Goal: Task Accomplishment & Management: Manage account settings

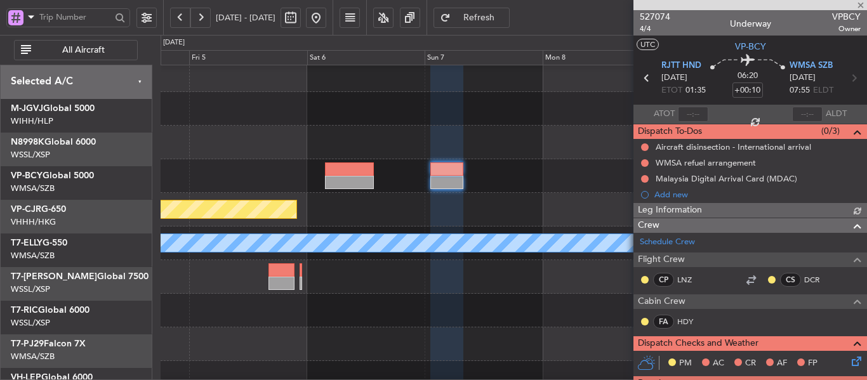
scroll to position [7, 0]
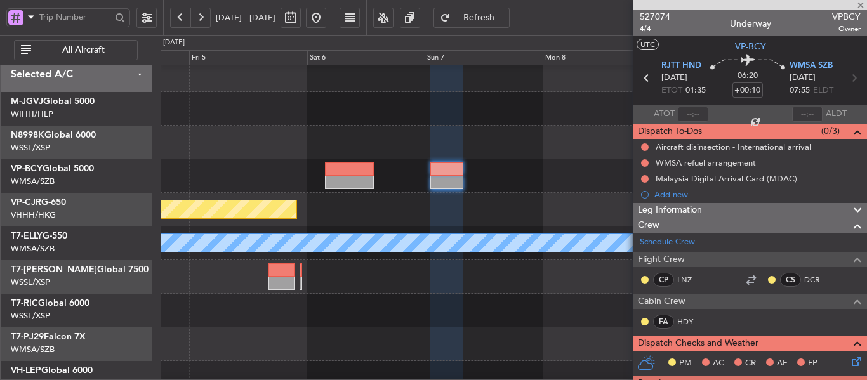
click at [490, 17] on button "Refresh" at bounding box center [472, 18] width 76 height 20
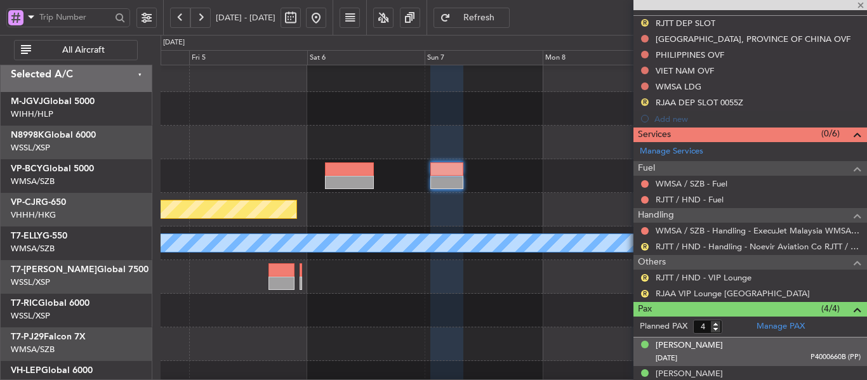
scroll to position [466, 0]
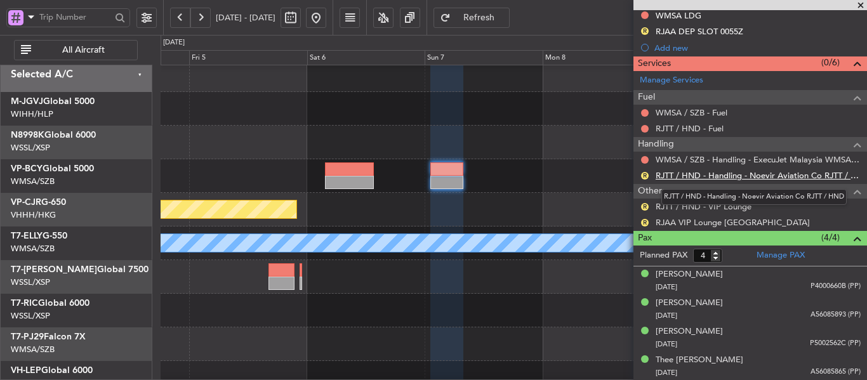
click at [706, 178] on link "RJTT / HND - Handling - Noevir Aviation Co RJTT / HND" at bounding box center [758, 175] width 205 height 11
click at [326, 23] on button at bounding box center [316, 18] width 20 height 20
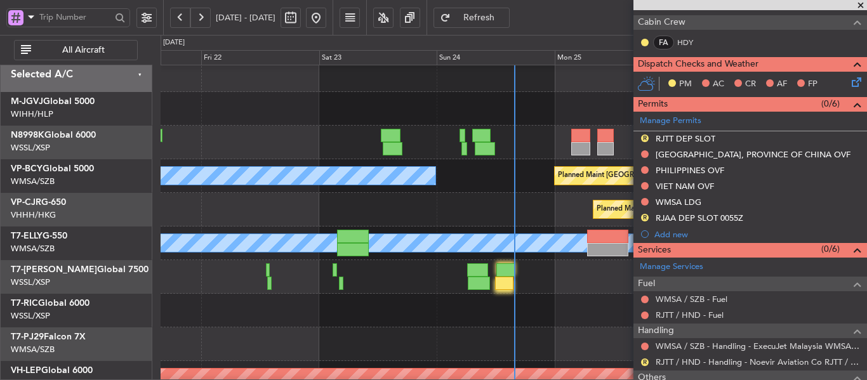
scroll to position [276, 0]
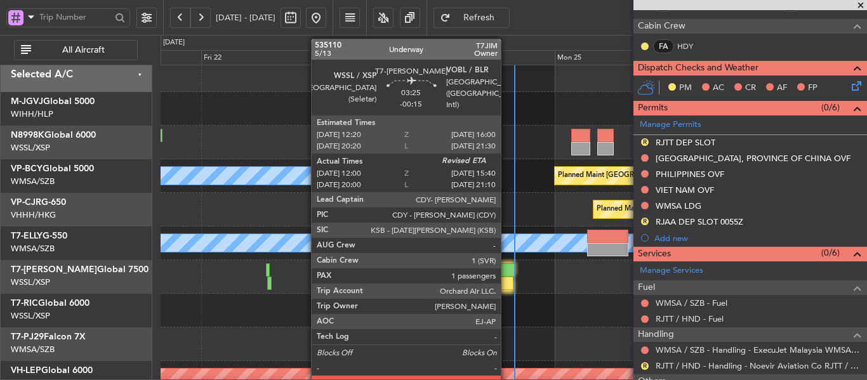
click at [505, 280] on div at bounding box center [504, 283] width 18 height 13
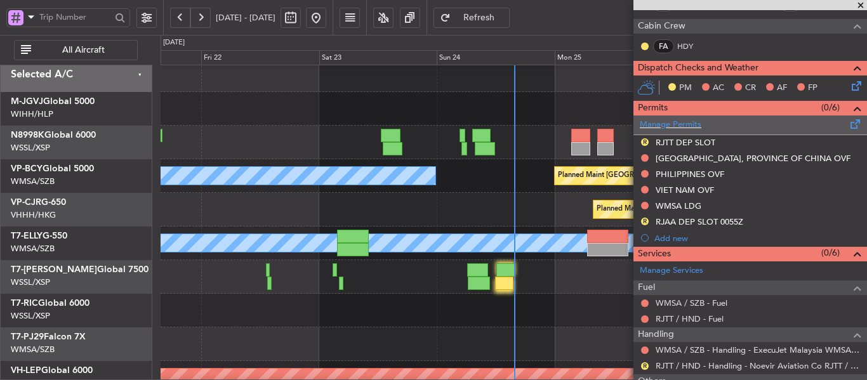
scroll to position [0, 0]
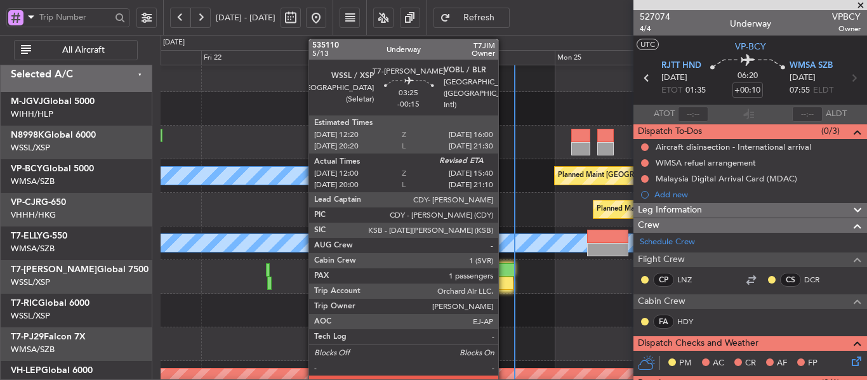
click at [504, 282] on div at bounding box center [504, 283] width 18 height 13
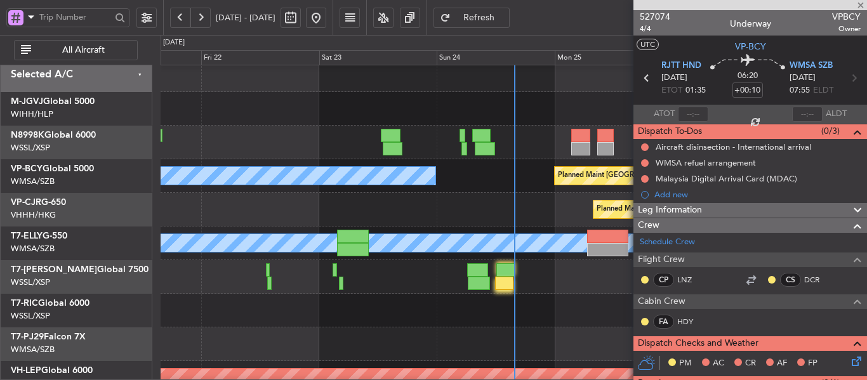
type input "-00:15"
type input "12:10"
type input "1"
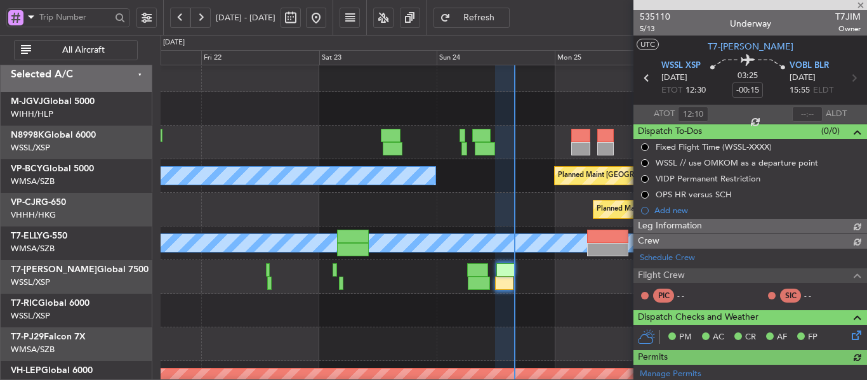
type input "[PERSON_NAME] (BTA)"
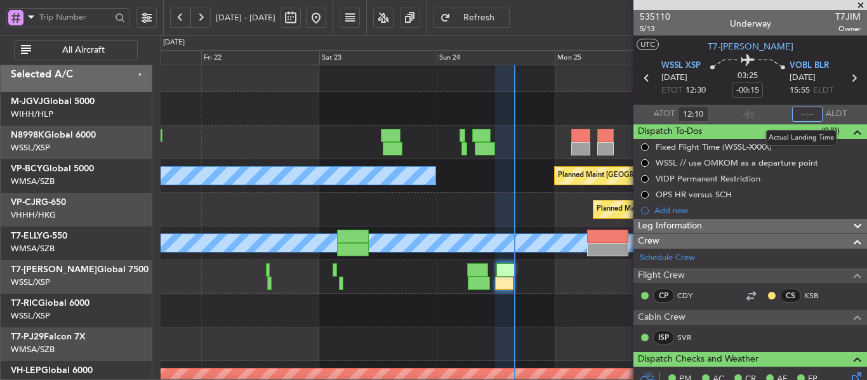
click at [799, 114] on input "text" at bounding box center [807, 114] width 30 height 15
click at [756, 114] on section "ATOT 12:10 1544 ALDT" at bounding box center [751, 114] width 234 height 19
type input "15:44"
type input "[PERSON_NAME] (BTA)"
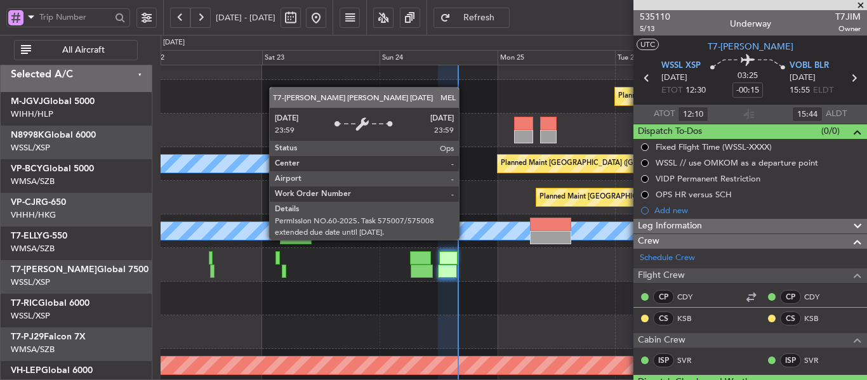
scroll to position [23, 0]
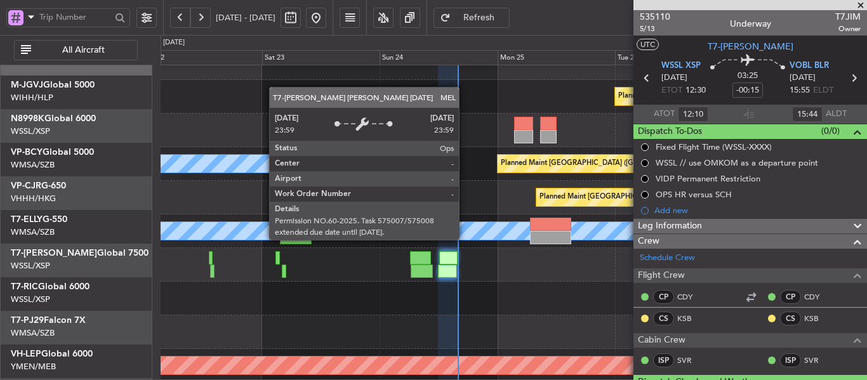
click at [268, 223] on div "MEL" at bounding box center [514, 231] width 2118 height 18
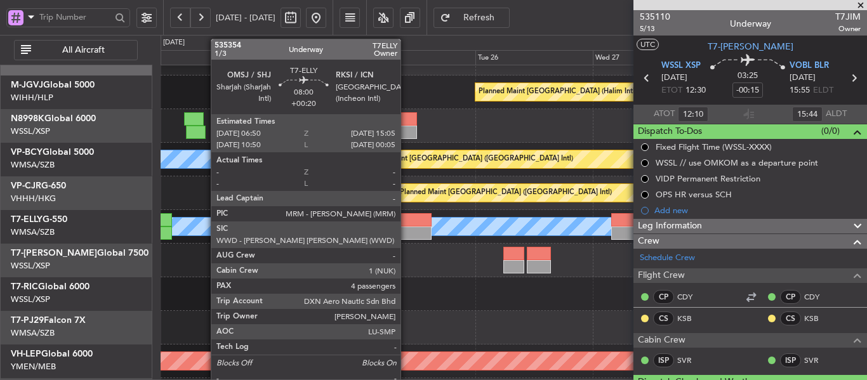
click at [403, 223] on div at bounding box center [411, 219] width 41 height 13
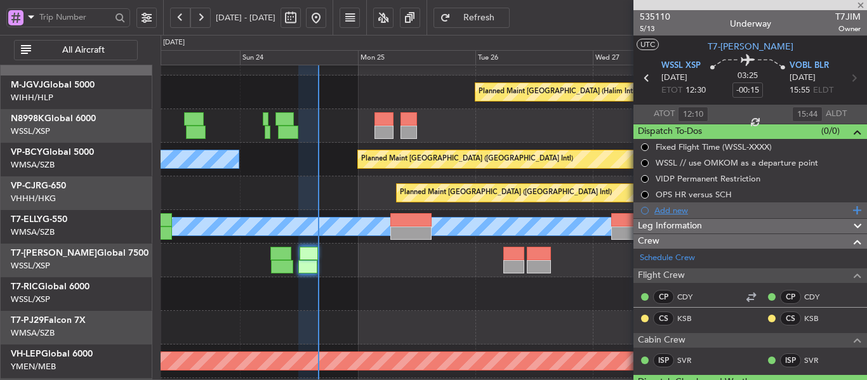
type input "+00:20"
type input "4"
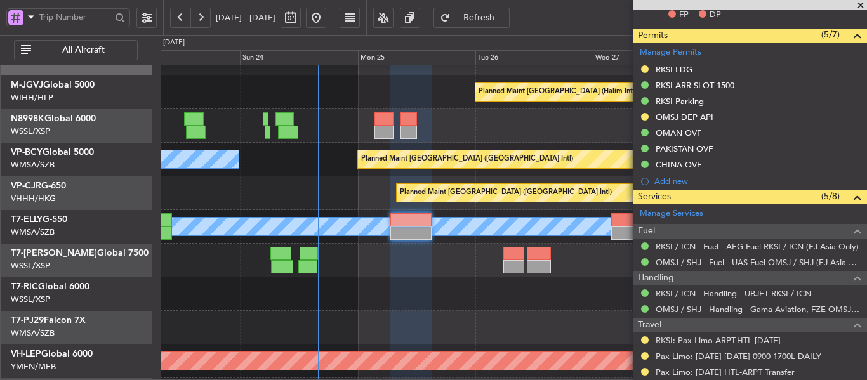
scroll to position [326, 0]
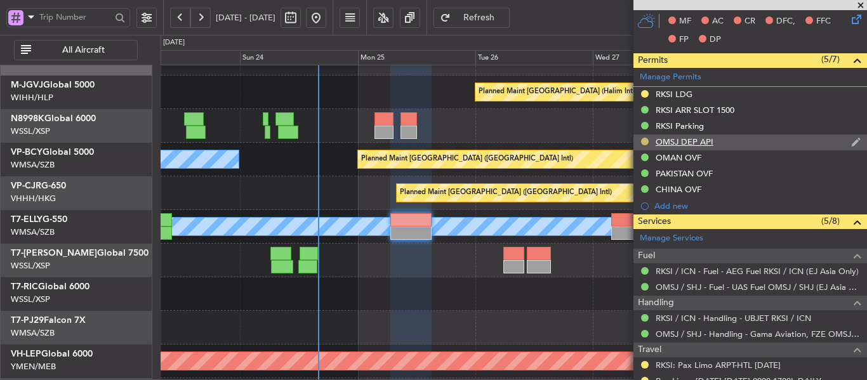
click at [646, 142] on button at bounding box center [645, 142] width 8 height 8
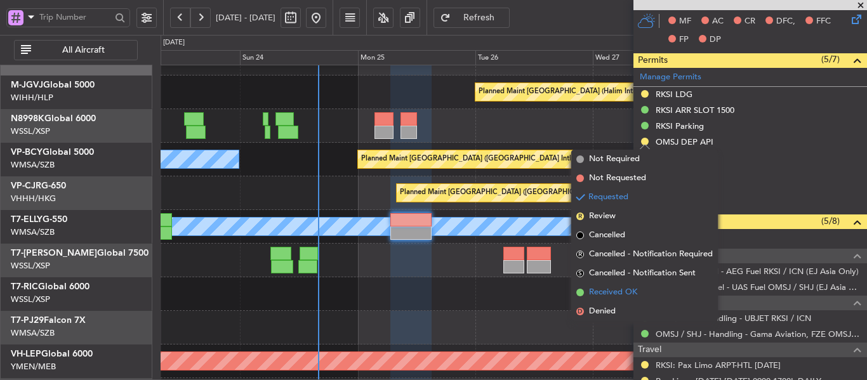
click at [583, 291] on span at bounding box center [581, 293] width 8 height 8
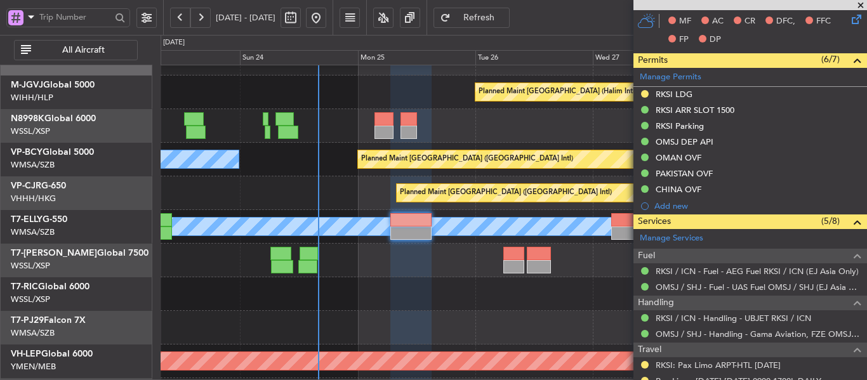
click at [197, 17] on button at bounding box center [200, 18] width 20 height 20
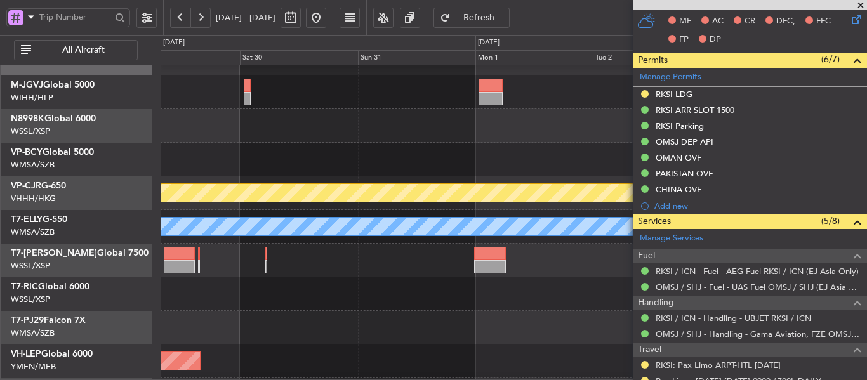
click at [197, 17] on button at bounding box center [200, 18] width 20 height 20
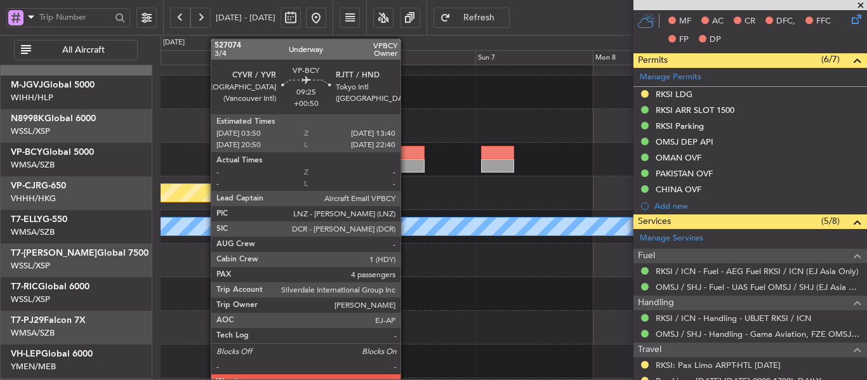
click at [406, 163] on div at bounding box center [400, 165] width 48 height 13
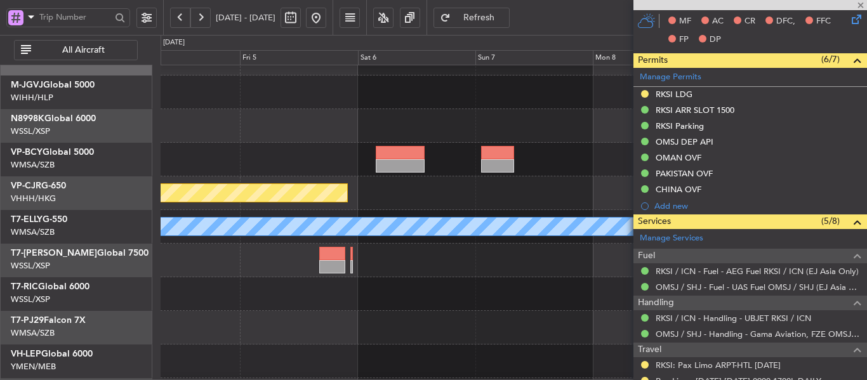
type input "+00:50"
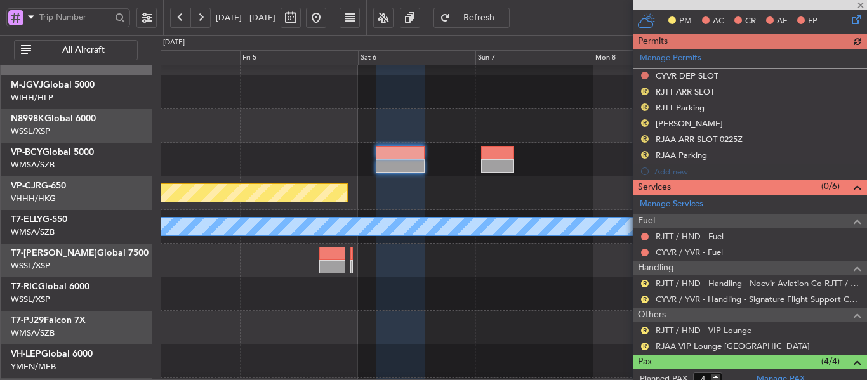
scroll to position [311, 0]
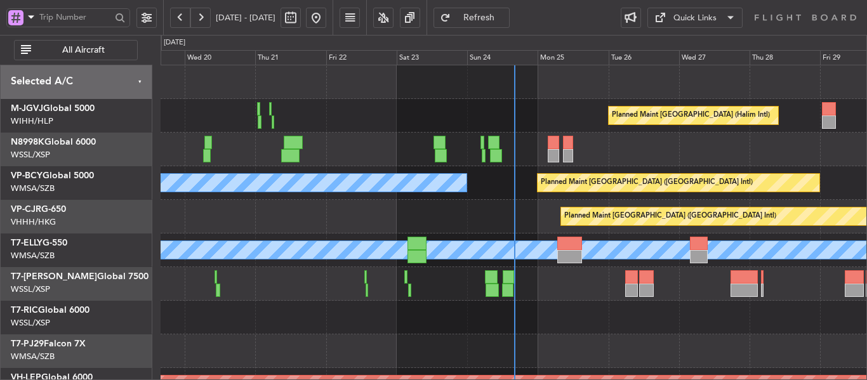
click at [203, 19] on button at bounding box center [200, 18] width 20 height 20
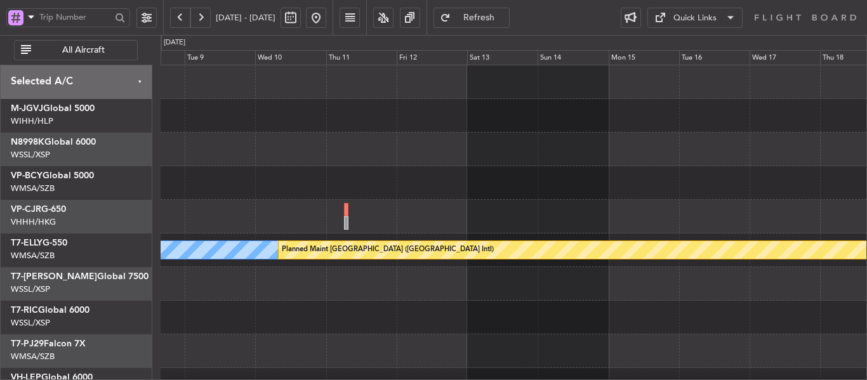
click at [257, 165] on div at bounding box center [514, 150] width 706 height 34
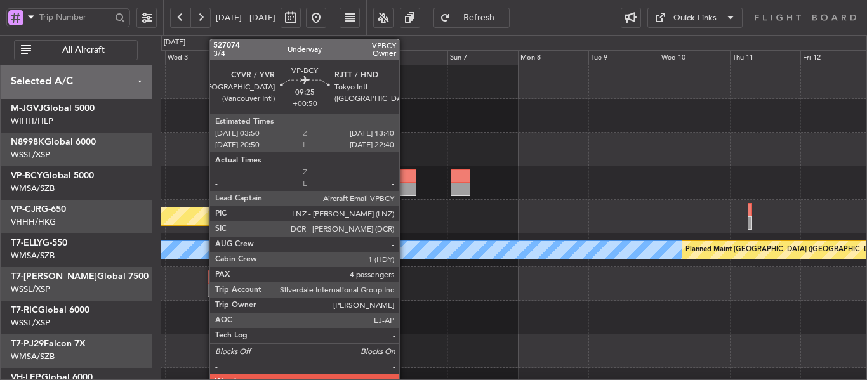
click at [405, 174] on div at bounding box center [401, 176] width 29 height 13
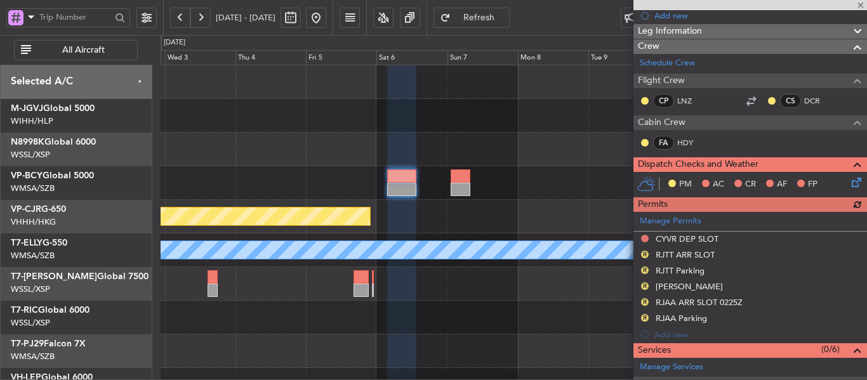
scroll to position [190, 0]
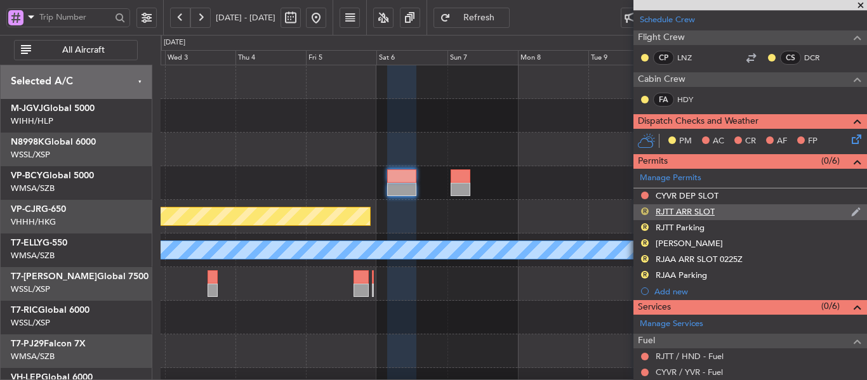
click at [645, 211] on button "R" at bounding box center [645, 212] width 8 height 8
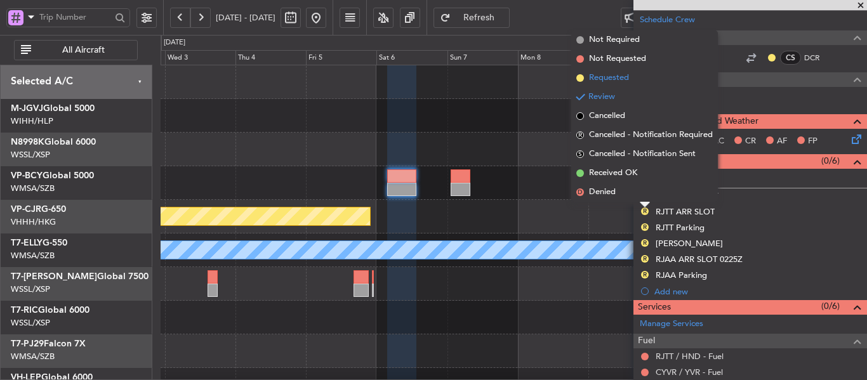
click at [583, 77] on span at bounding box center [581, 78] width 8 height 8
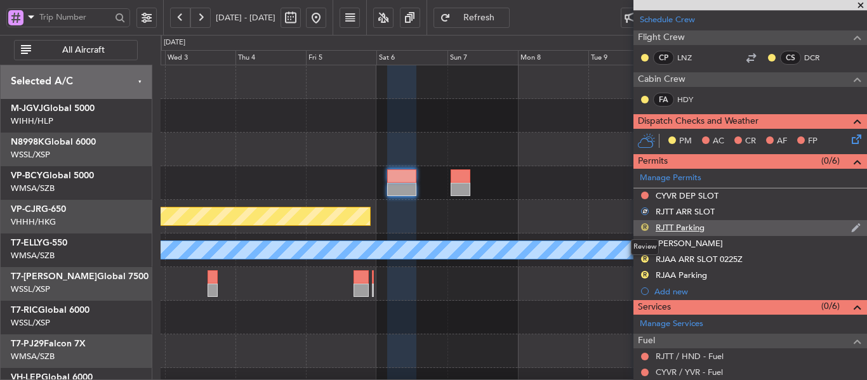
click at [645, 226] on button "R" at bounding box center [645, 228] width 8 height 8
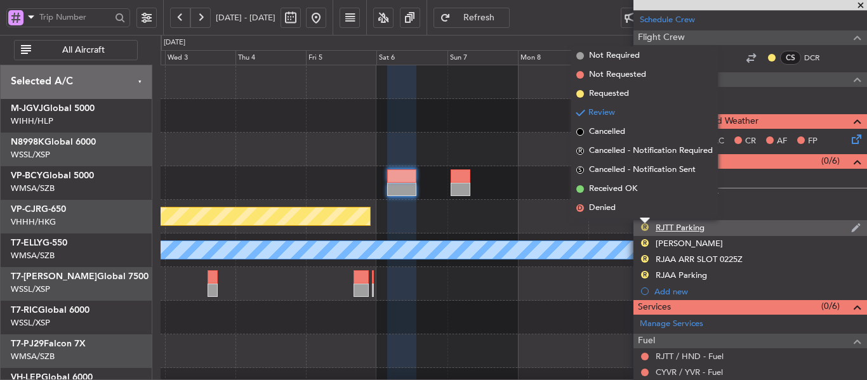
click at [645, 226] on button "R" at bounding box center [645, 228] width 8 height 8
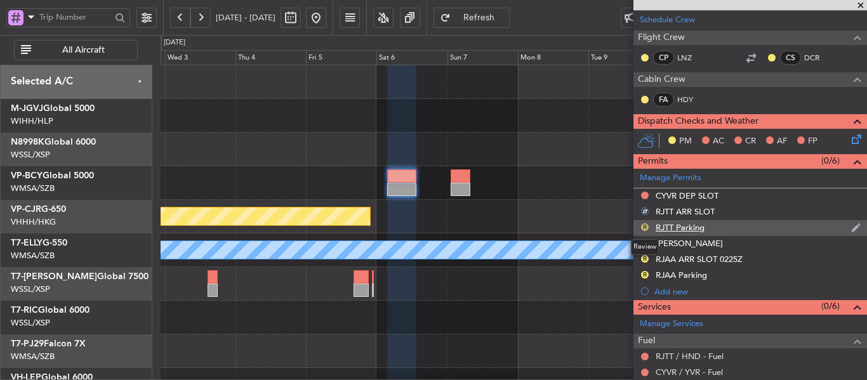
click at [641, 224] on button "R" at bounding box center [645, 228] width 8 height 8
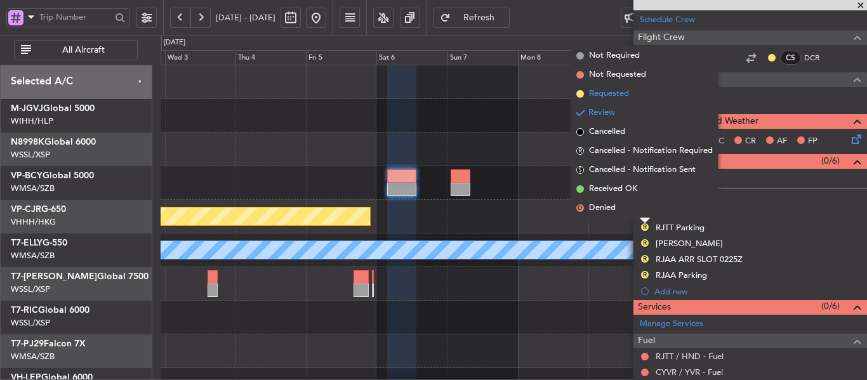
click at [580, 94] on span at bounding box center [581, 94] width 8 height 8
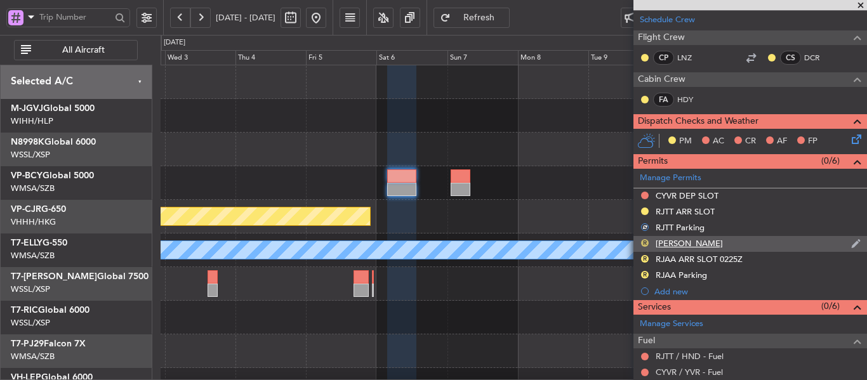
click at [646, 243] on button "R" at bounding box center [645, 243] width 8 height 8
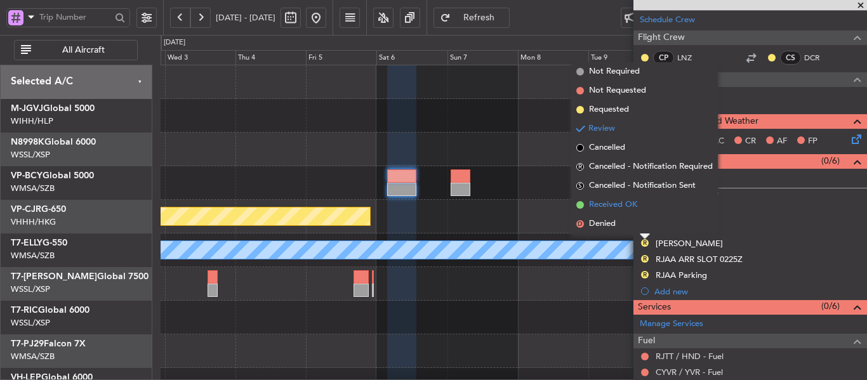
click at [579, 205] on span at bounding box center [581, 205] width 8 height 8
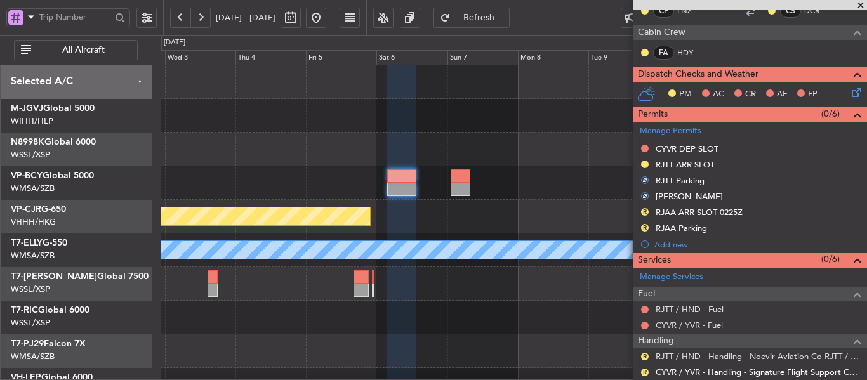
scroll to position [317, 0]
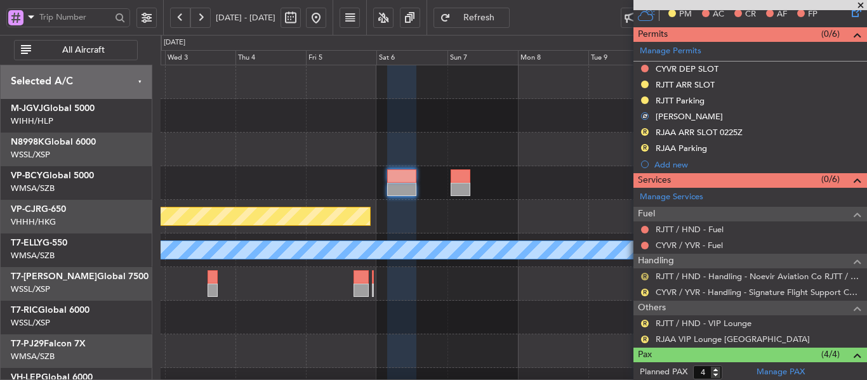
click at [646, 274] on button "R" at bounding box center [645, 277] width 8 height 8
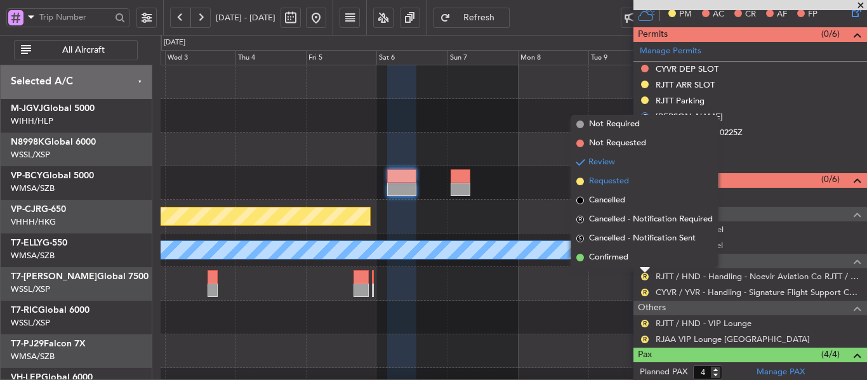
click at [580, 183] on span at bounding box center [581, 182] width 8 height 8
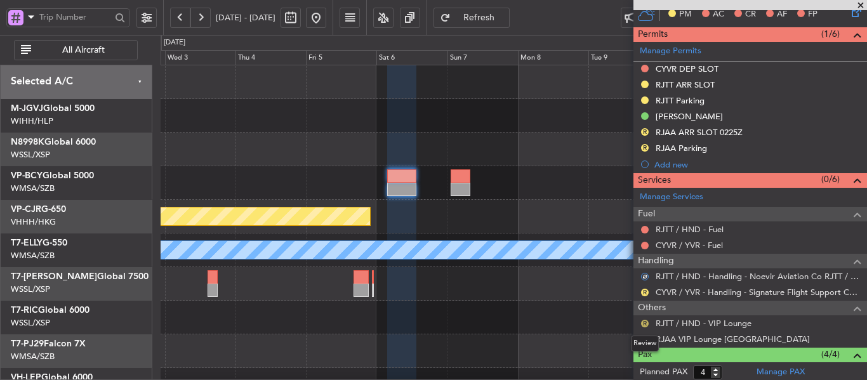
click at [646, 325] on button "R" at bounding box center [645, 324] width 8 height 8
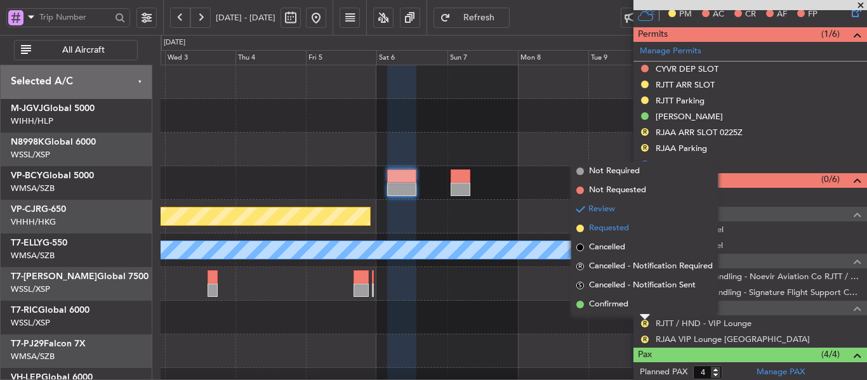
click at [579, 229] on span at bounding box center [581, 229] width 8 height 8
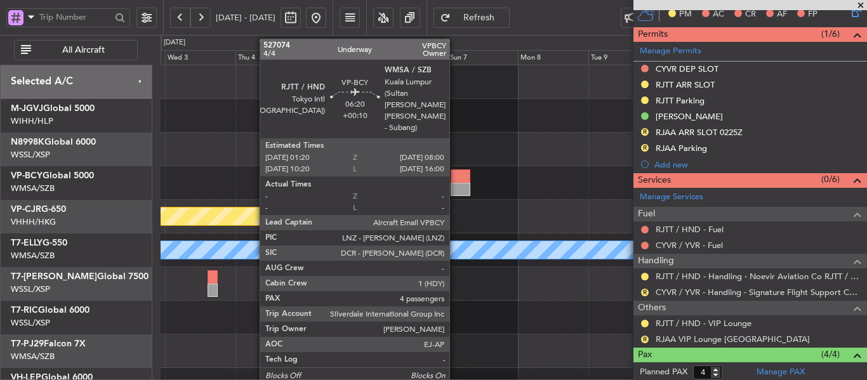
click at [455, 184] on div at bounding box center [461, 189] width 20 height 13
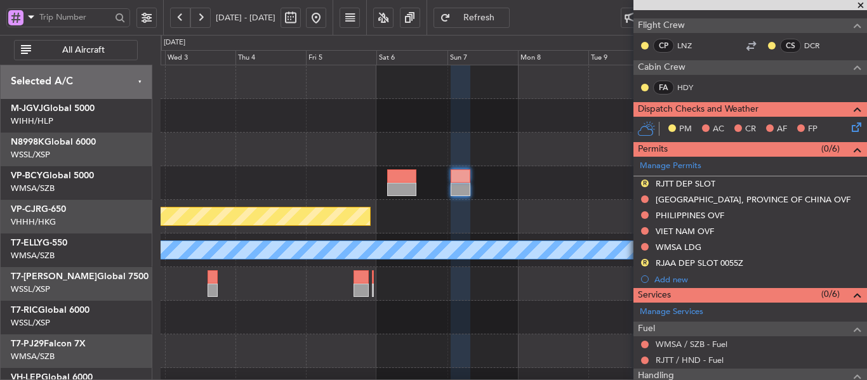
scroll to position [286, 0]
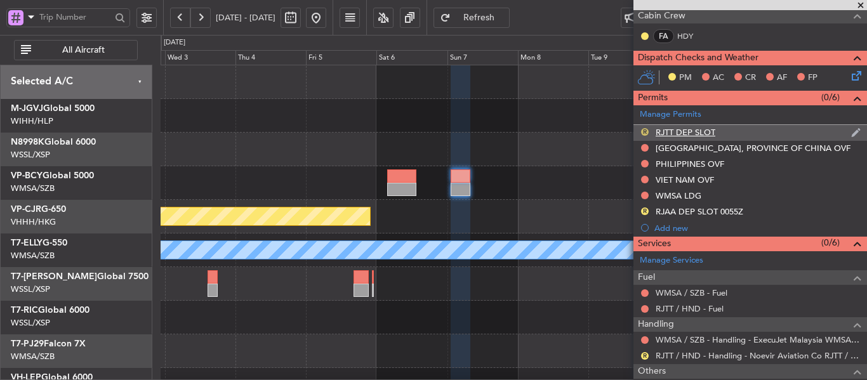
click at [646, 130] on button "R" at bounding box center [645, 132] width 8 height 8
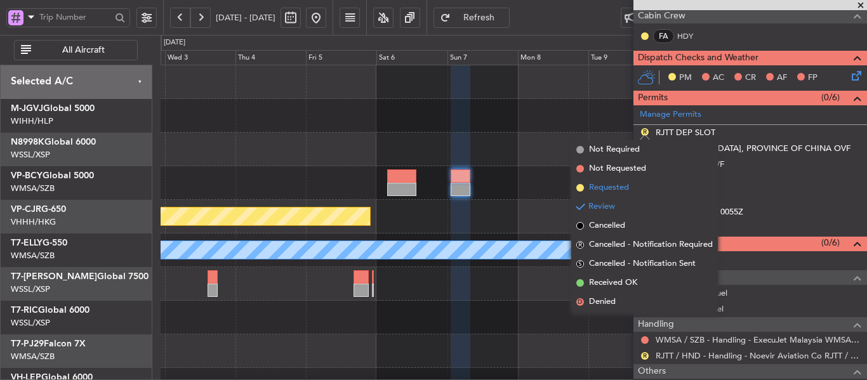
click at [580, 187] on span at bounding box center [581, 188] width 8 height 8
click at [580, 187] on div at bounding box center [514, 183] width 706 height 34
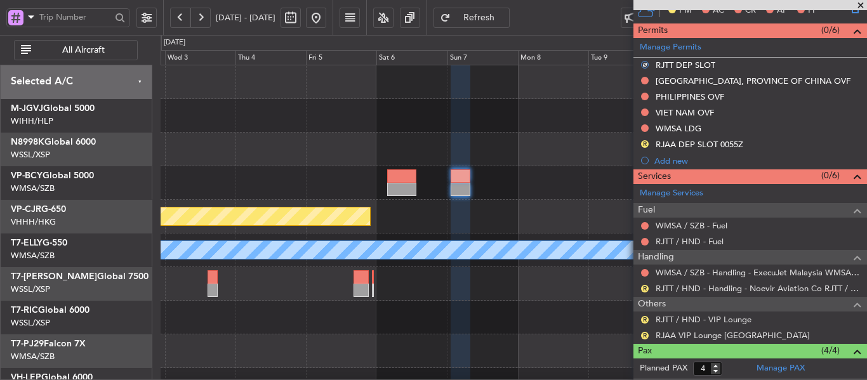
scroll to position [413, 0]
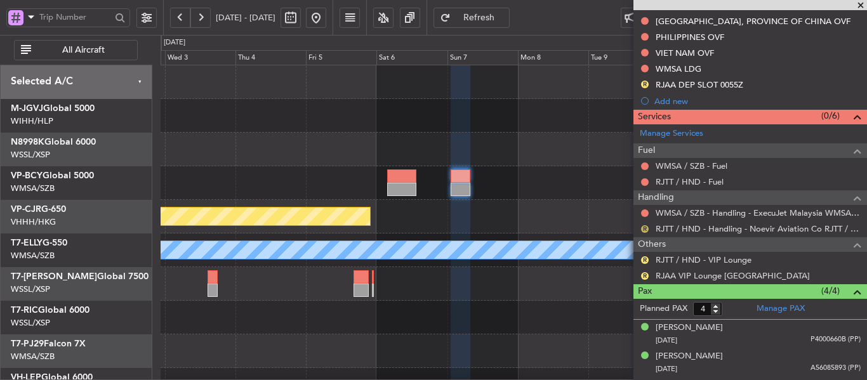
click at [645, 225] on button "R" at bounding box center [645, 229] width 8 height 8
click at [646, 229] on button "R" at bounding box center [645, 229] width 8 height 8
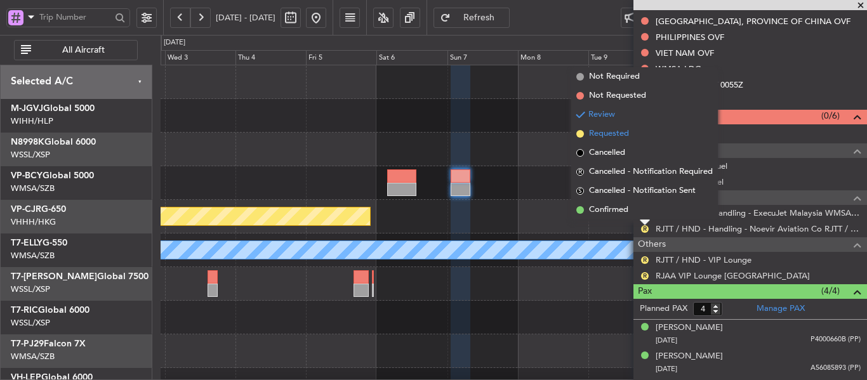
click at [581, 135] on span at bounding box center [581, 134] width 8 height 8
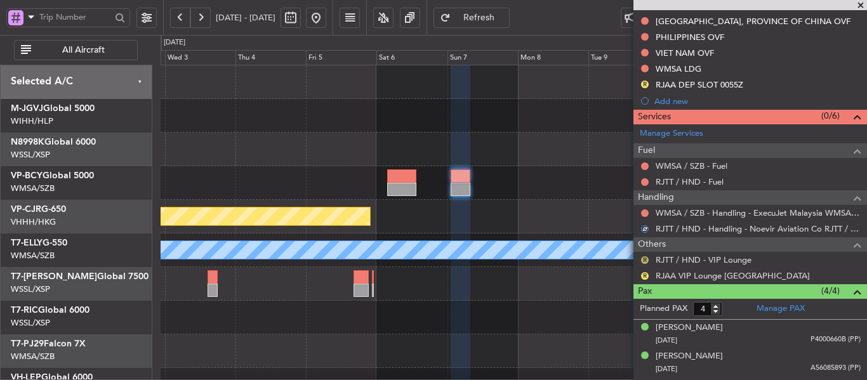
click at [643, 258] on button "R" at bounding box center [645, 261] width 8 height 8
click at [644, 259] on button "R" at bounding box center [645, 261] width 8 height 8
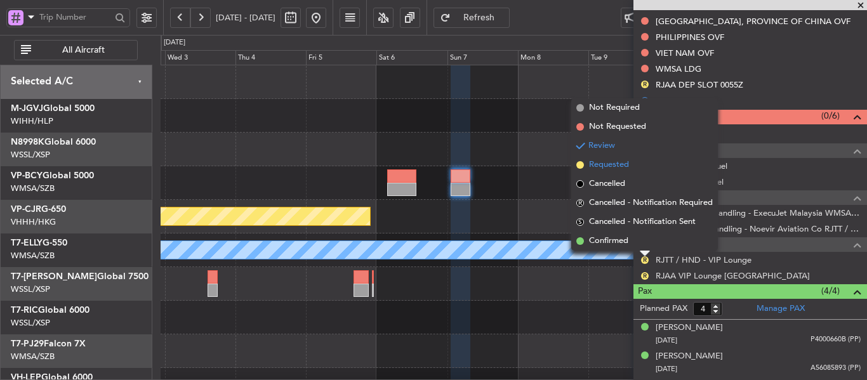
click at [580, 164] on span at bounding box center [581, 165] width 8 height 8
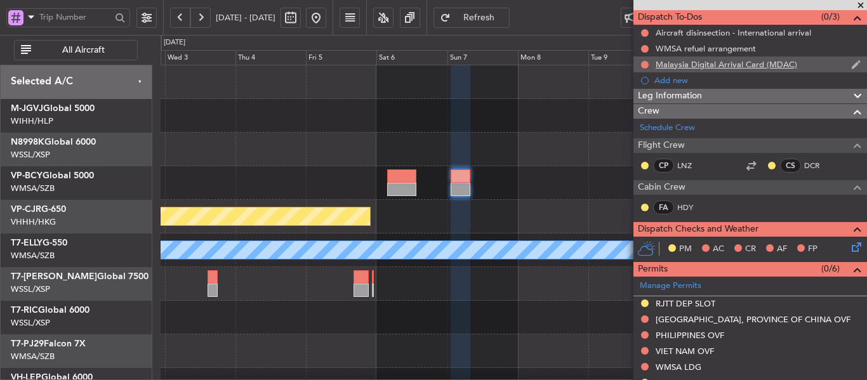
scroll to position [0, 0]
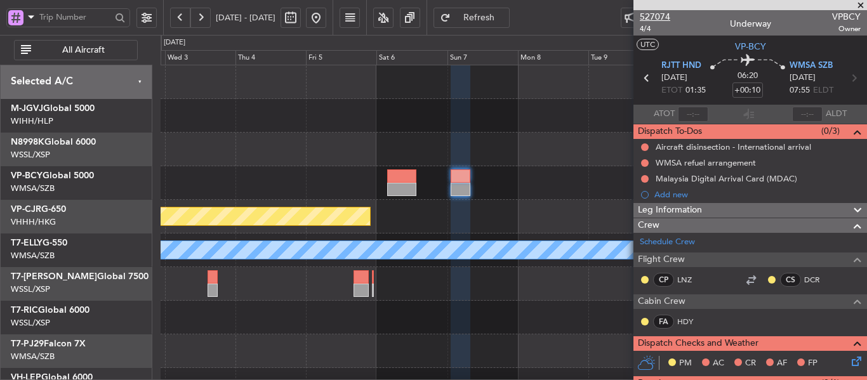
click at [652, 18] on span "527074" at bounding box center [655, 16] width 30 height 13
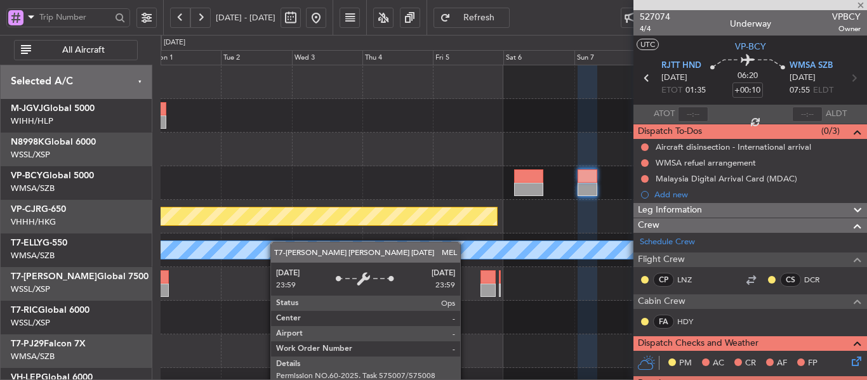
click at [519, 264] on div "Planned Maint Hong Kong (Hong Kong Intl) Planned Maint Dubai (Dubai Intl) MEL U…" at bounding box center [514, 283] width 706 height 437
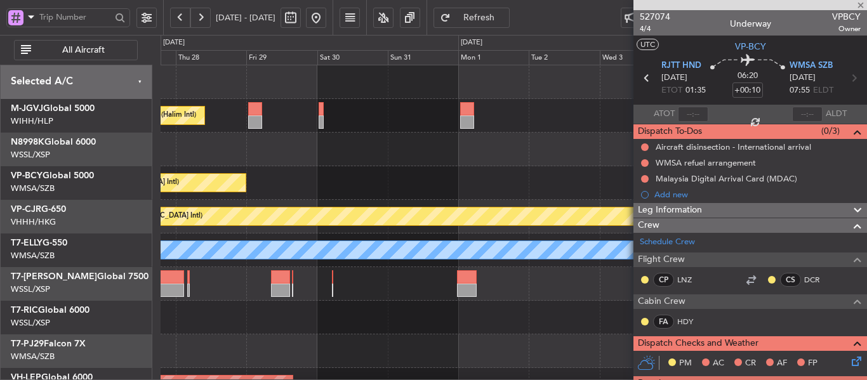
click at [459, 275] on div "Planned Maint Jakarta (Halim Intl) Planned Maint Vancouver (Vancouver Intl) Pla…" at bounding box center [514, 283] width 706 height 437
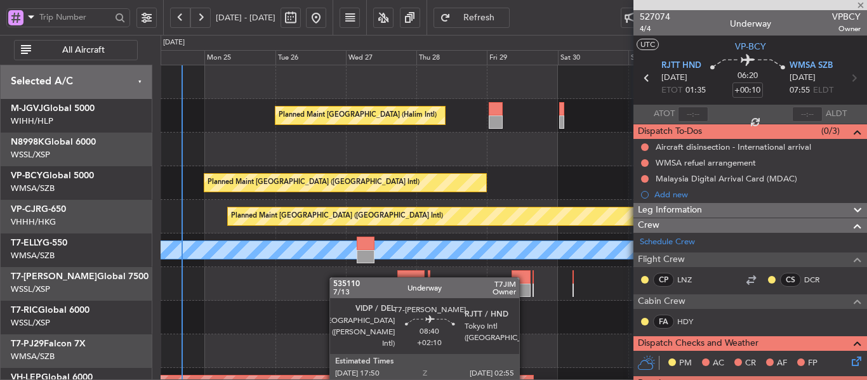
click at [405, 276] on div "Planned Maint Jakarta (Halim Intl) Planned Maint Vancouver (Vancouver Intl) MEL…" at bounding box center [514, 283] width 706 height 437
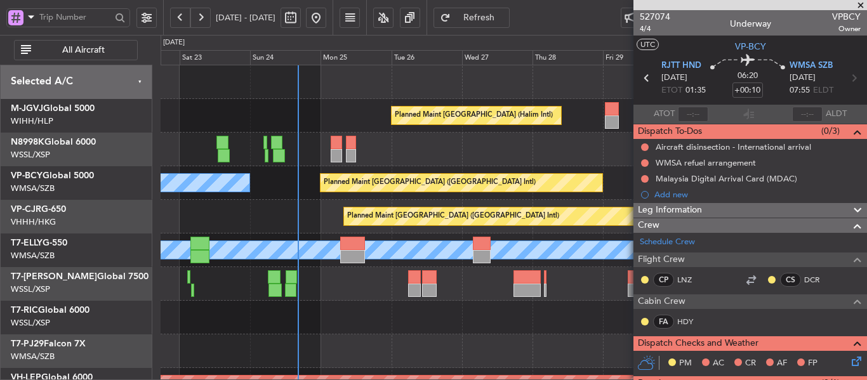
click at [381, 299] on div at bounding box center [514, 284] width 706 height 34
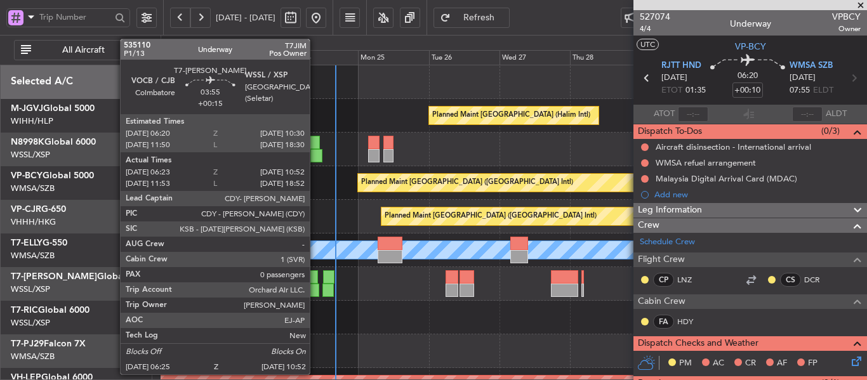
click at [316, 290] on div at bounding box center [312, 290] width 13 height 13
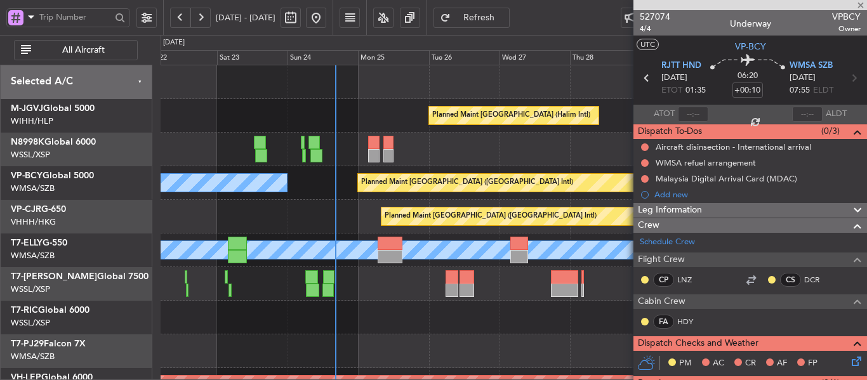
type input "+00:15"
type input "06:33"
type input "10:47"
type input "0"
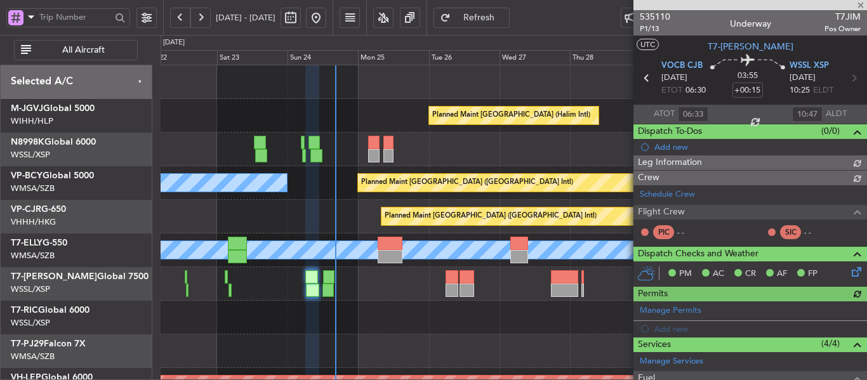
type input "[PERSON_NAME] (BTA)"
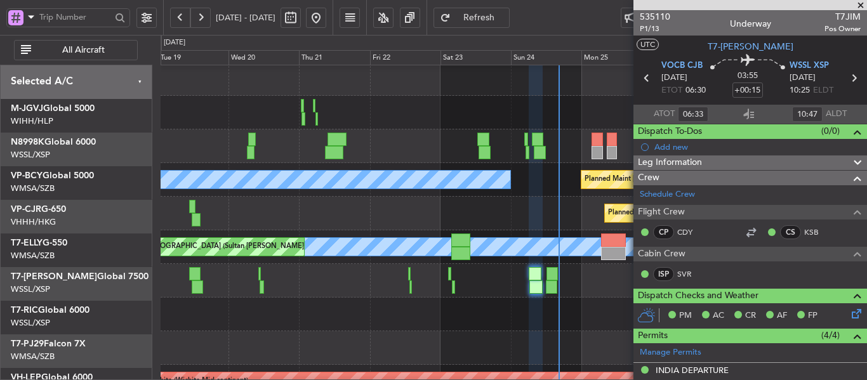
scroll to position [3, 0]
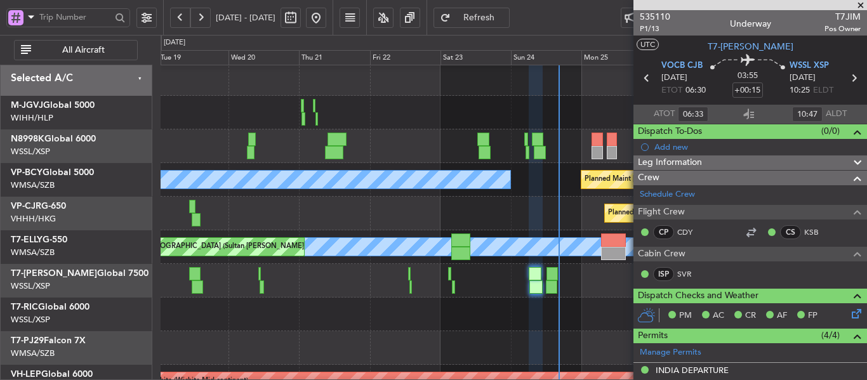
click at [454, 314] on div "Unplanned Maint Singapore (Seletar)" at bounding box center [514, 315] width 706 height 34
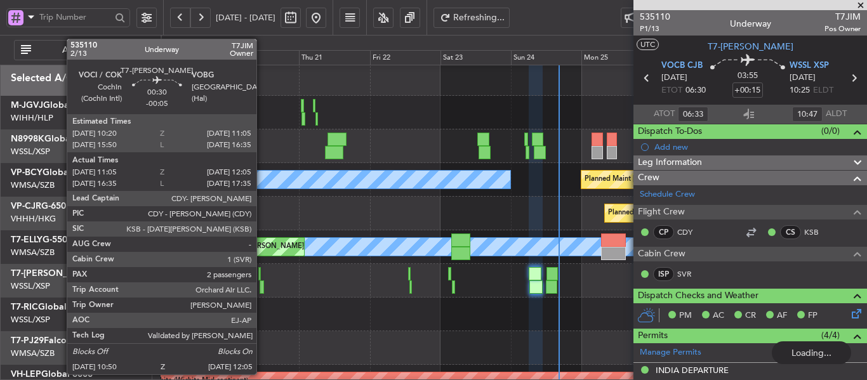
click at [262, 287] on div at bounding box center [262, 287] width 4 height 13
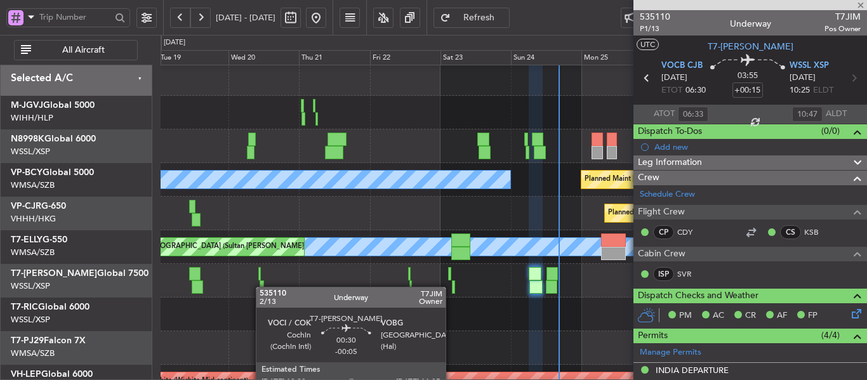
type input "-00:05"
type input "11:15"
type input "12:00"
type input "2"
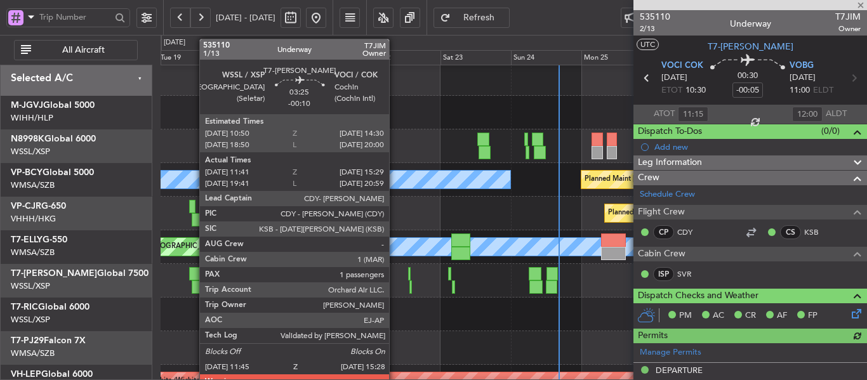
click at [193, 279] on div at bounding box center [194, 273] width 11 height 13
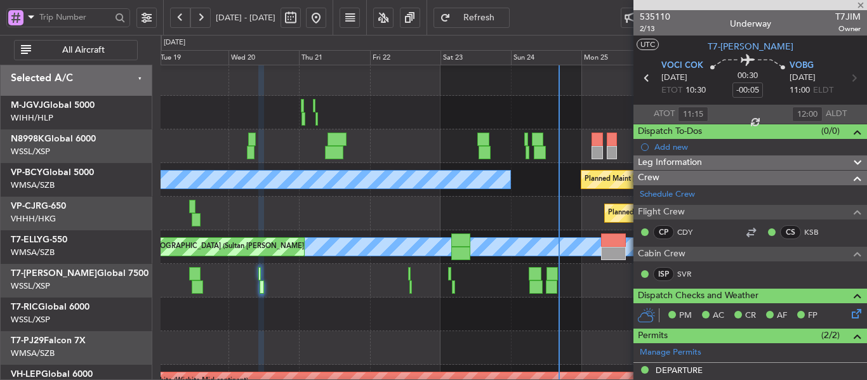
type input "-00:10"
type input "11:51"
type input "15:24"
type input "1"
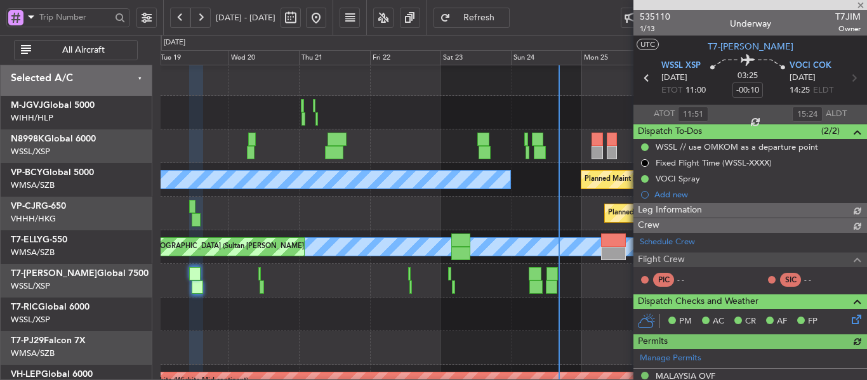
type input "Edmond Yuen (EYU)"
type input "F0251"
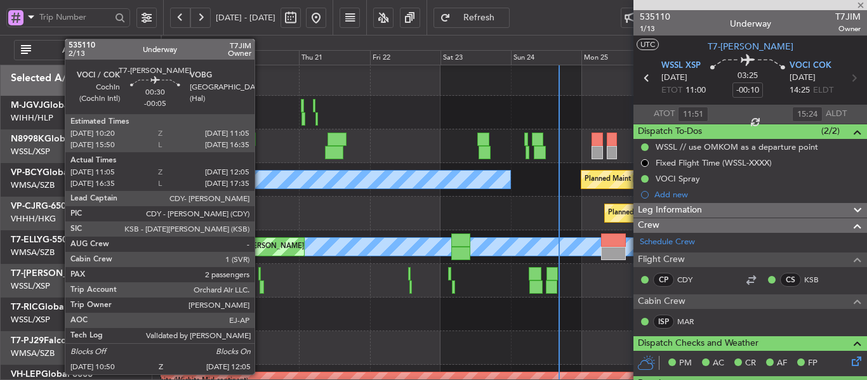
scroll to position [0, 0]
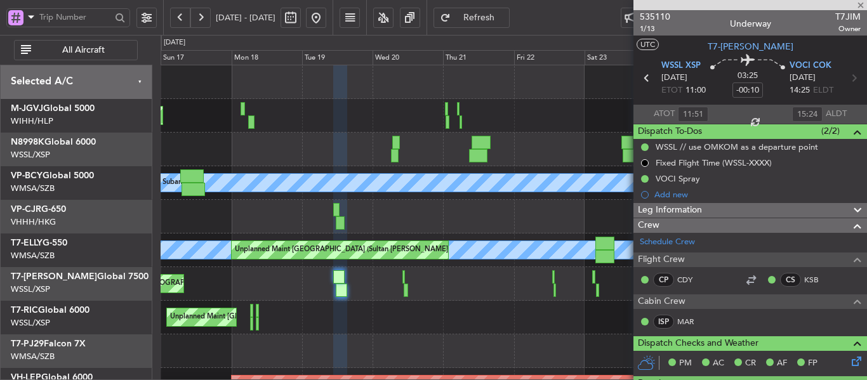
click at [504, 290] on div "Planned Maint Singapore (Seletar)" at bounding box center [514, 284] width 706 height 34
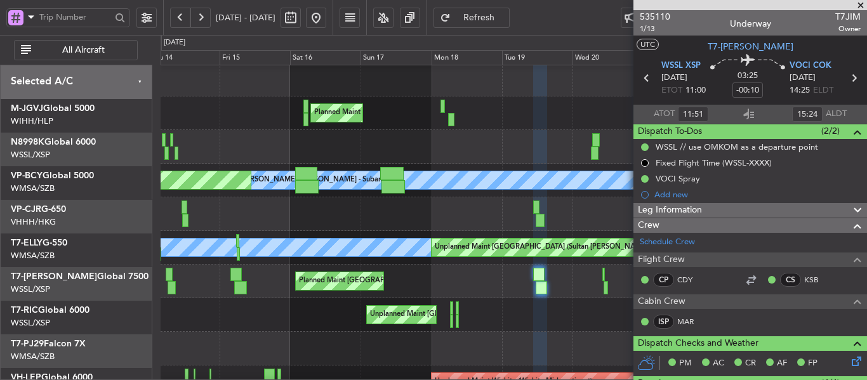
scroll to position [8, 0]
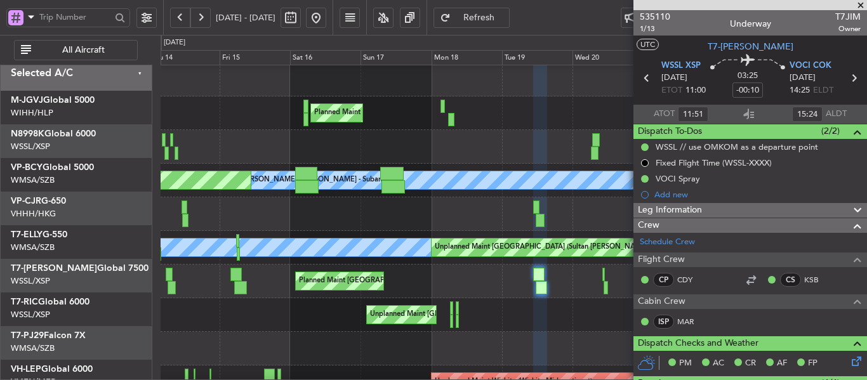
click at [523, 281] on div "Planned Maint Singapore (Seletar)" at bounding box center [514, 282] width 706 height 34
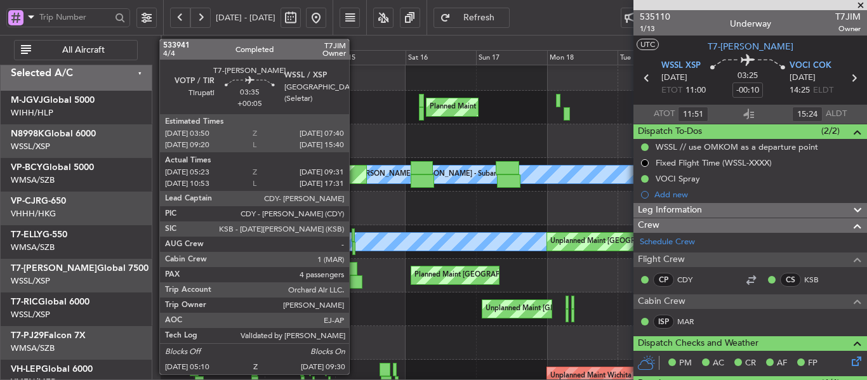
click at [350, 269] on div at bounding box center [351, 268] width 11 height 13
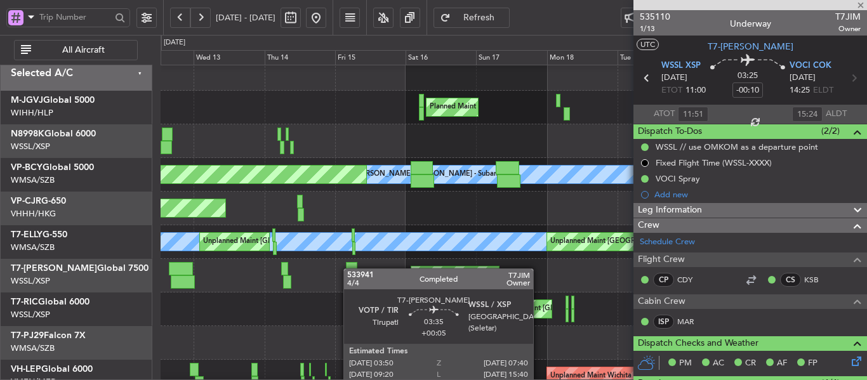
type input "+00:05"
type input "05:33"
type input "09:26"
type input "4"
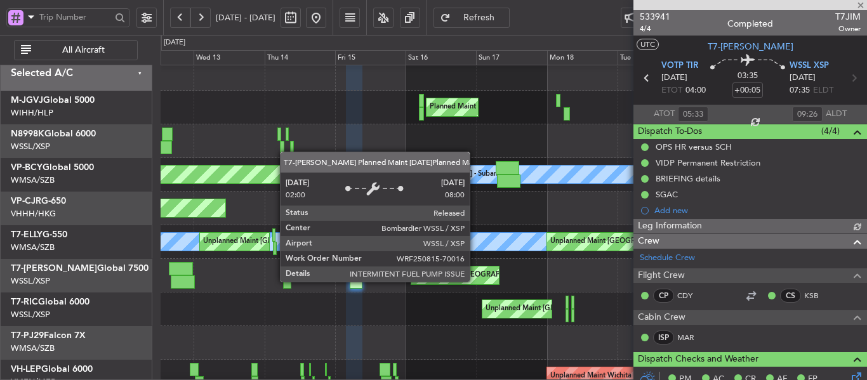
type input "Edmond Yuen (EYU)"
type input "F0250"
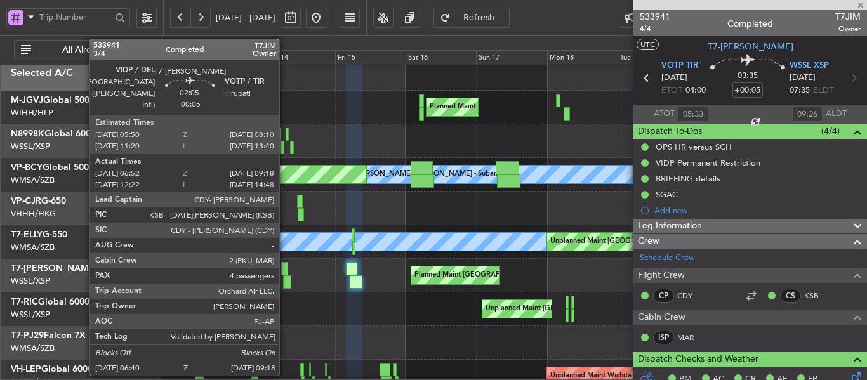
click at [285, 270] on div at bounding box center [284, 268] width 7 height 13
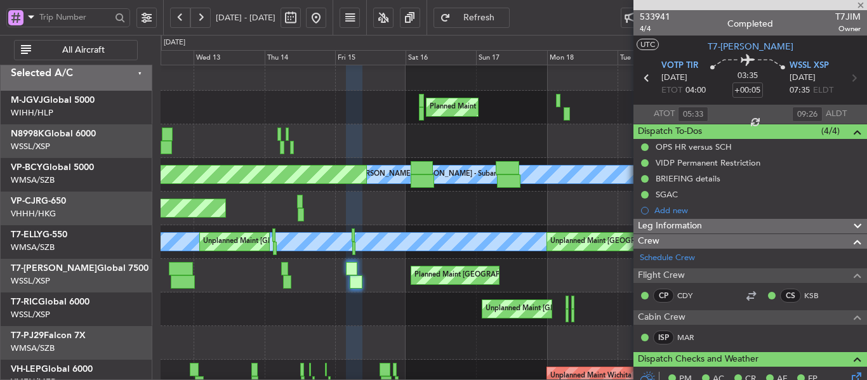
type input "-00:05"
type input "07:02"
type input "09:13"
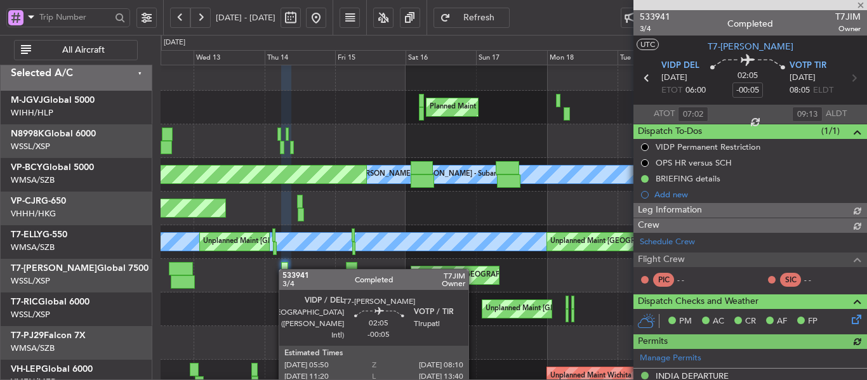
type input "Kennis Yau (KYA)"
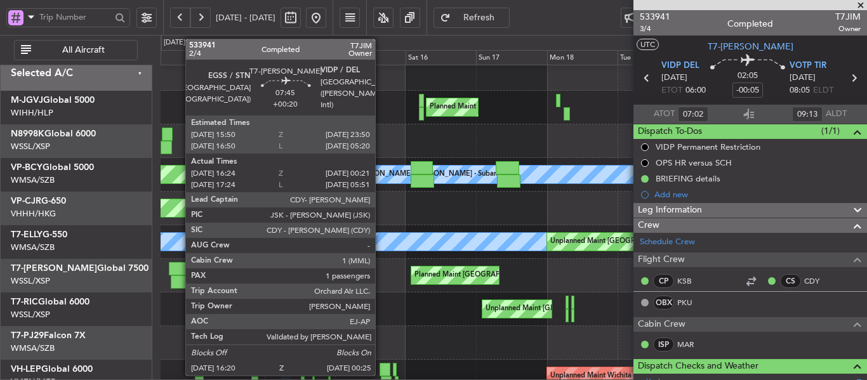
click at [179, 275] on div at bounding box center [181, 268] width 24 height 13
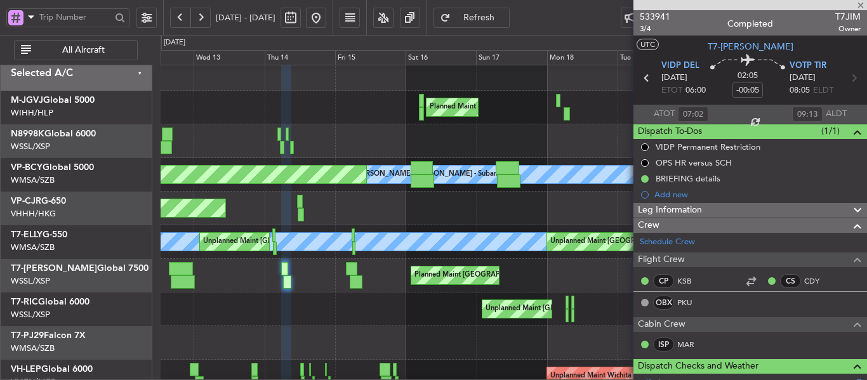
type input "+00:20"
type input "16:34"
type input "00:16"
type input "1"
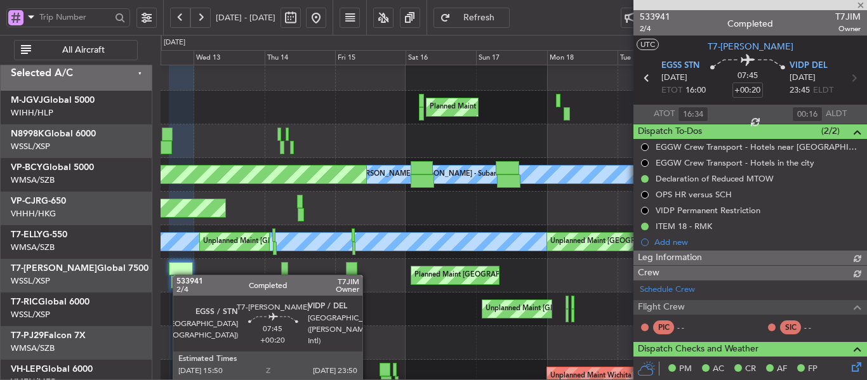
type input "[PERSON_NAME] (BTA)"
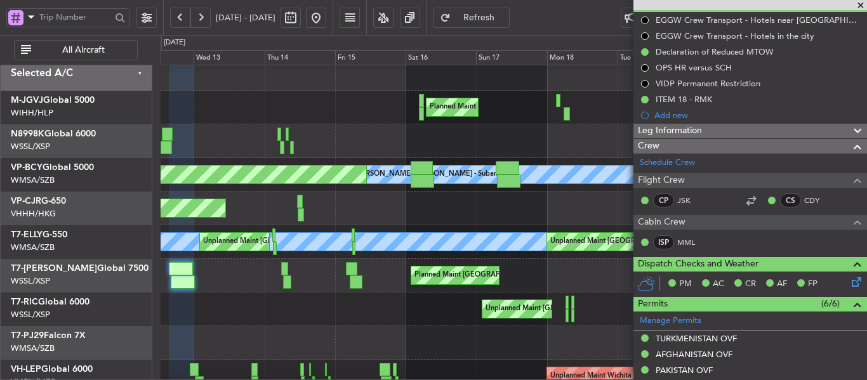
scroll to position [0, 0]
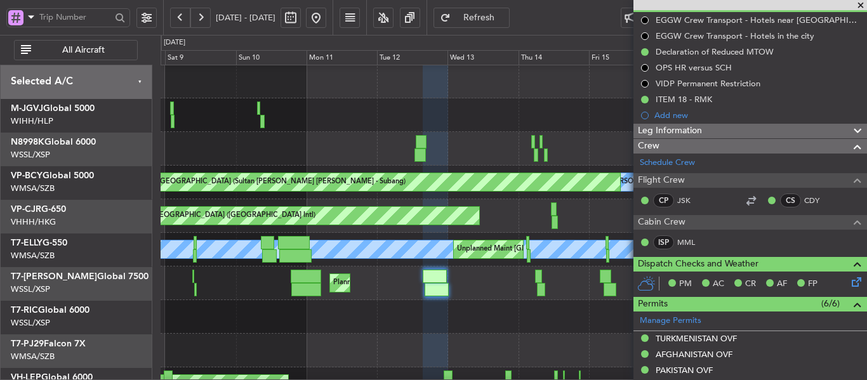
click at [526, 306] on div "Unplanned Maint Singapore (Seletar) Planned Maint Singapore (Seletar)" at bounding box center [514, 317] width 706 height 34
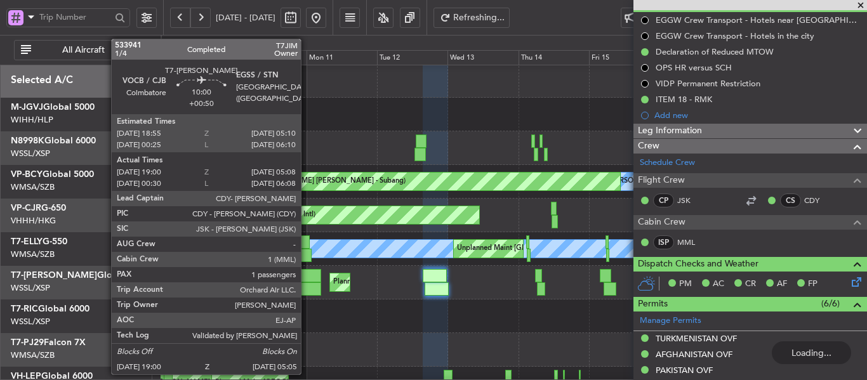
click at [307, 286] on div at bounding box center [306, 289] width 30 height 13
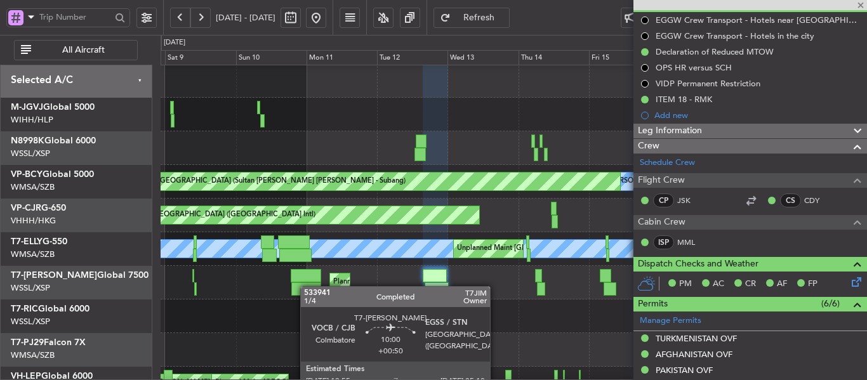
type input "+00:50"
type input "19:10"
type input "05:03"
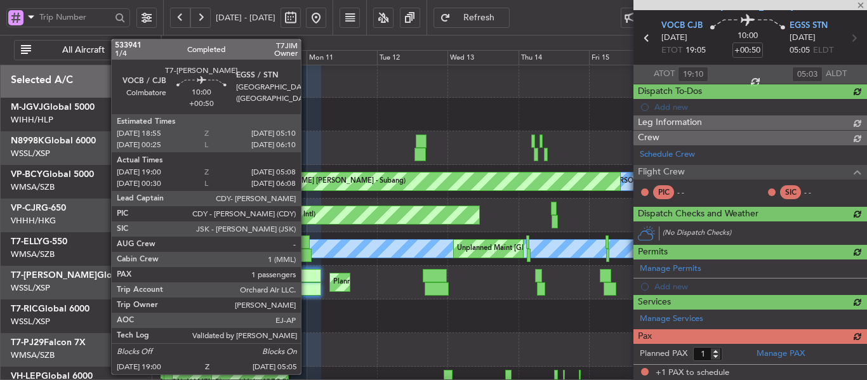
scroll to position [127, 0]
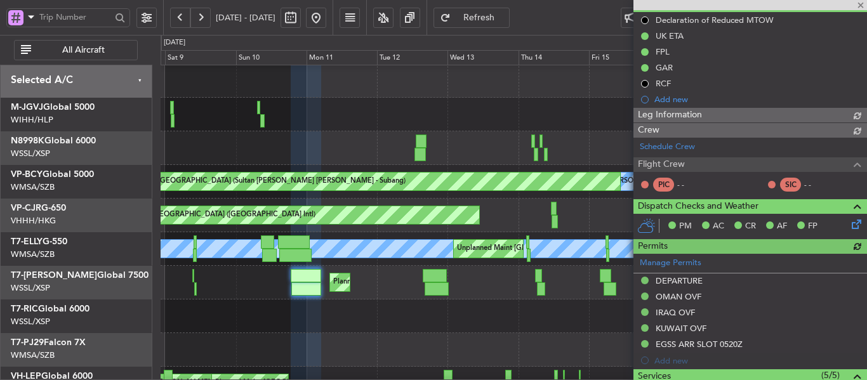
type input "Kennis Yau (KYA)"
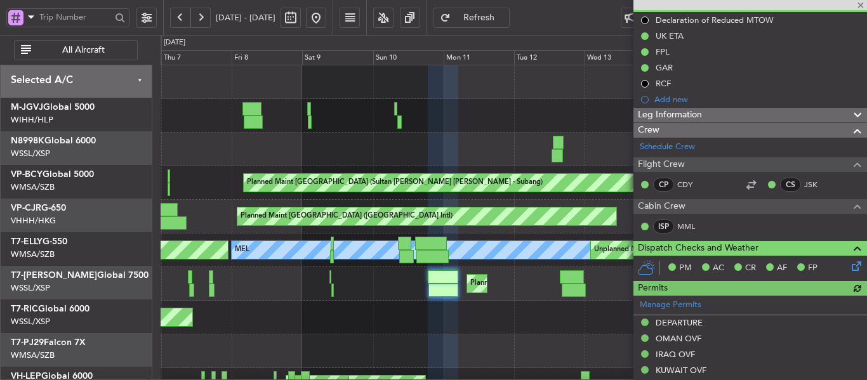
scroll to position [0, 0]
click at [524, 295] on div "Planned Maint Singapore (Seletar) Planned Maint London (Luton) Planned Maint Du…" at bounding box center [514, 284] width 706 height 34
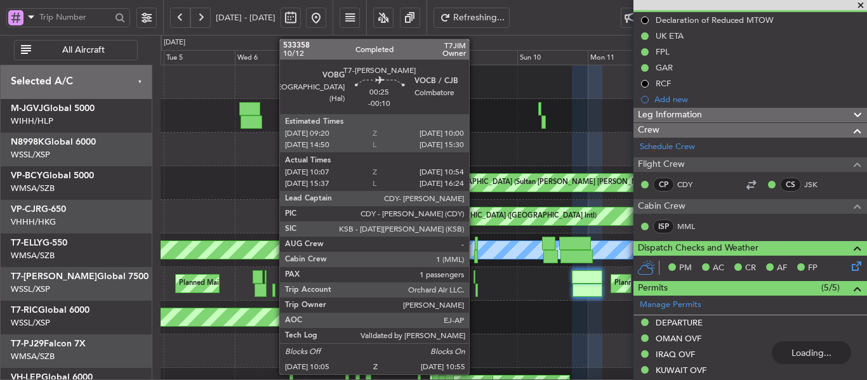
click at [475, 280] on div at bounding box center [475, 277] width 3 height 13
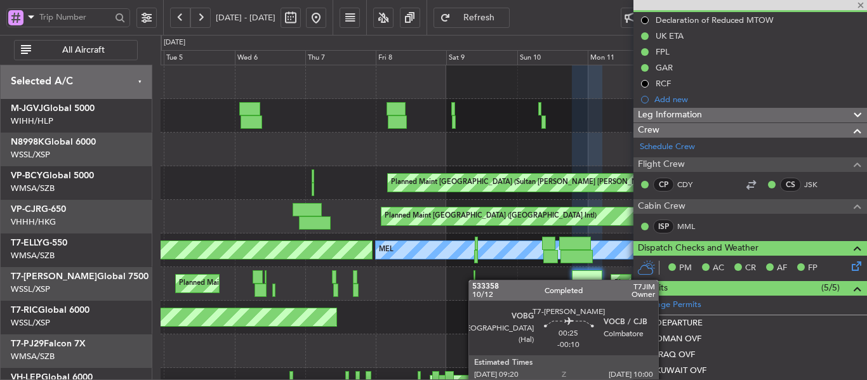
type input "-00:10"
type input "10:17"
type input "10:49"
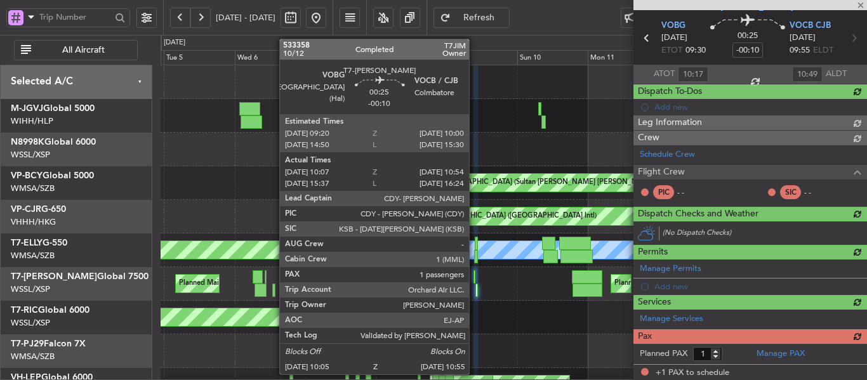
scroll to position [127, 0]
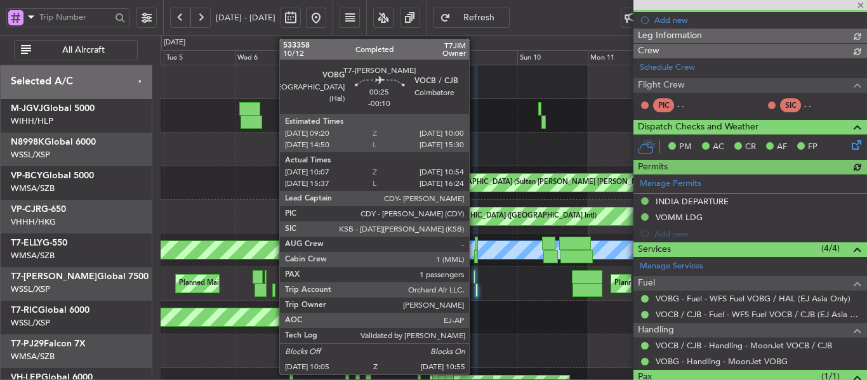
type input "Edmond Yuen (EYU)"
type input "F0243"
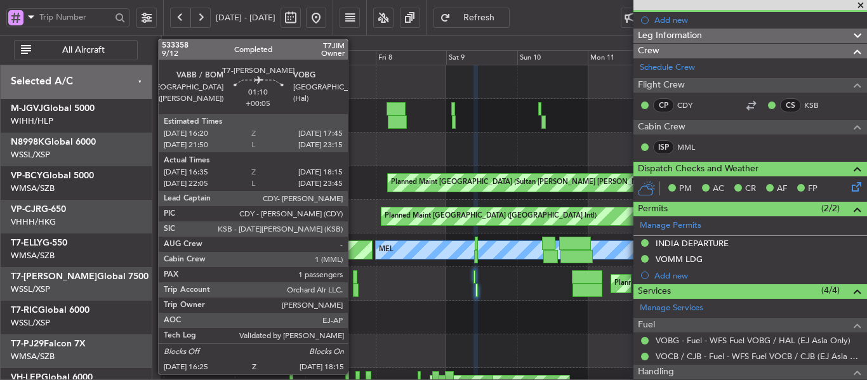
click at [354, 277] on div at bounding box center [355, 277] width 4 height 13
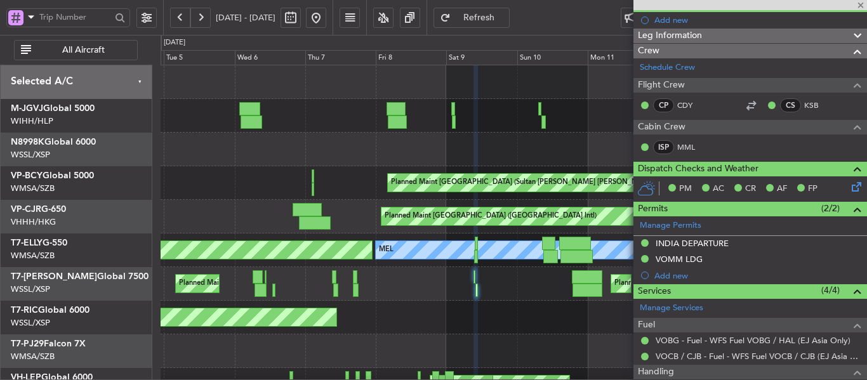
type input "+00:05"
type input "16:45"
type input "18:10"
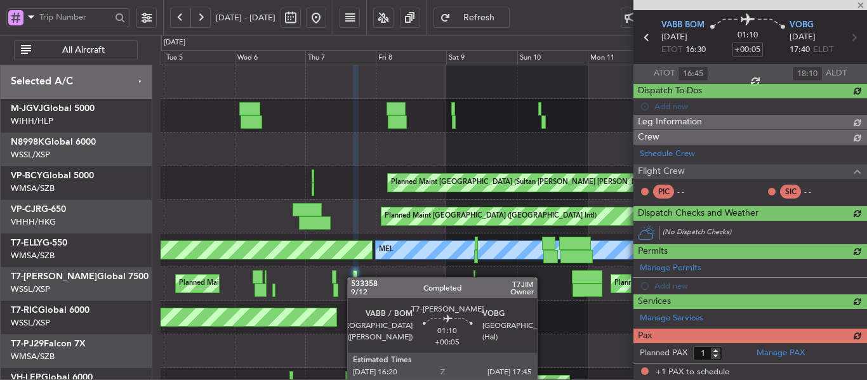
type input "Hafiz Sapuwan (HHAFI)"
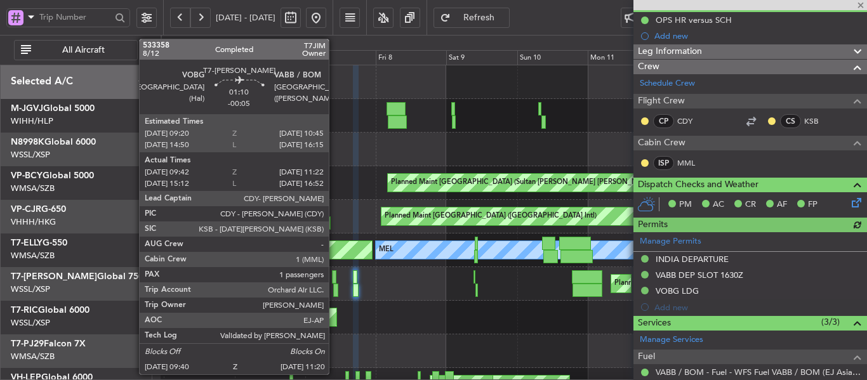
click at [335, 276] on div at bounding box center [334, 277] width 4 height 13
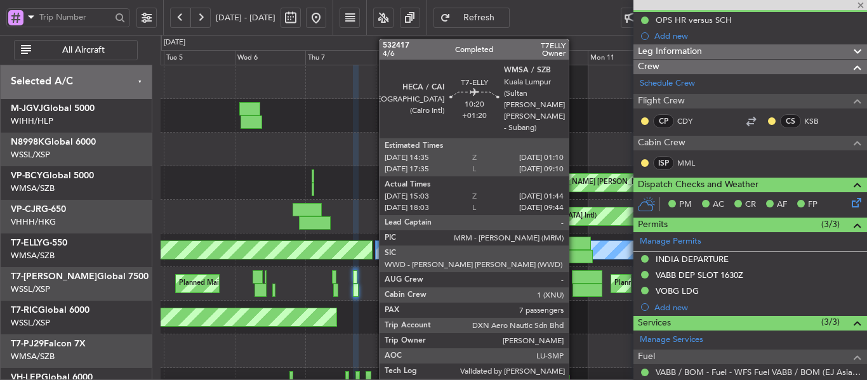
type input "-00:05"
type input "09:52"
type input "11:17"
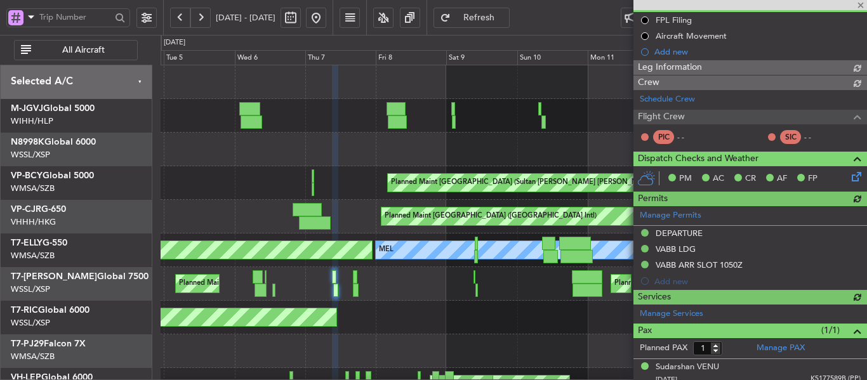
type input "Hafiz Sapuwan (HHAFI)"
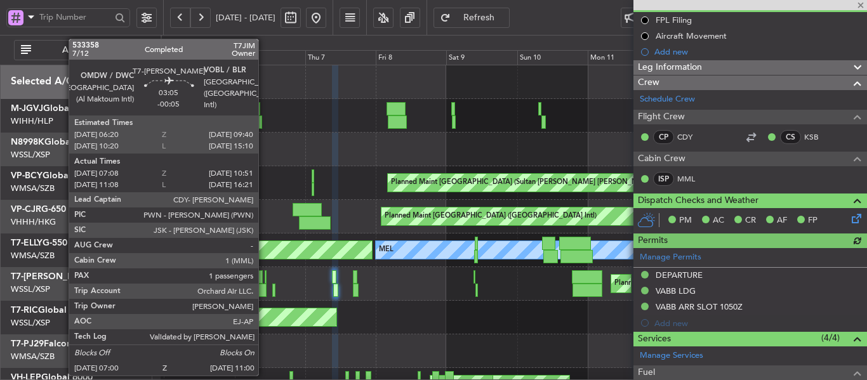
click at [264, 286] on div at bounding box center [261, 290] width 12 height 13
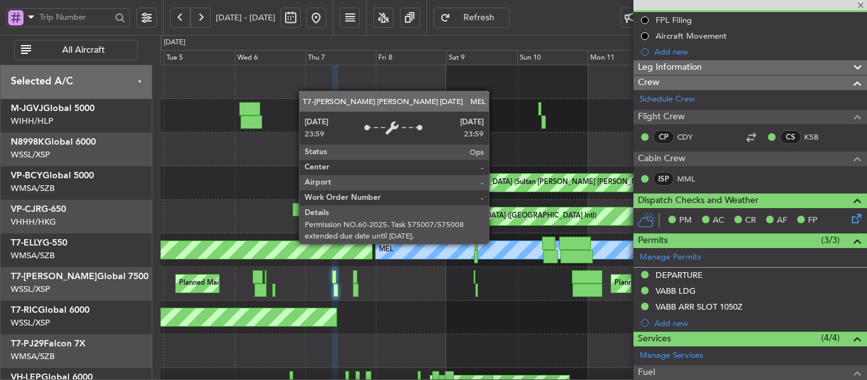
type input "07:18"
type input "10:46"
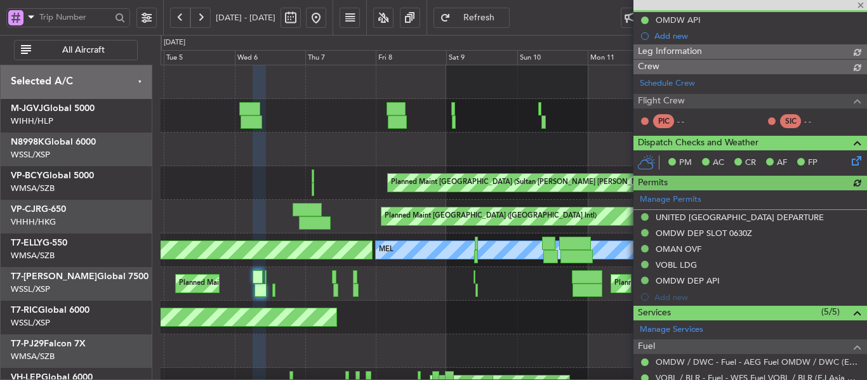
type input "[PERSON_NAME] (BTA)"
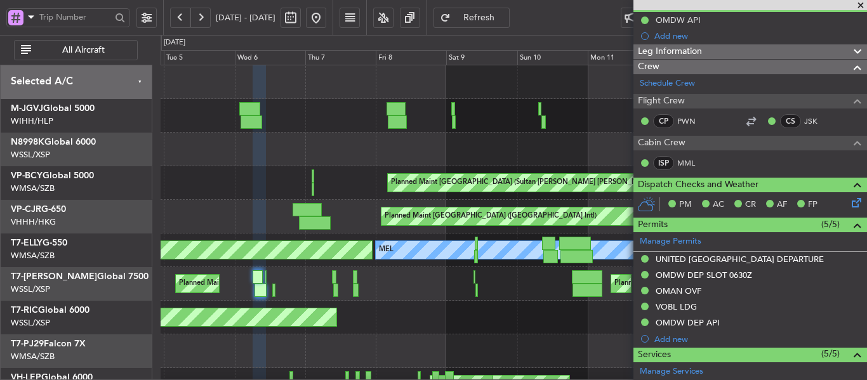
scroll to position [0, 0]
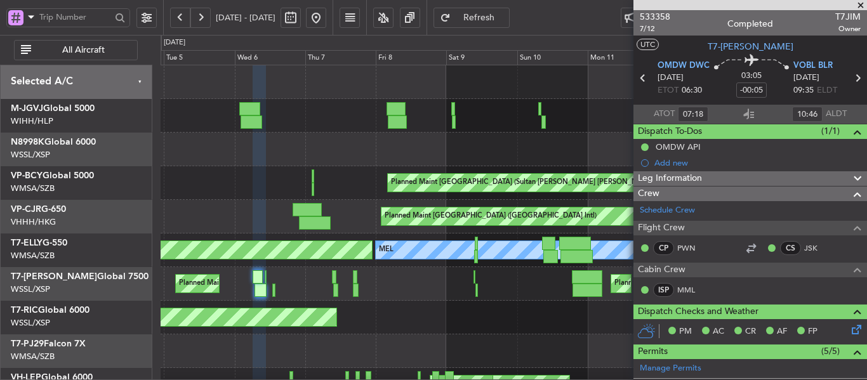
type input "[PERSON_NAME] (BTA)"
click at [326, 19] on button at bounding box center [316, 18] width 20 height 20
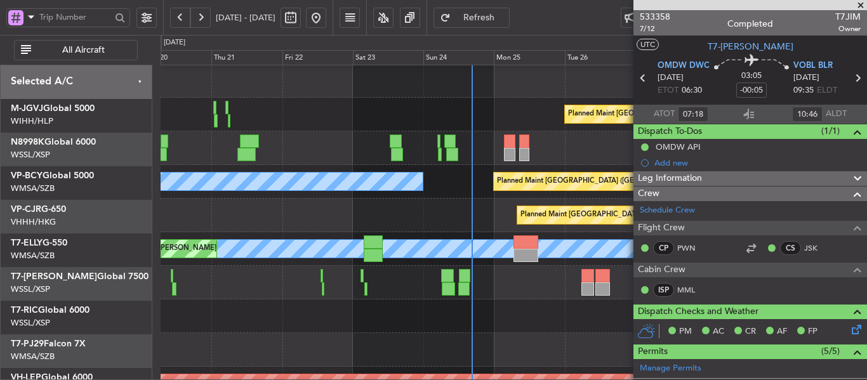
scroll to position [4, 0]
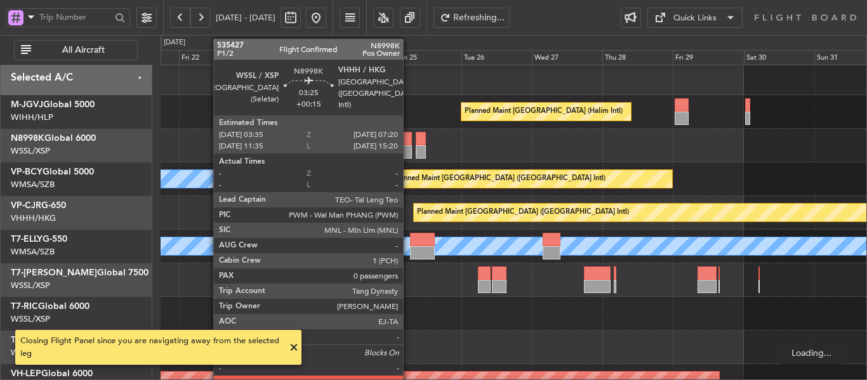
click at [409, 142] on div at bounding box center [406, 138] width 11 height 13
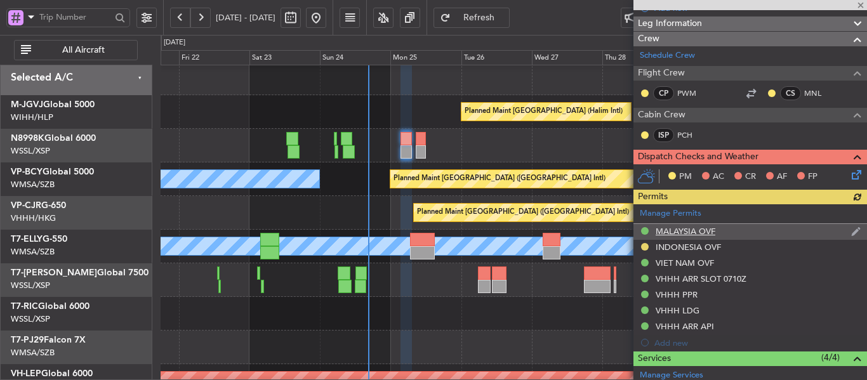
scroll to position [254, 0]
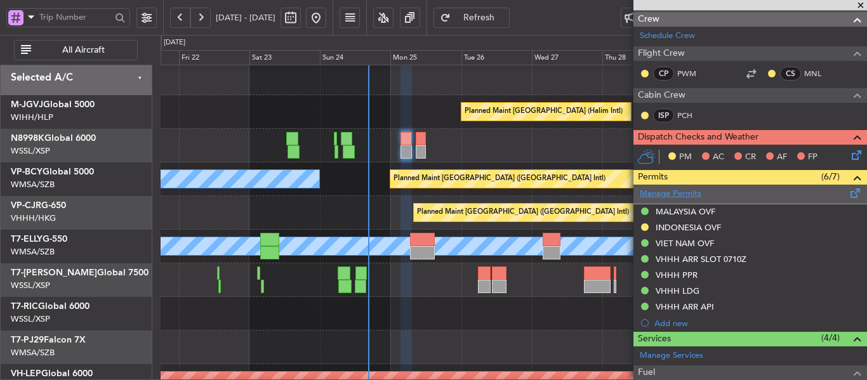
click at [688, 193] on link "Manage Permits" at bounding box center [671, 194] width 62 height 13
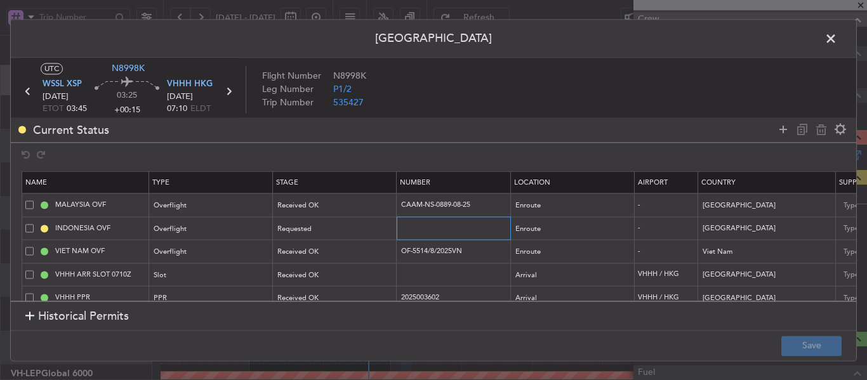
click at [432, 229] on input "text" at bounding box center [455, 228] width 110 height 11
paste input "SH12319"
type input "SH12319"
click at [344, 228] on div "Requested" at bounding box center [330, 229] width 105 height 19
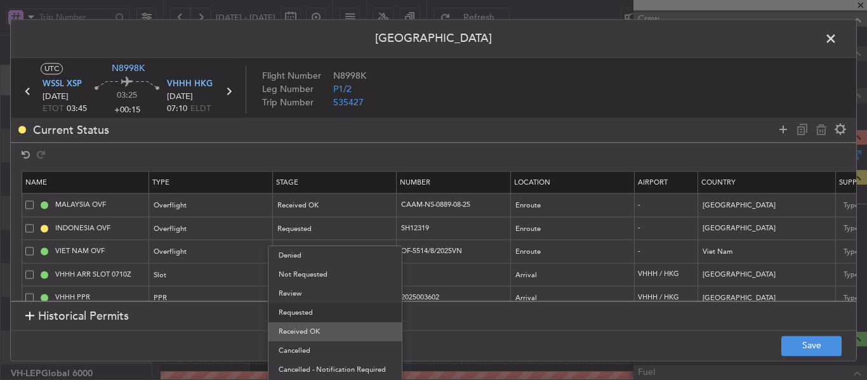
click at [328, 327] on span "Received OK" at bounding box center [335, 332] width 113 height 19
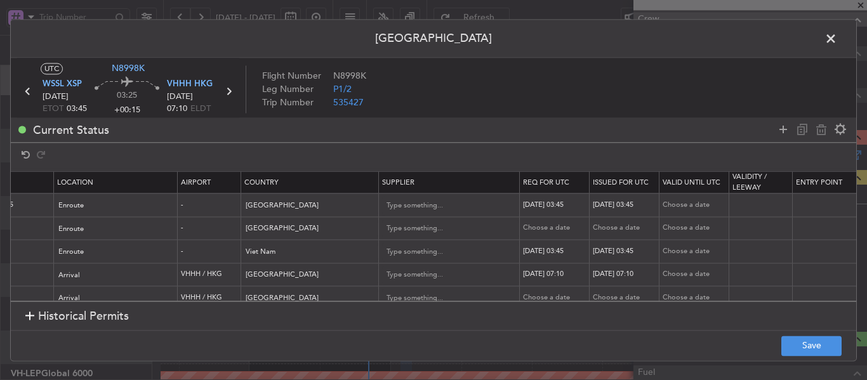
scroll to position [0, 507]
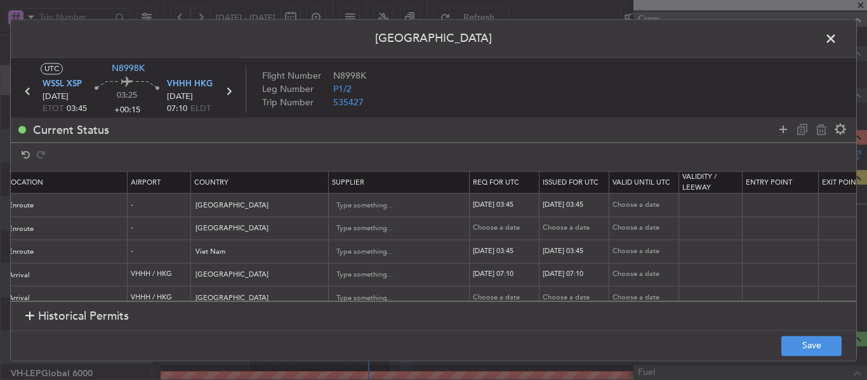
click at [488, 225] on div "Choose a date" at bounding box center [506, 229] width 66 height 11
select select "8"
select select "2025"
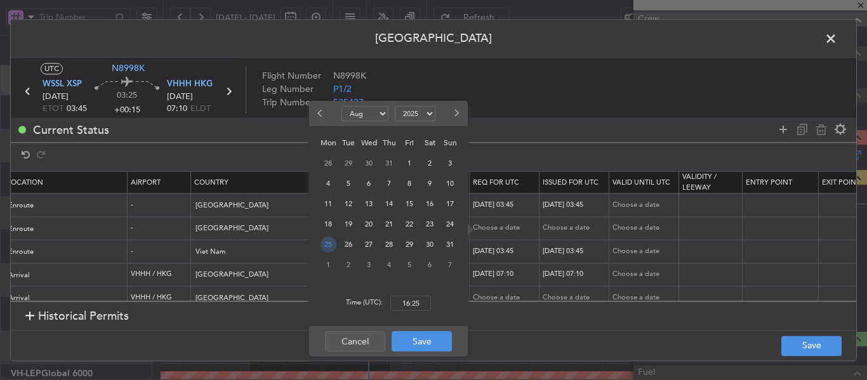
click at [330, 244] on span "25" at bounding box center [329, 245] width 16 height 16
click at [405, 305] on input "00:00" at bounding box center [411, 303] width 41 height 15
type input "03:45"
click at [418, 341] on button "Save" at bounding box center [422, 341] width 60 height 20
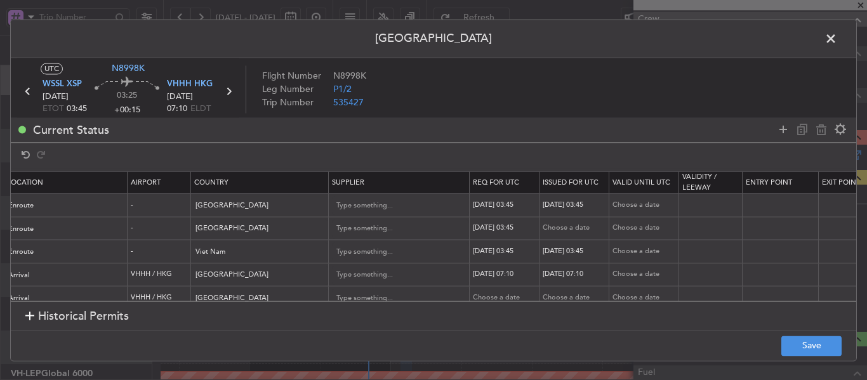
click at [560, 226] on div "Choose a date" at bounding box center [576, 229] width 66 height 11
select select "8"
select select "2025"
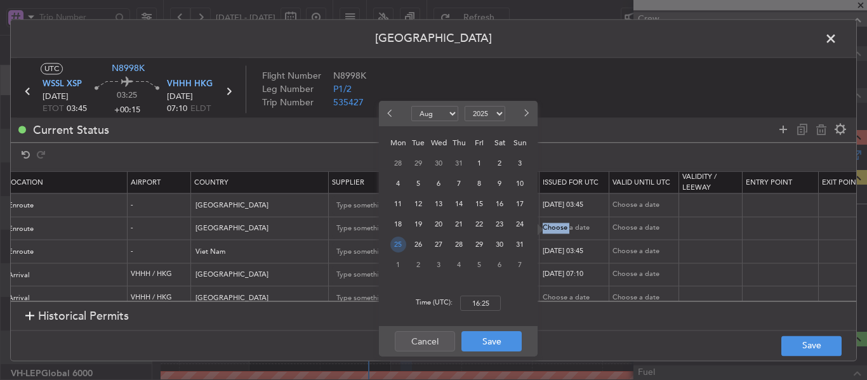
click at [400, 245] on span "25" at bounding box center [399, 245] width 16 height 16
click at [483, 302] on input "00:00" at bounding box center [480, 303] width 41 height 15
type input "03:45"
click at [495, 340] on button "Save" at bounding box center [492, 341] width 60 height 20
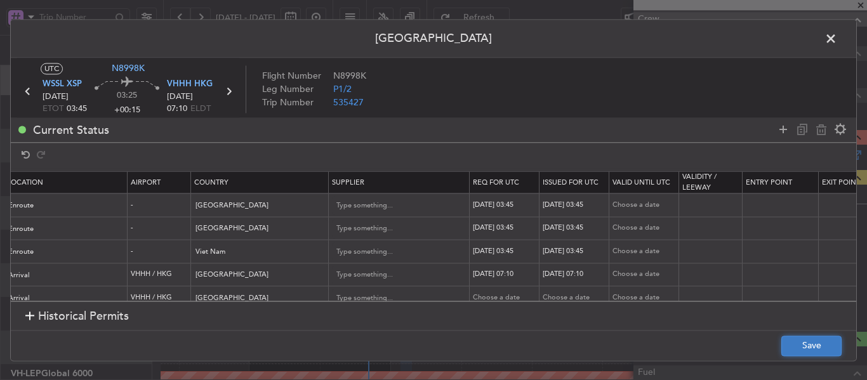
click at [784, 347] on button "Save" at bounding box center [812, 346] width 60 height 20
click at [231, 91] on icon at bounding box center [228, 91] width 17 height 17
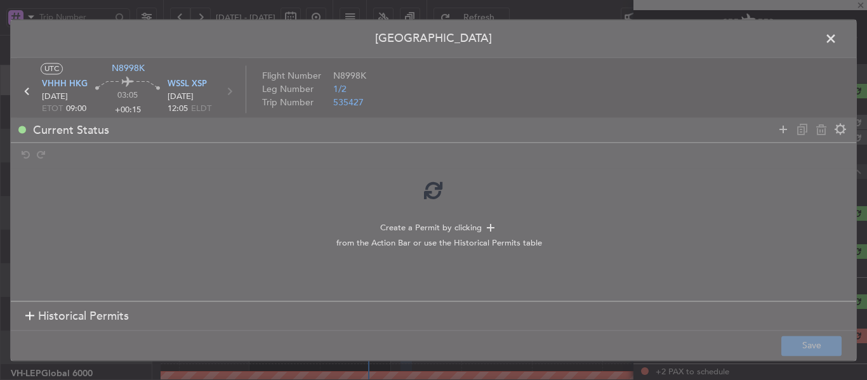
type input "-00:05"
type input "2"
type input "-00:05"
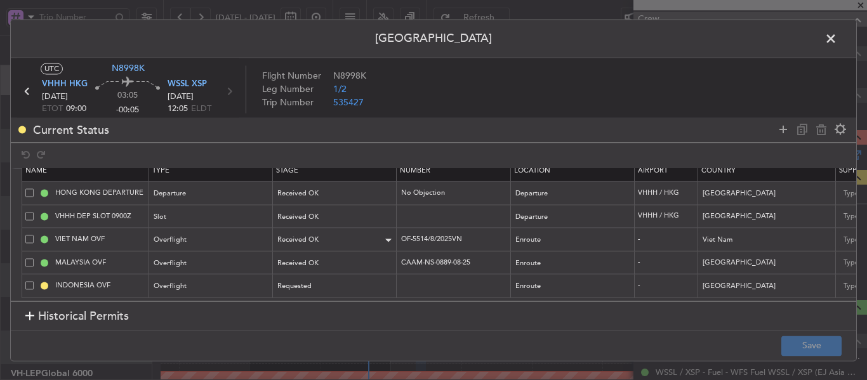
scroll to position [22, 0]
click at [413, 281] on input "text" at bounding box center [455, 286] width 110 height 11
paste input "SH12321"
type input "SH12321"
click at [377, 277] on div "Requested" at bounding box center [330, 286] width 105 height 19
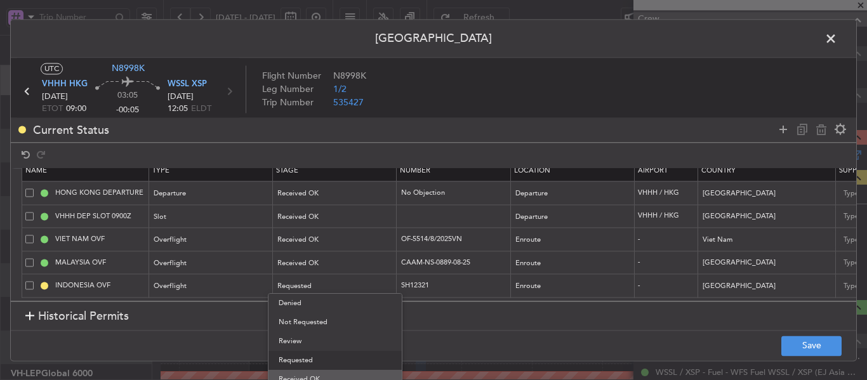
click at [324, 373] on span "Received OK" at bounding box center [335, 379] width 113 height 19
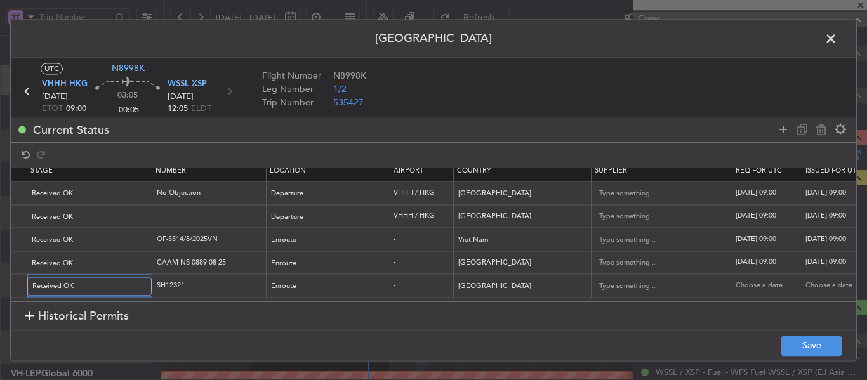
scroll to position [0, 342]
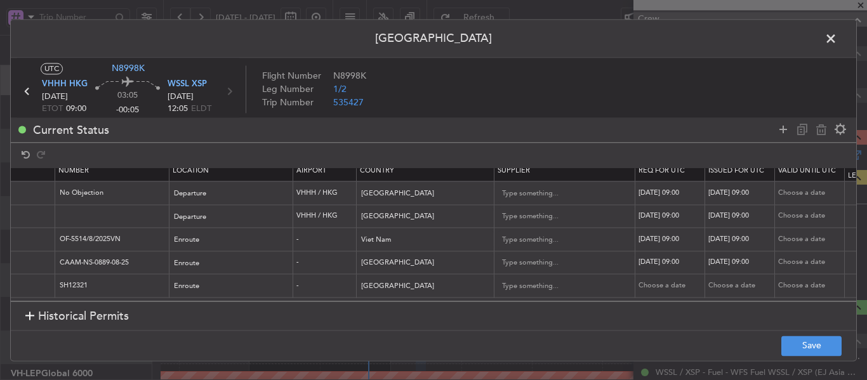
click at [644, 281] on div "Choose a date" at bounding box center [672, 286] width 66 height 11
select select "8"
select select "2025"
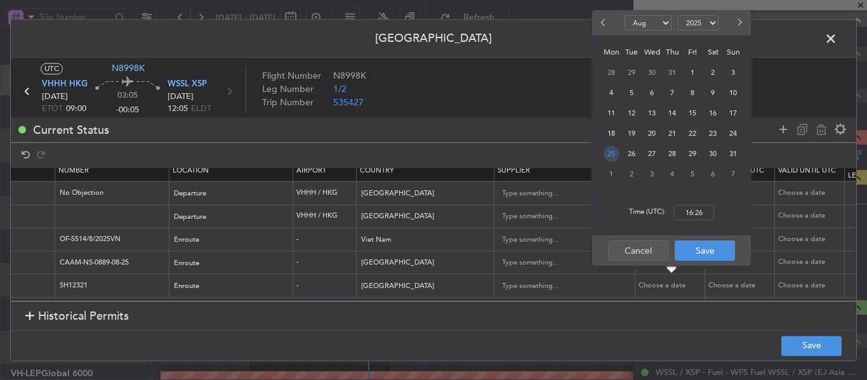
click at [614, 157] on span "25" at bounding box center [612, 154] width 16 height 16
click at [694, 211] on input "00:00" at bounding box center [694, 212] width 41 height 15
type input "09:00"
click at [700, 255] on button "Save" at bounding box center [705, 251] width 60 height 20
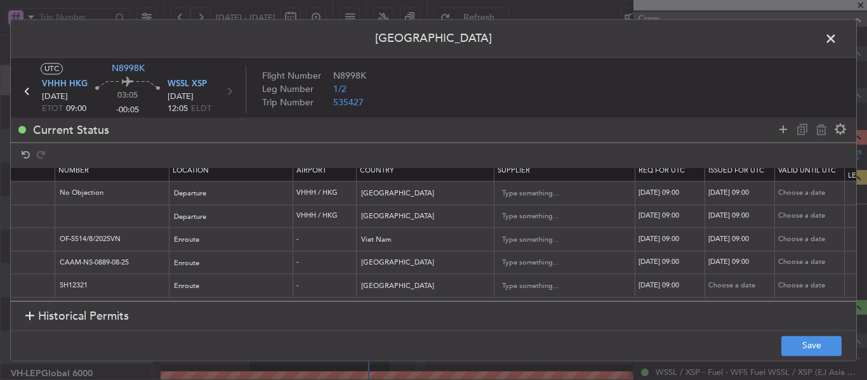
click at [721, 281] on div "Choose a date" at bounding box center [742, 286] width 66 height 11
click at [746, 281] on div "Choose a date" at bounding box center [742, 286] width 66 height 11
select select "8"
select select "2025"
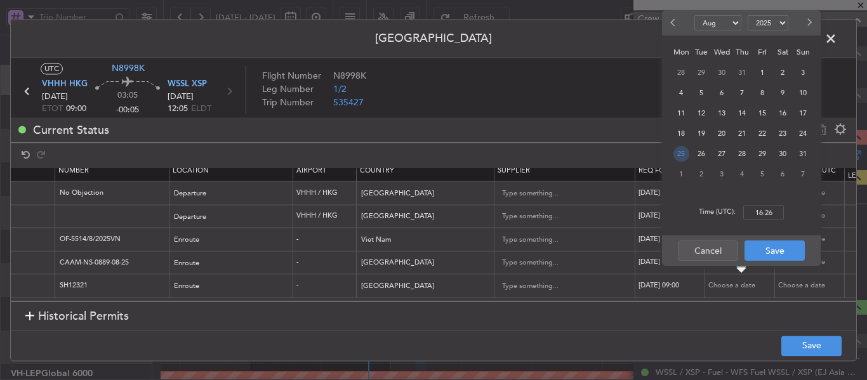
click at [685, 155] on span "25" at bounding box center [682, 154] width 16 height 16
click at [756, 212] on input "00:00" at bounding box center [764, 212] width 41 height 15
type input "09:00"
click at [761, 254] on button "Save" at bounding box center [775, 251] width 60 height 20
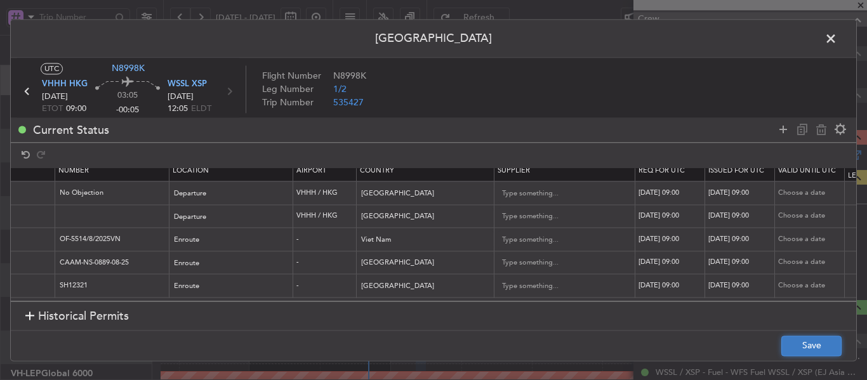
click at [801, 346] on button "Save" at bounding box center [812, 346] width 60 height 20
click at [838, 42] on span at bounding box center [838, 41] width 0 height 25
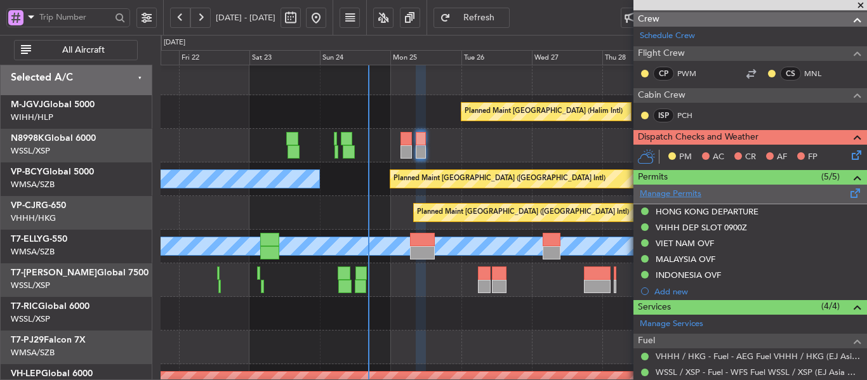
click at [667, 194] on link "Manage Permits" at bounding box center [671, 194] width 62 height 13
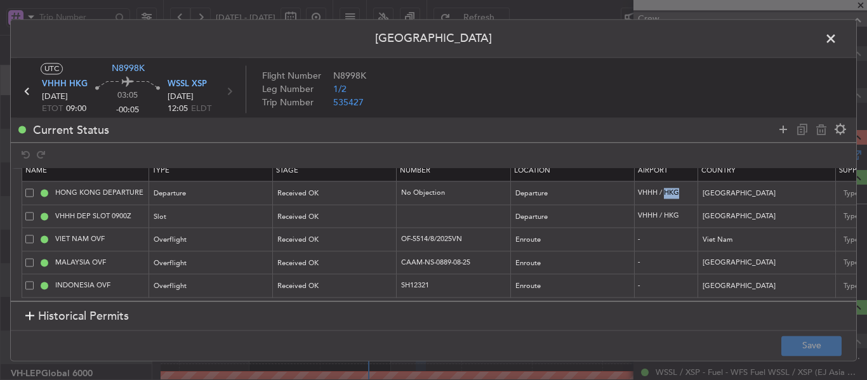
scroll to position [22, 0]
click at [838, 41] on span at bounding box center [838, 41] width 0 height 25
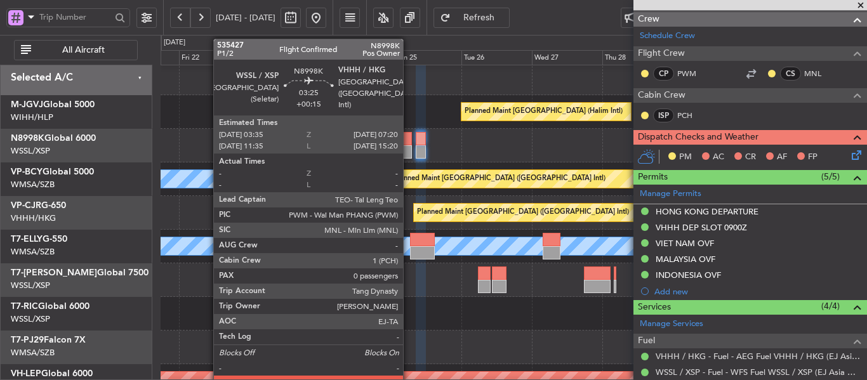
click at [409, 150] on div at bounding box center [406, 151] width 11 height 13
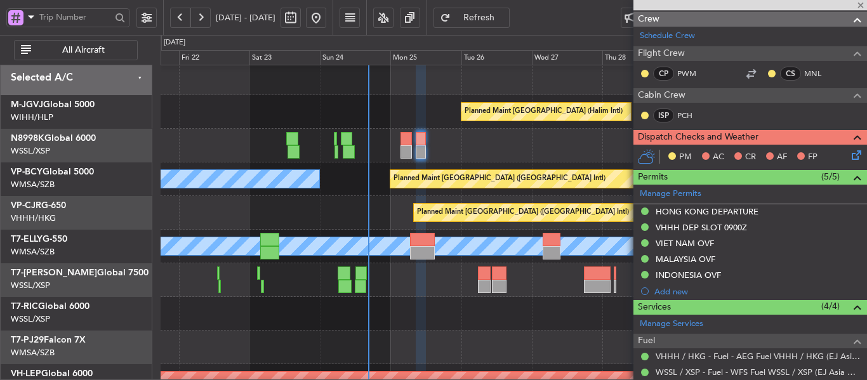
type input "+00:15"
type input "0"
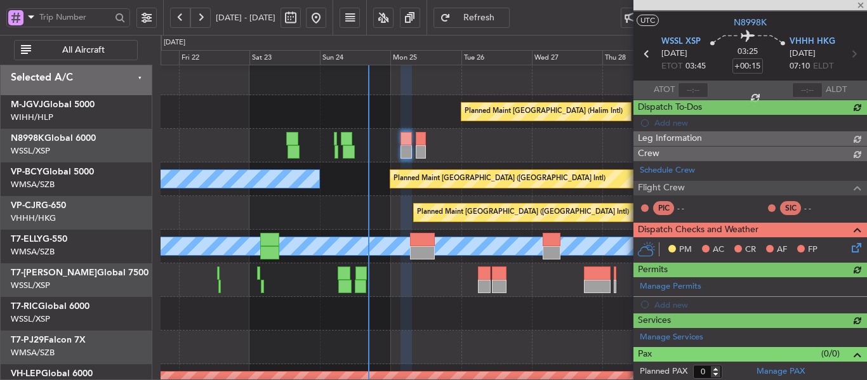
scroll to position [254, 0]
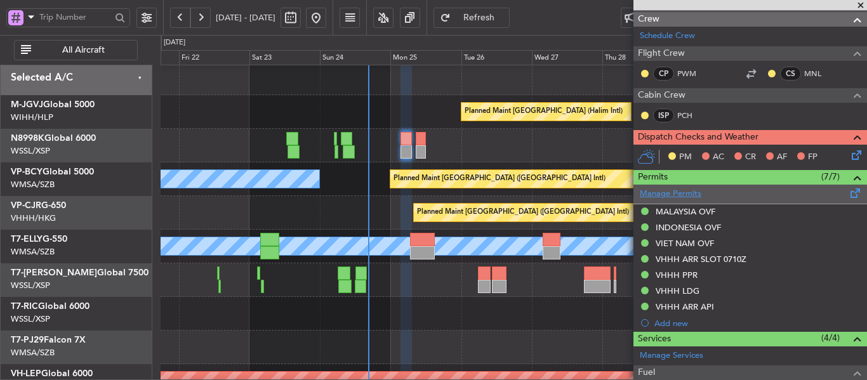
click at [679, 196] on link "Manage Permits" at bounding box center [671, 194] width 62 height 13
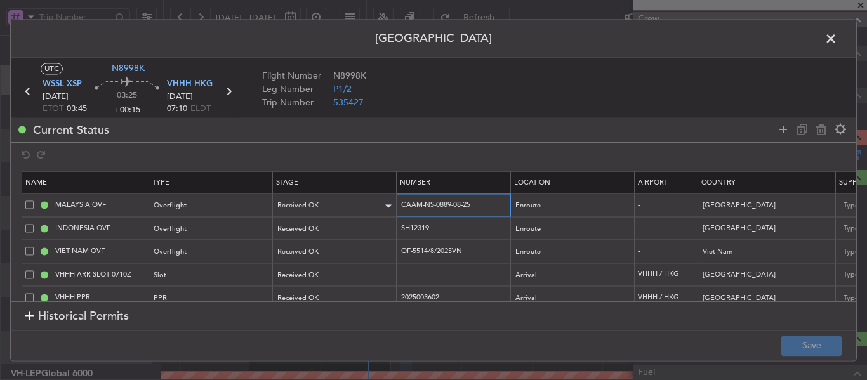
drag, startPoint x: 476, startPoint y: 206, endPoint x: 372, endPoint y: 212, distance: 104.3
click at [372, 212] on tr "MALAYSIA OVF Overflight Received OK CAAM-NS-0889-08-25 Enroute - Malaysia 25/08…" at bounding box center [832, 205] width 1620 height 23
drag, startPoint x: 436, startPoint y: 230, endPoint x: 382, endPoint y: 231, distance: 54.6
click at [382, 231] on tr "INDONESIA OVF Overflight Received OK SH12319 Enroute - Indonesia 25/08/2025 03:…" at bounding box center [832, 228] width 1620 height 23
drag, startPoint x: 478, startPoint y: 250, endPoint x: 391, endPoint y: 261, distance: 87.0
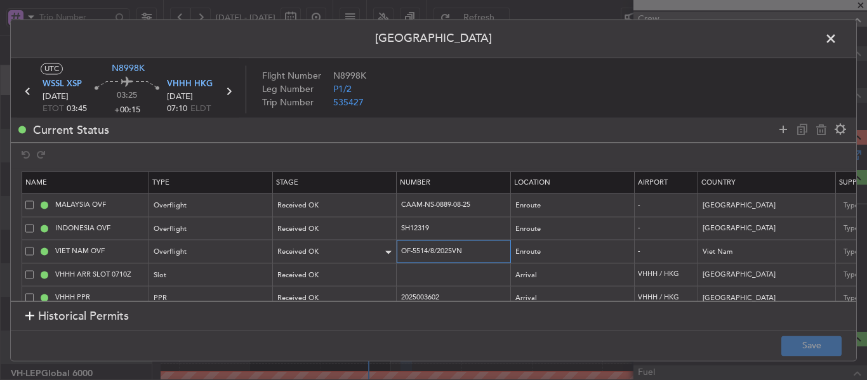
click at [386, 257] on tr "VIET NAM OVF Overflight Received OK OF-5514/8/2025VN Enroute - Viet Nam 25/08/2…" at bounding box center [832, 251] width 1620 height 23
click at [838, 37] on span at bounding box center [838, 41] width 0 height 25
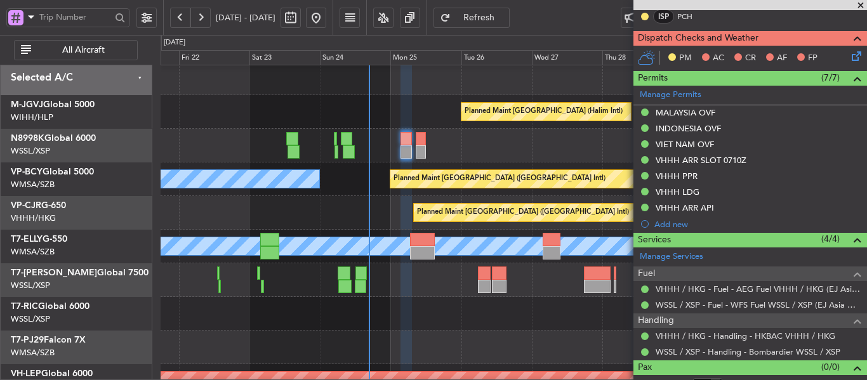
scroll to position [368, 0]
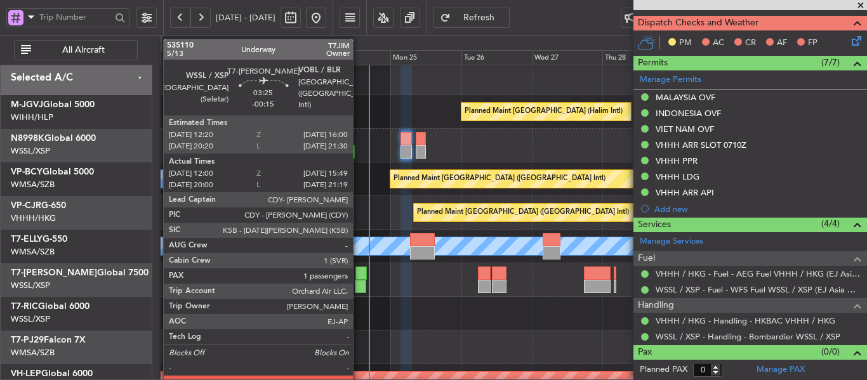
click at [359, 278] on div at bounding box center [361, 273] width 11 height 13
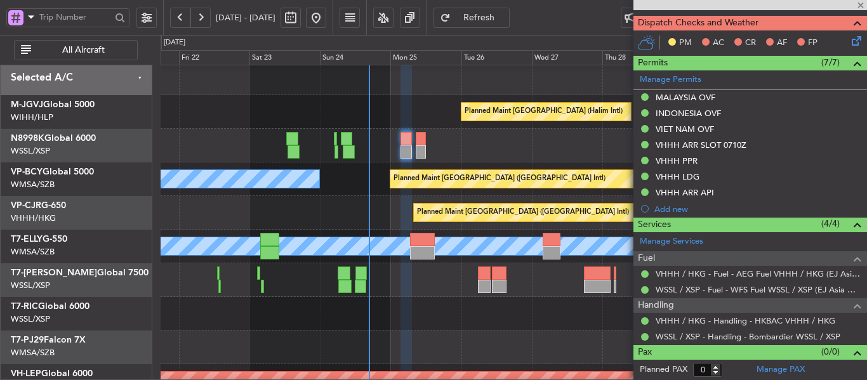
type input "-00:15"
type input "12:10"
type input "15:44"
type input "1"
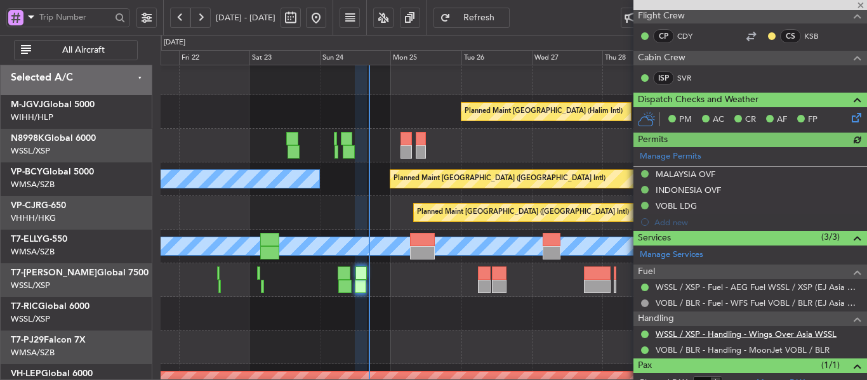
scroll to position [302, 0]
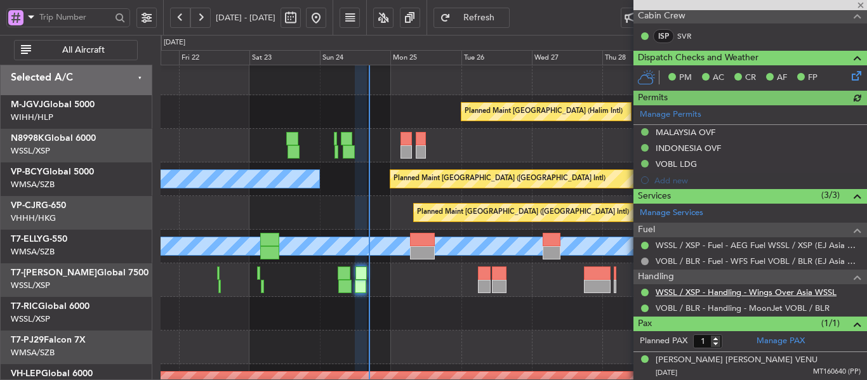
type input "[PERSON_NAME] (BTA)"
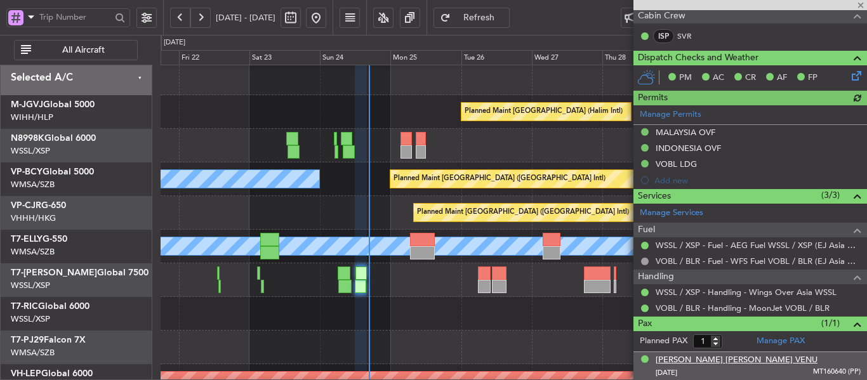
click at [693, 360] on div "[PERSON_NAME] [PERSON_NAME] VENU" at bounding box center [737, 360] width 162 height 13
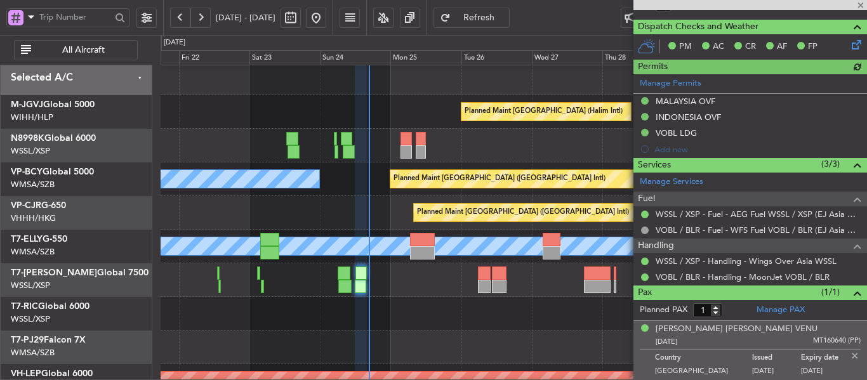
type input "[PERSON_NAME] (BTA)"
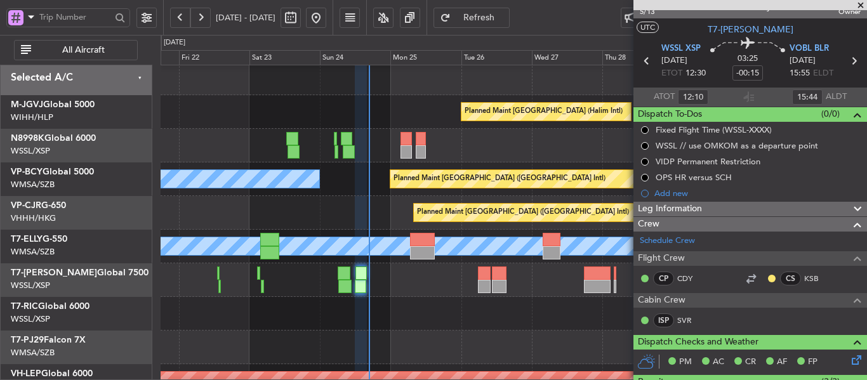
scroll to position [0, 0]
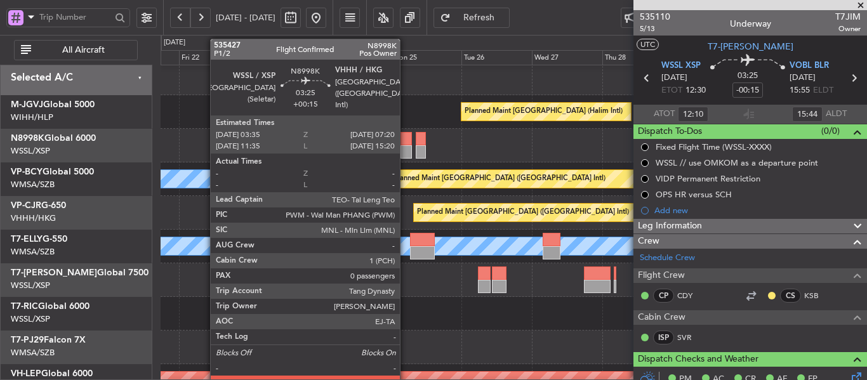
click at [404, 145] on div at bounding box center [406, 151] width 11 height 13
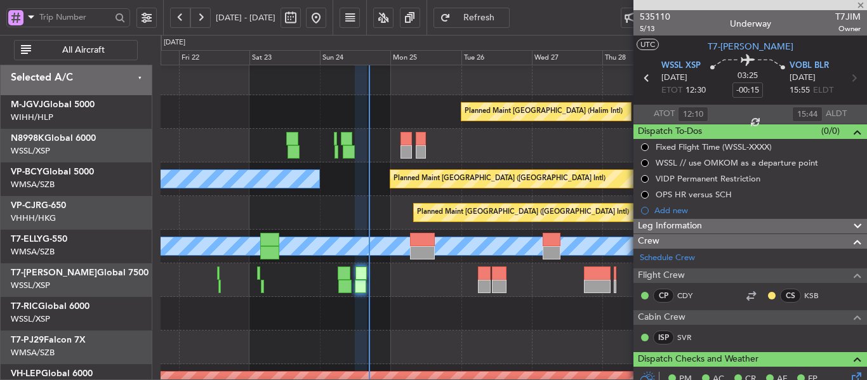
type input "[PERSON_NAME] (BTA)"
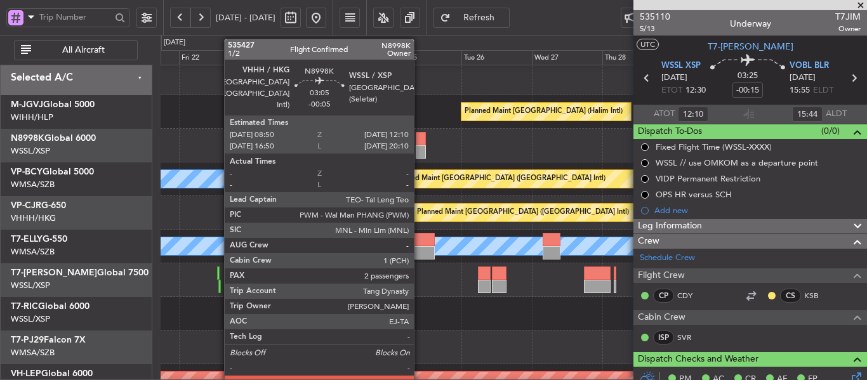
click at [420, 147] on div at bounding box center [421, 151] width 10 height 13
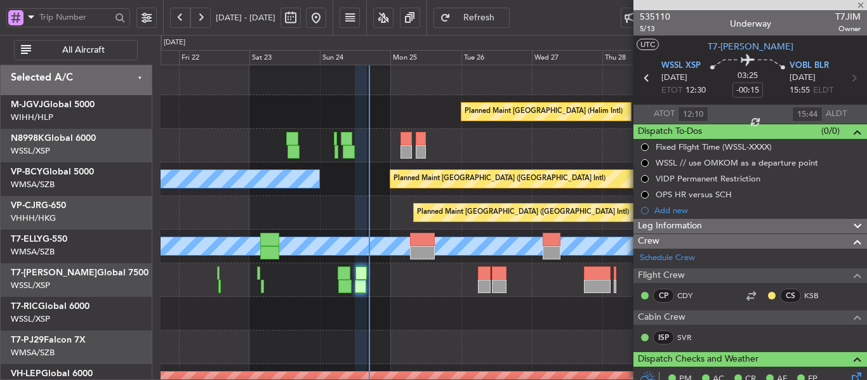
type input "-00:05"
type input "2"
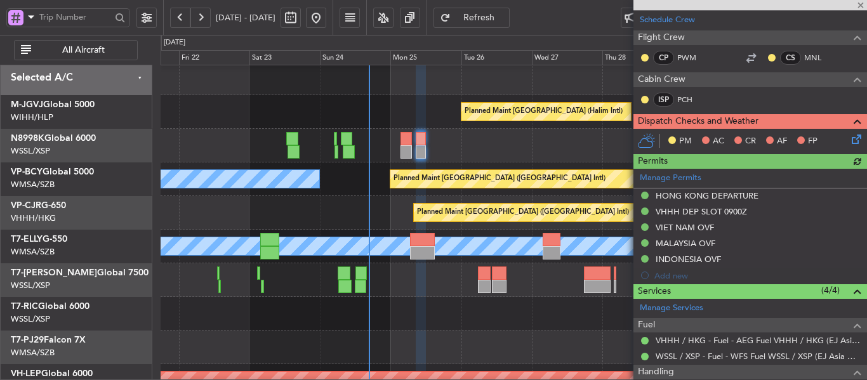
scroll to position [63, 0]
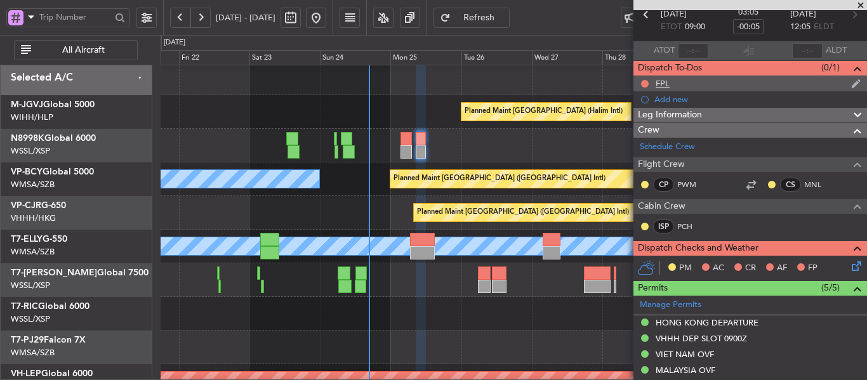
click at [666, 79] on div "FPL" at bounding box center [663, 83] width 14 height 11
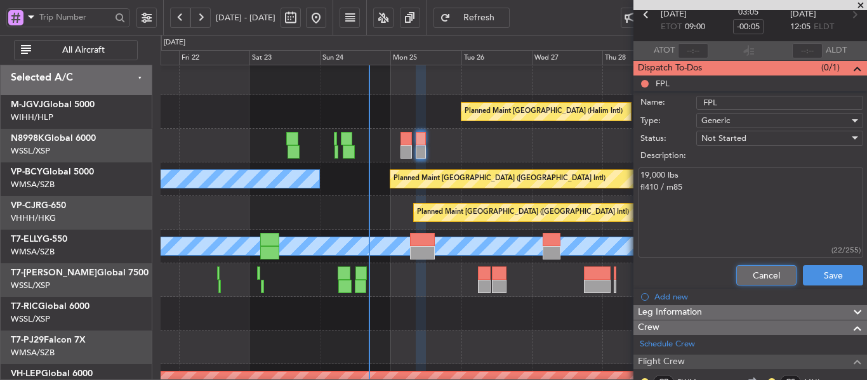
click at [749, 277] on button "Cancel" at bounding box center [767, 275] width 60 height 20
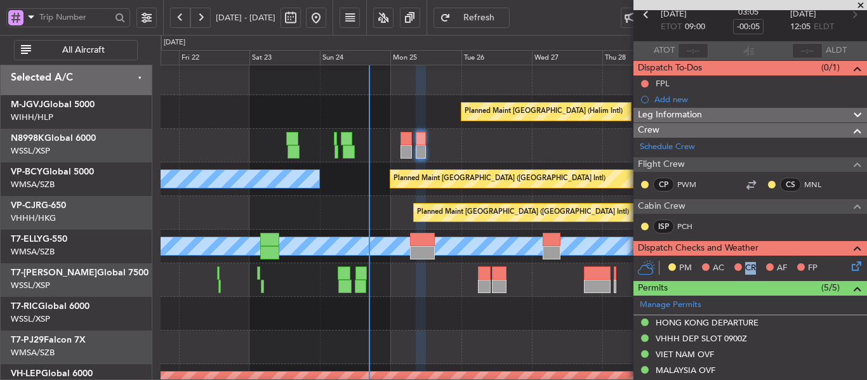
click at [749, 277] on div "PM AC CR AF FP" at bounding box center [751, 268] width 234 height 25
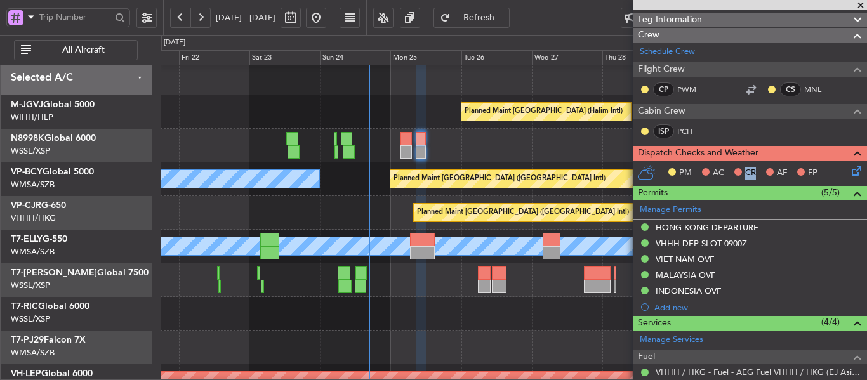
scroll to position [254, 0]
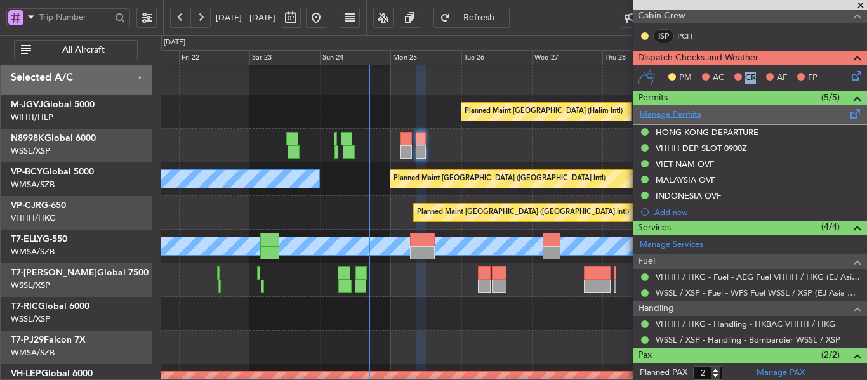
click at [669, 115] on link "Manage Permits" at bounding box center [671, 115] width 62 height 13
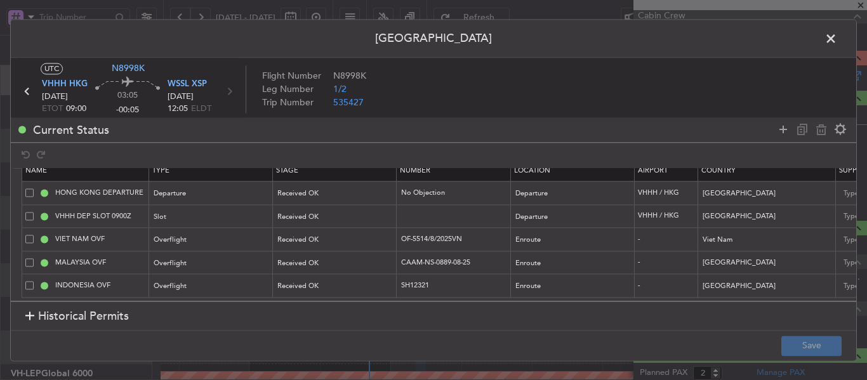
scroll to position [22, 0]
click at [194, 152] on div at bounding box center [434, 156] width 846 height 26
drag, startPoint x: 444, startPoint y: 275, endPoint x: 390, endPoint y: 272, distance: 54.1
click at [390, 274] on tr "INDONESIA OVF Overflight Received OK SH12321 Enroute - Indonesia 25/08/2025 09:…" at bounding box center [832, 285] width 1620 height 23
click at [838, 39] on span at bounding box center [838, 41] width 0 height 25
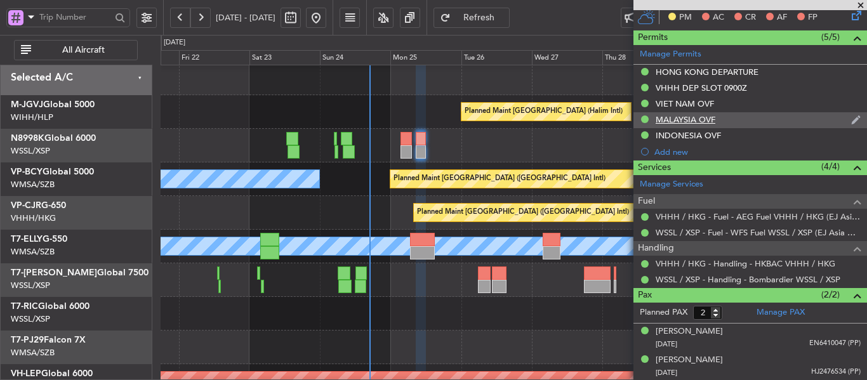
scroll to position [251, 0]
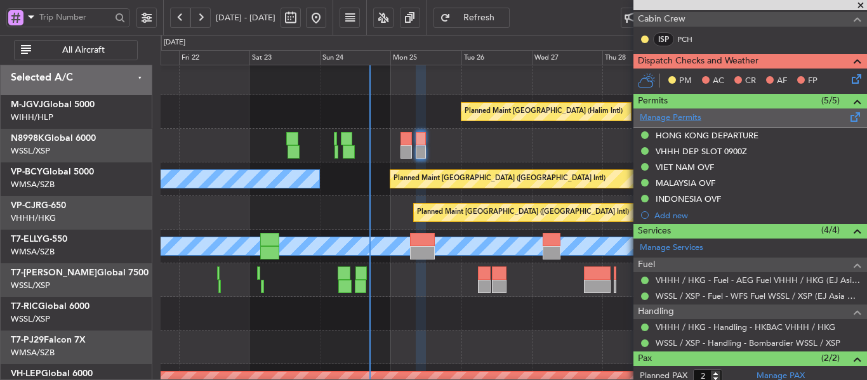
click at [678, 122] on link "Manage Permits" at bounding box center [671, 118] width 62 height 13
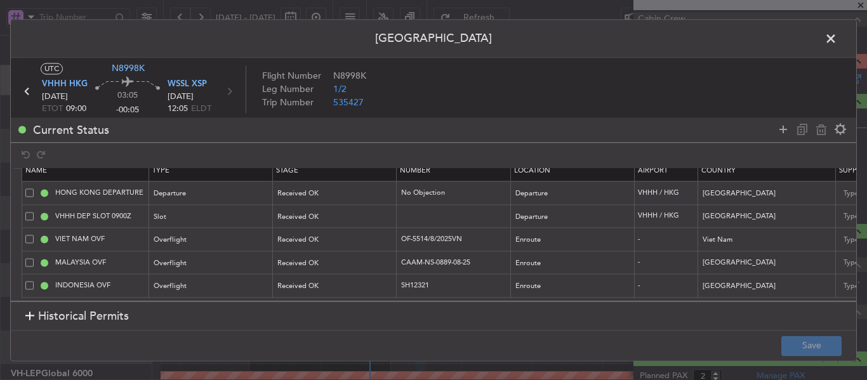
scroll to position [22, 0]
click at [838, 42] on span at bounding box center [838, 41] width 0 height 25
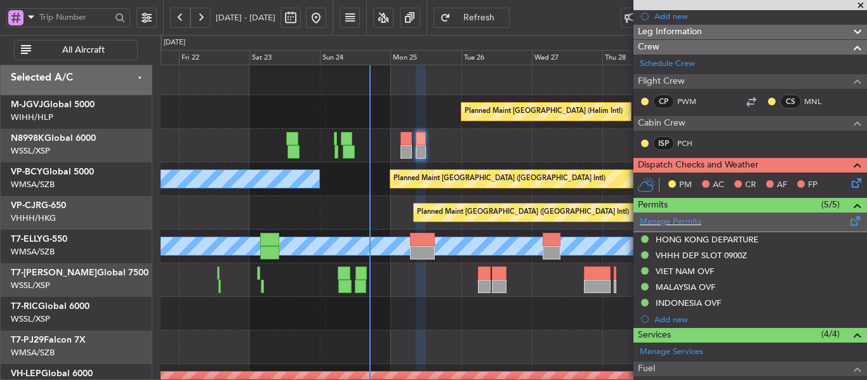
scroll to position [0, 0]
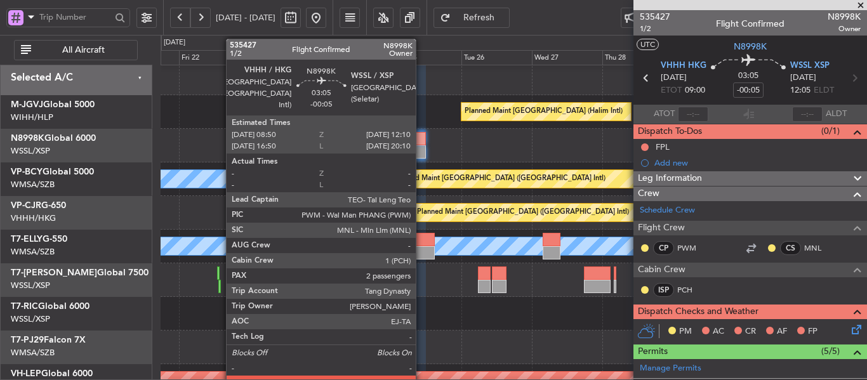
click at [422, 143] on div at bounding box center [421, 138] width 10 height 13
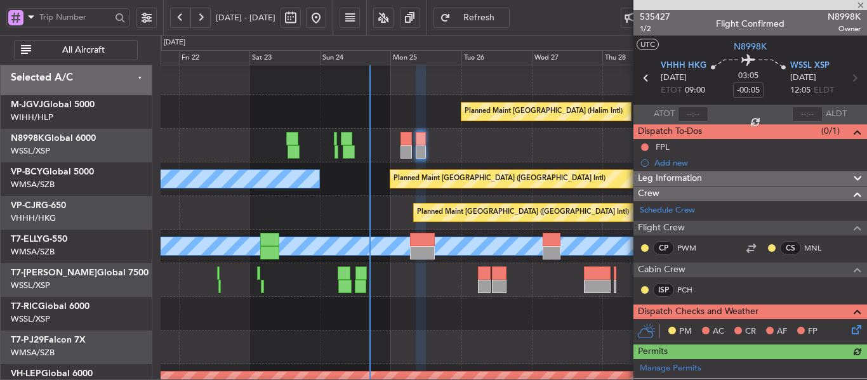
type input "Terry Leung (LEU)"
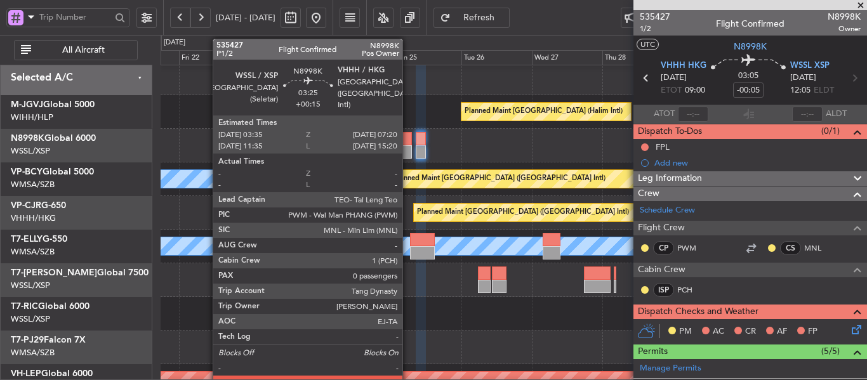
click at [408, 148] on div at bounding box center [406, 151] width 11 height 13
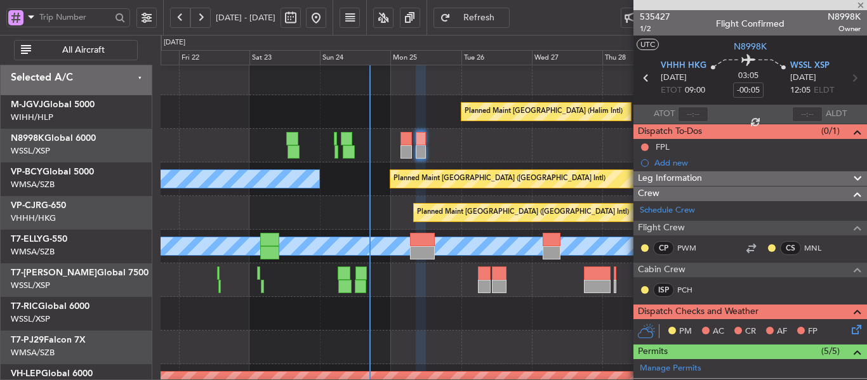
type input "+00:15"
type input "0"
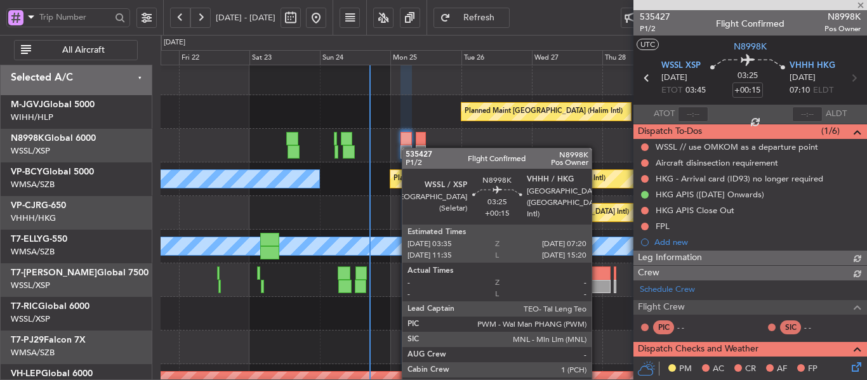
type input "Terry Leung (LEU)"
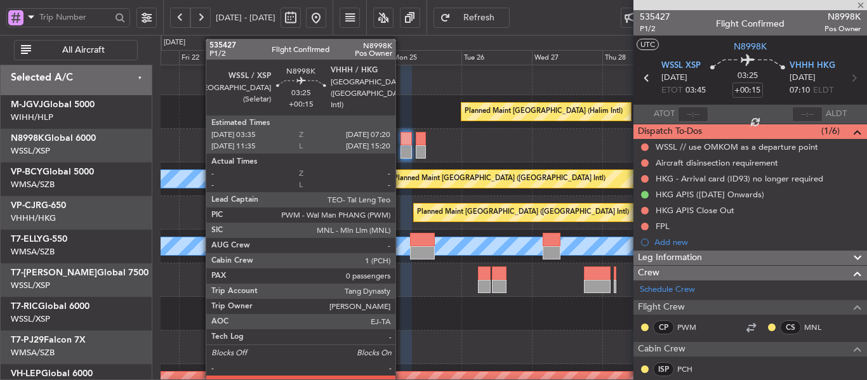
click at [401, 142] on div at bounding box center [406, 138] width 11 height 13
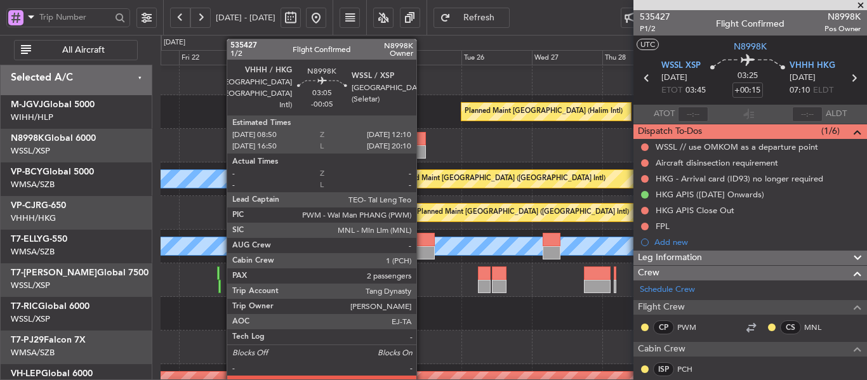
click at [422, 140] on div at bounding box center [421, 138] width 10 height 13
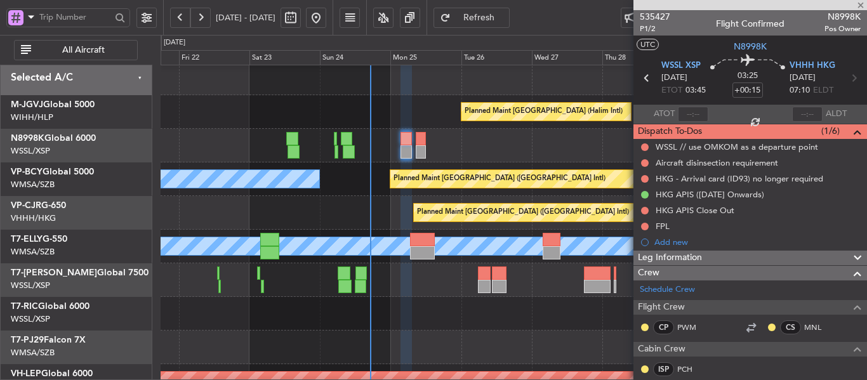
type input "-00:05"
type input "2"
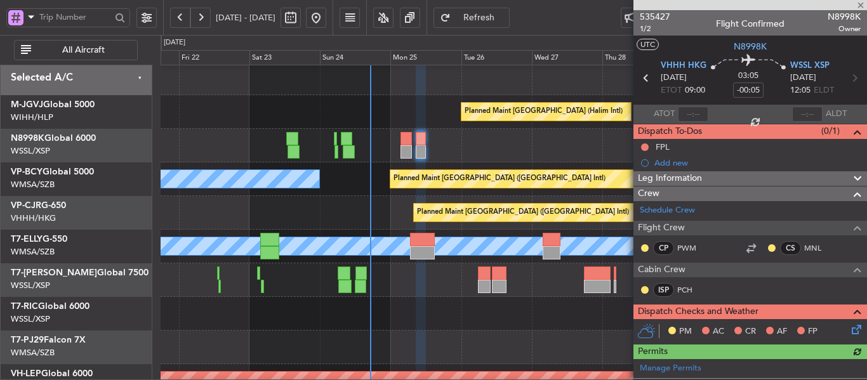
type input "Terry Leung (LEU)"
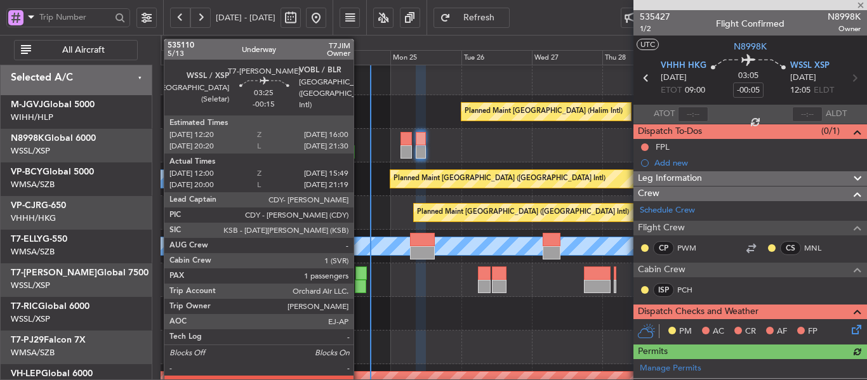
click at [359, 278] on div at bounding box center [361, 273] width 11 height 13
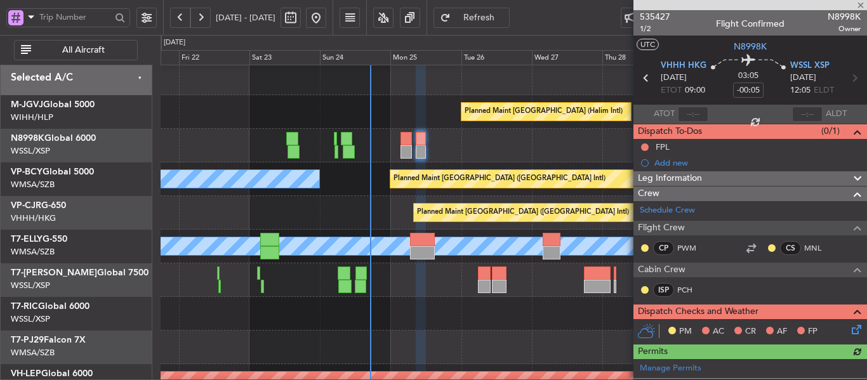
type input "-00:15"
type input "12:10"
type input "15:44"
type input "1"
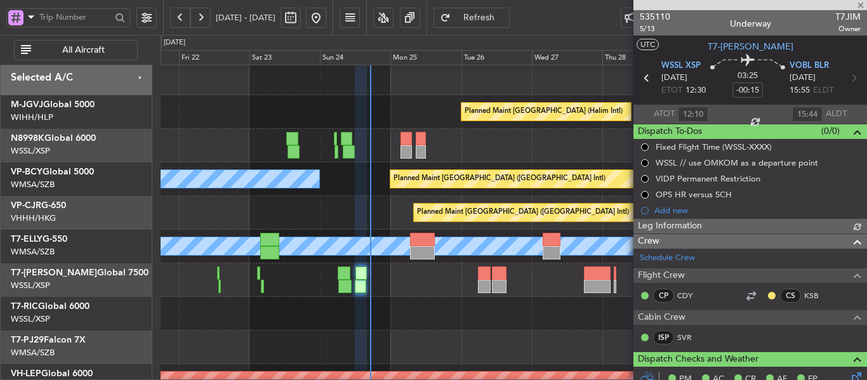
type input "[PERSON_NAME] (BTA)"
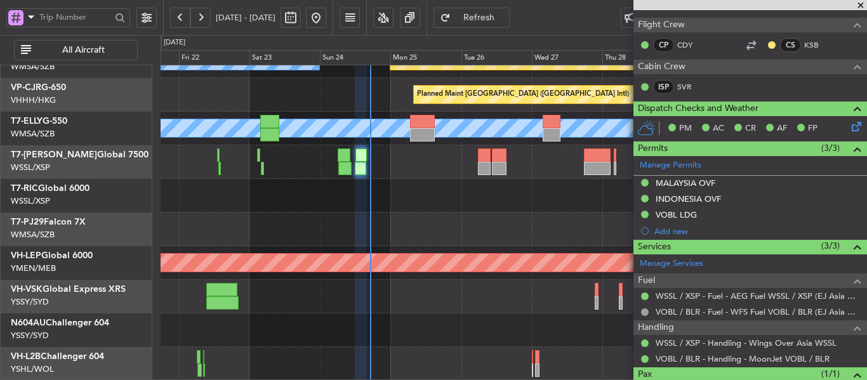
scroll to position [245, 0]
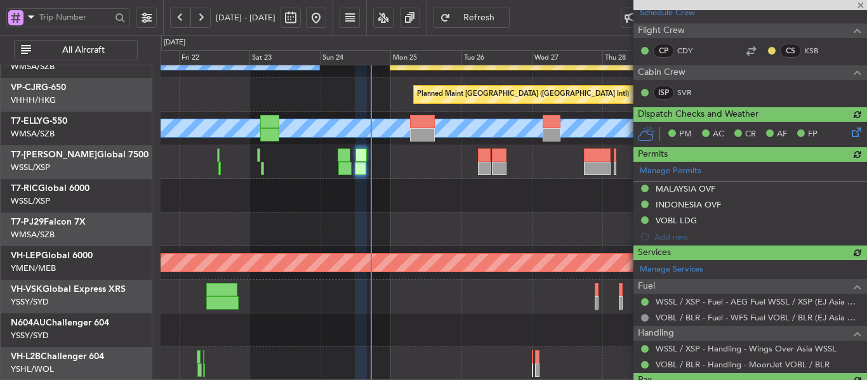
type input "[PERSON_NAME] (BTA)"
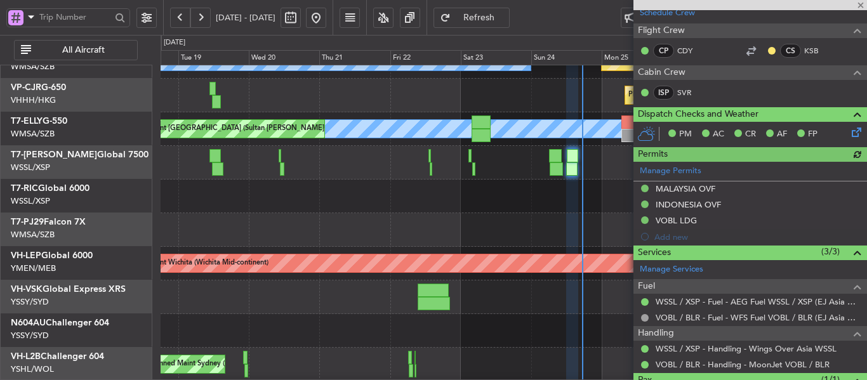
click at [593, 239] on div at bounding box center [514, 230] width 706 height 34
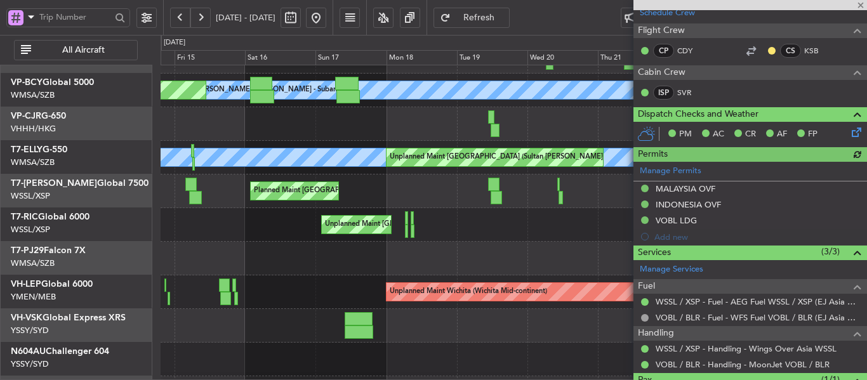
click at [615, 250] on div at bounding box center [514, 259] width 706 height 34
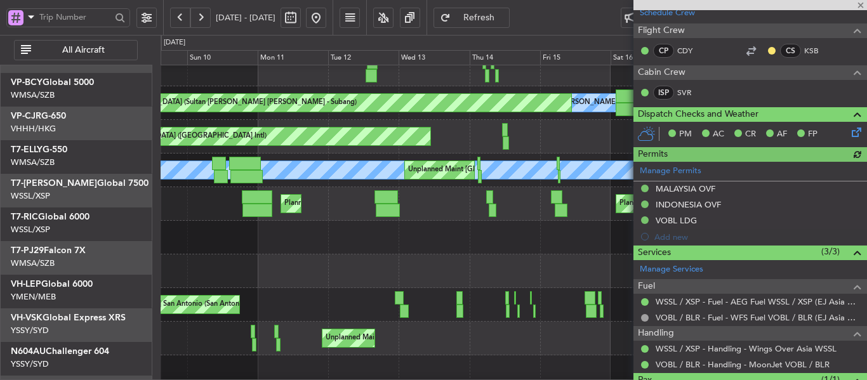
click at [636, 246] on fb-app "21 Aug 2025 - 31 Aug 2025 Refresh Quick Links All Aircraft MEL Kuala Lumpur (Su…" at bounding box center [433, 198] width 867 height 365
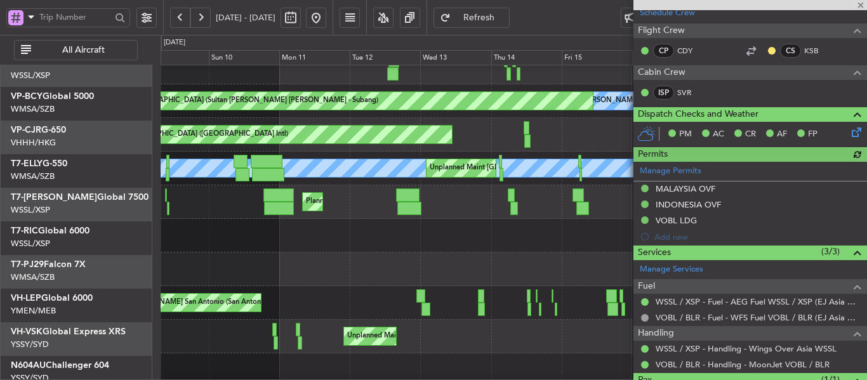
click at [557, 237] on div "Unplanned Maint Singapore (Seletar) Planned Maint Singapore (Seletar)" at bounding box center [514, 236] width 706 height 34
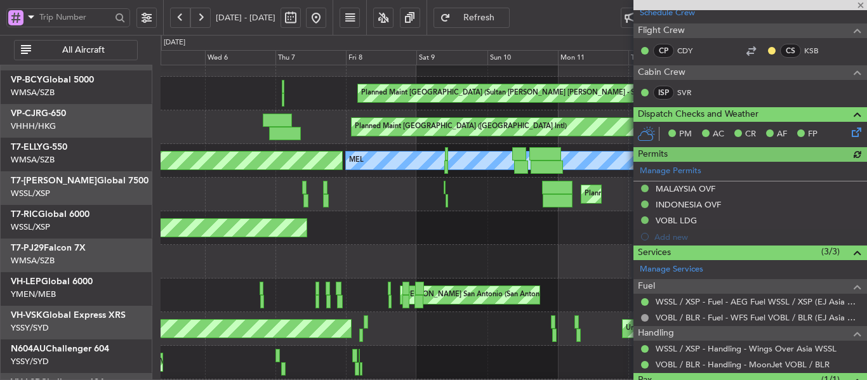
click at [539, 237] on div "Planned Maint Singapore (Seletar) Unplanned Maint Singapore (Seletar)" at bounding box center [514, 228] width 706 height 34
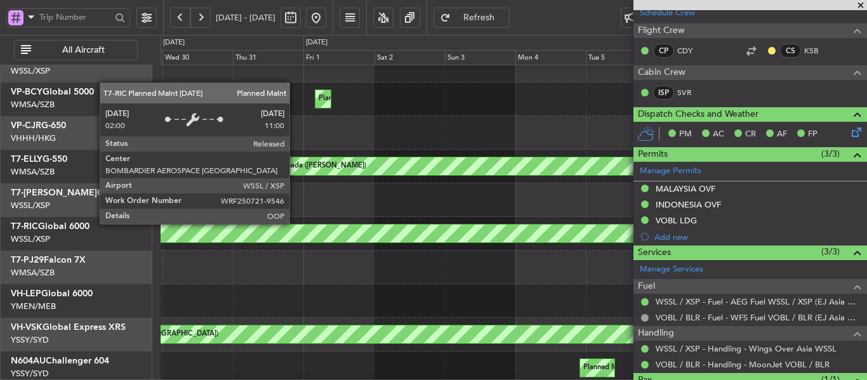
click at [519, 225] on div "Planned Maint Singapore (Seletar)" at bounding box center [146, 234] width 1226 height 18
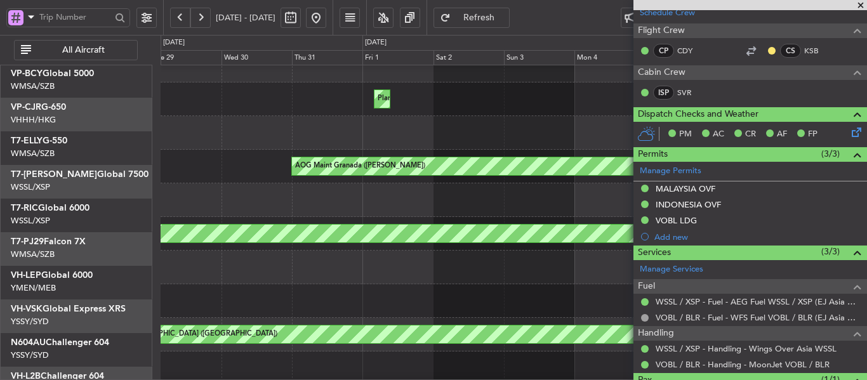
click at [207, 195] on div at bounding box center [514, 201] width 706 height 34
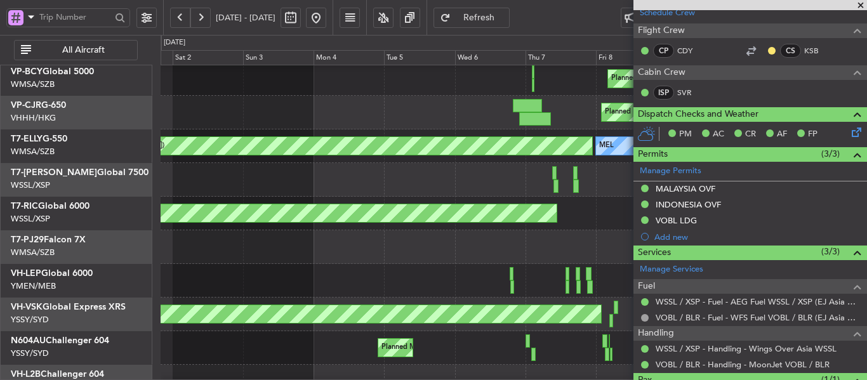
click at [463, 194] on div "Planned Maint London (Luton)" at bounding box center [514, 180] width 706 height 34
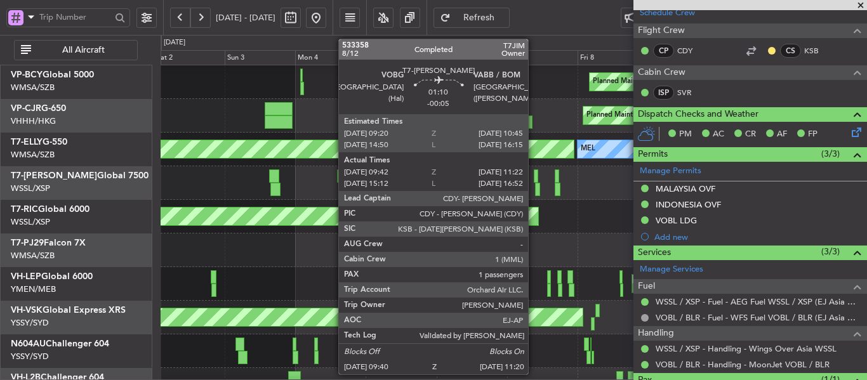
click at [534, 179] on div at bounding box center [536, 176] width 4 height 13
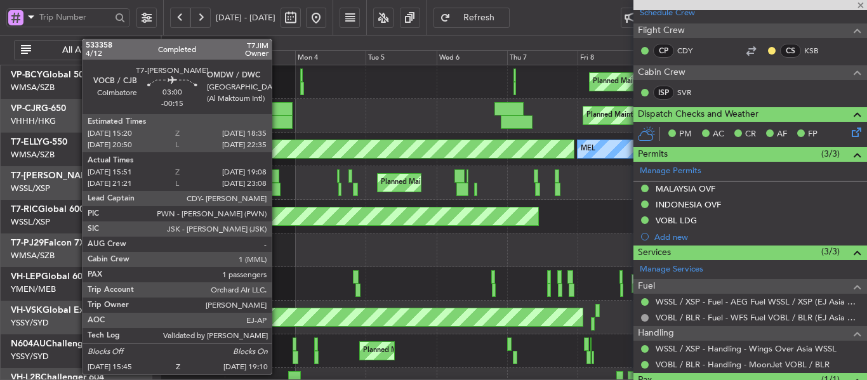
click at [277, 177] on div at bounding box center [274, 176] width 10 height 13
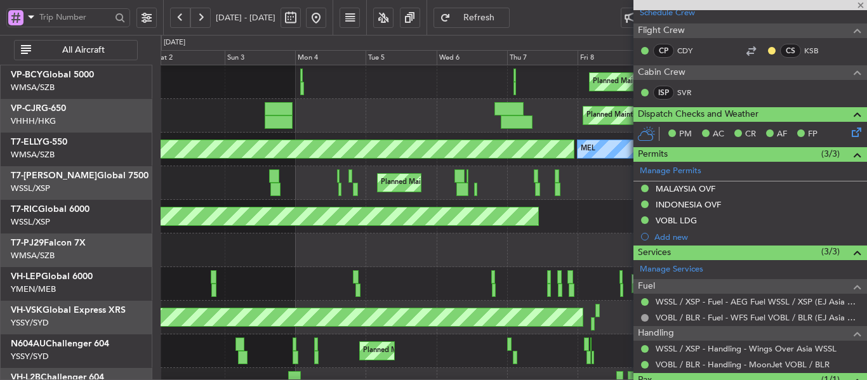
type input "16:01"
type input "19:03"
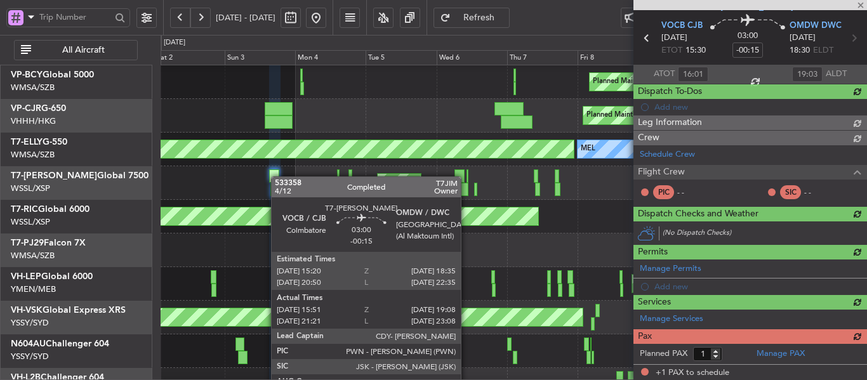
scroll to position [197, 0]
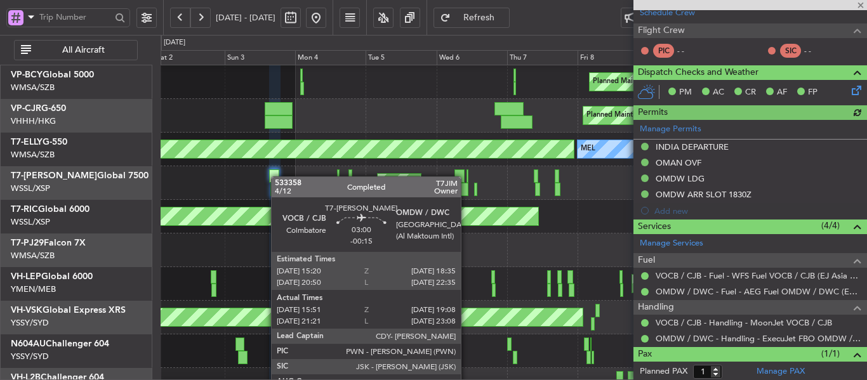
type input "Edmond Yuen (EYU)"
type input "F0232"
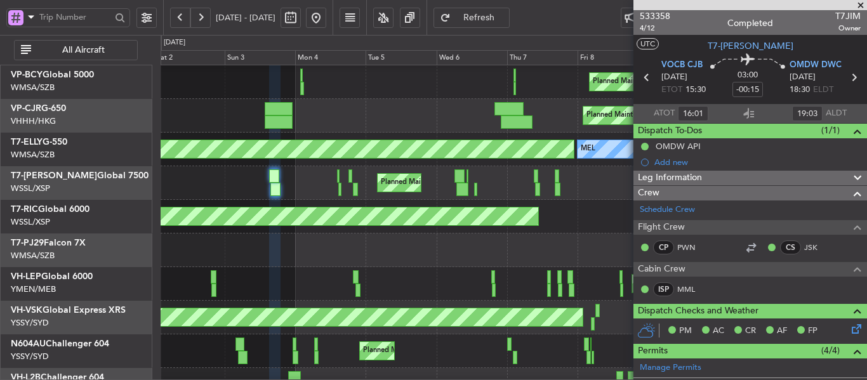
scroll to position [0, 0]
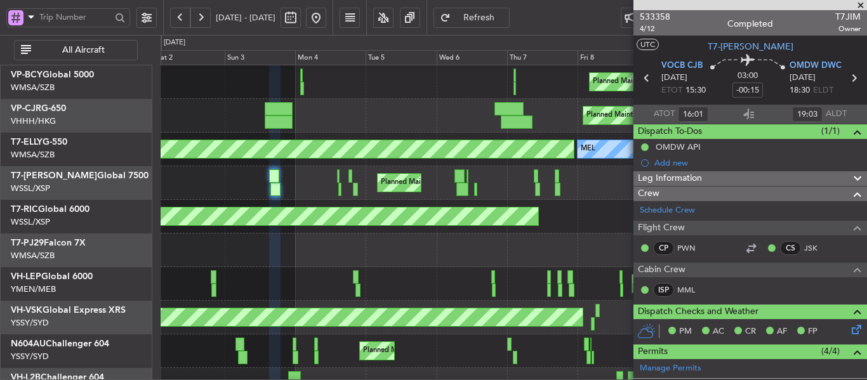
click at [201, 191] on div "Planned Maint London (Luton) Planned Maint Dubai (Al Maktoum Intl)" at bounding box center [514, 183] width 706 height 34
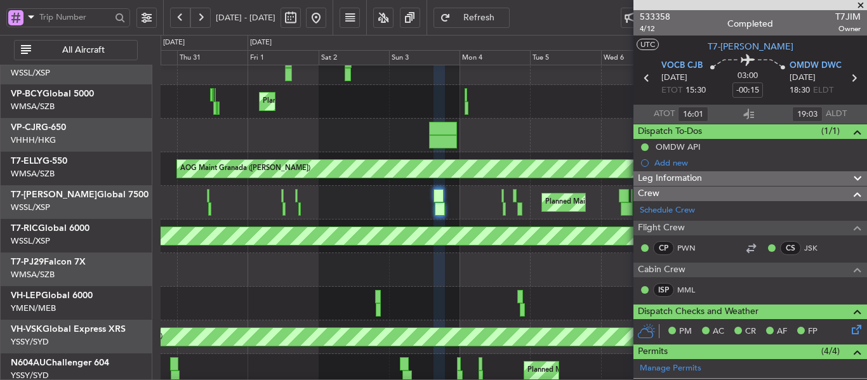
scroll to position [81, 0]
click at [374, 211] on div "Planned Maint Dubai (Al Maktoum Intl) Planned Maint London (Luton)" at bounding box center [514, 203] width 706 height 34
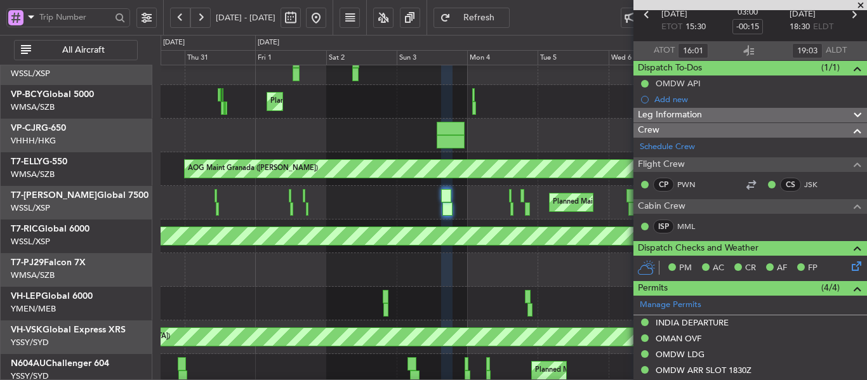
scroll to position [0, 0]
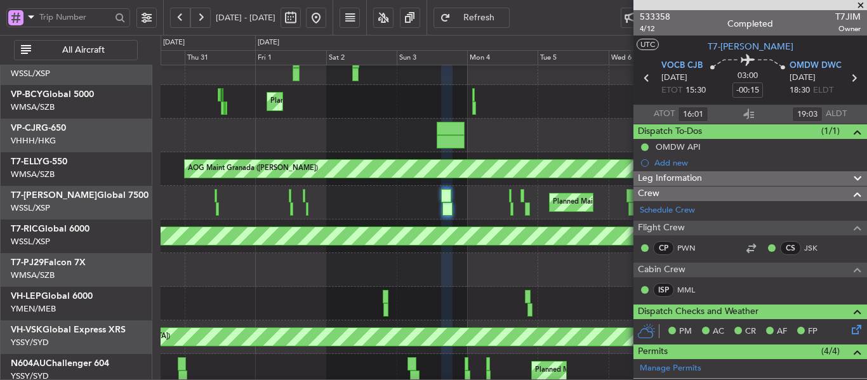
type input "Edmond Yuen (EYU)"
type input "F0232"
type input "Edmond Yuen (EYU)"
type input "F0232"
click at [199, 18] on button at bounding box center [200, 18] width 20 height 20
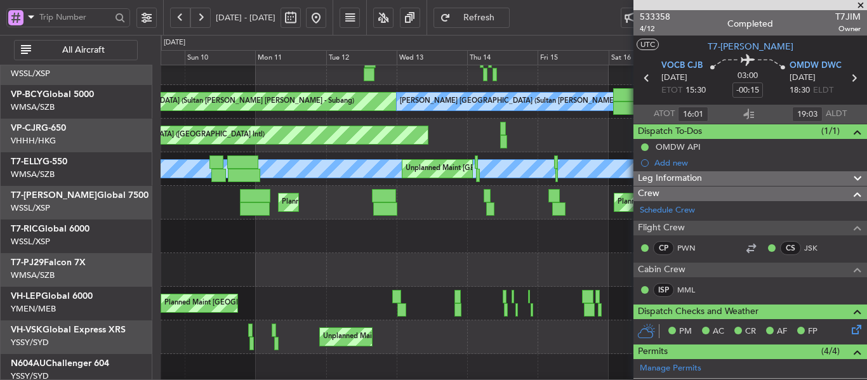
click at [199, 18] on button at bounding box center [200, 18] width 20 height 20
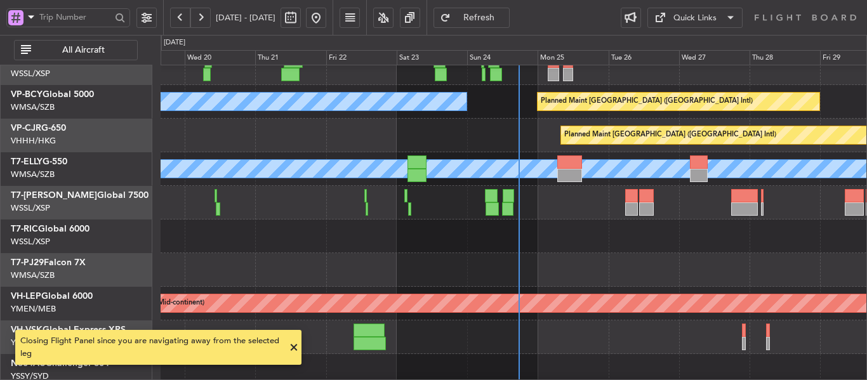
click at [326, 16] on button at bounding box center [316, 18] width 20 height 20
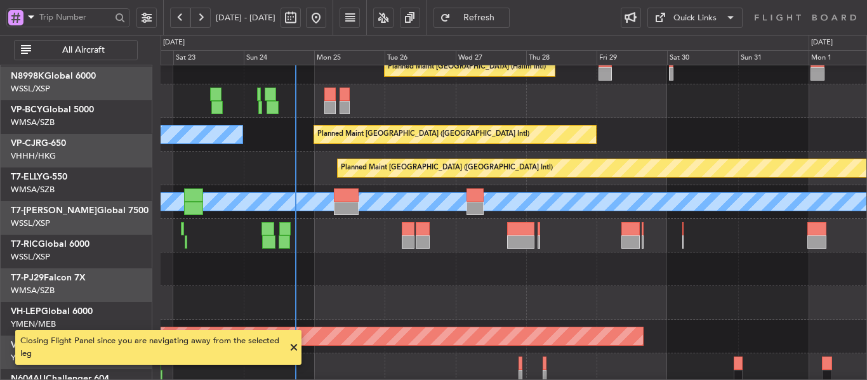
scroll to position [45, 0]
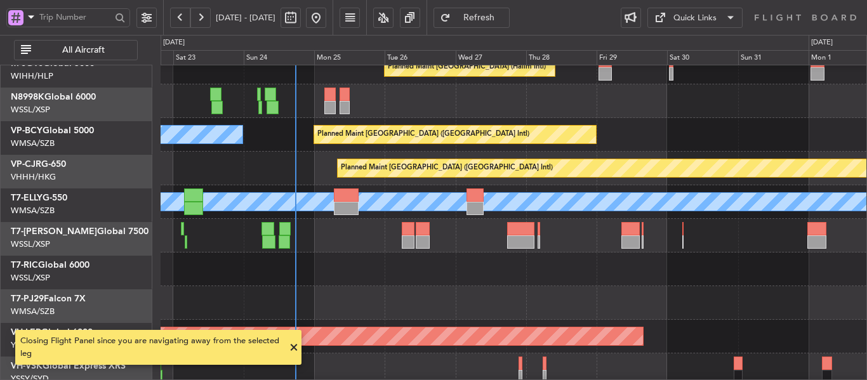
click at [431, 280] on div at bounding box center [514, 270] width 706 height 34
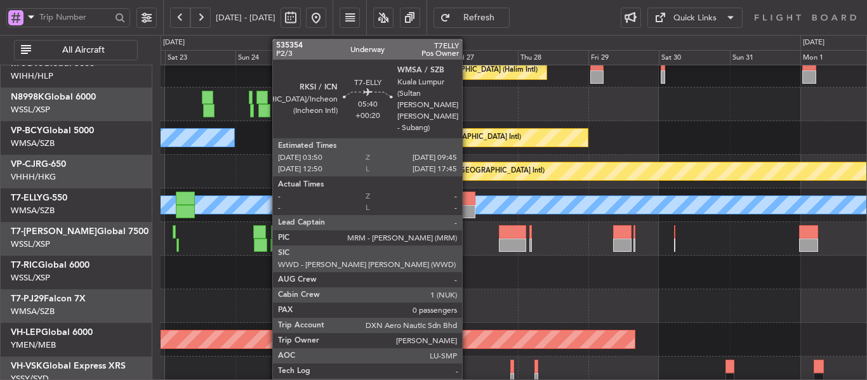
click at [468, 209] on div at bounding box center [467, 211] width 18 height 13
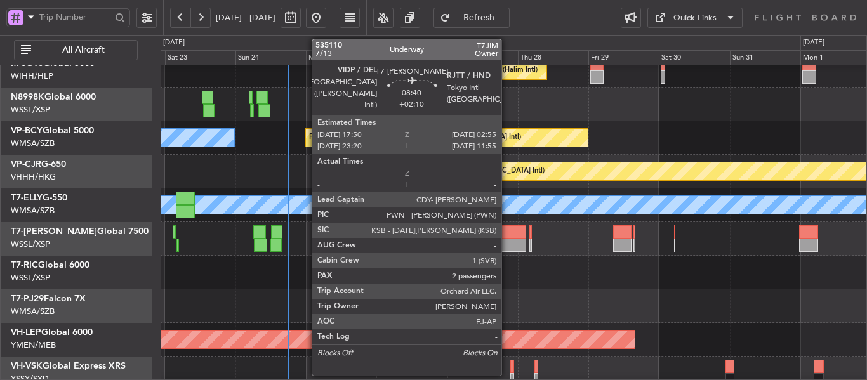
click at [507, 242] on div at bounding box center [512, 245] width 27 height 13
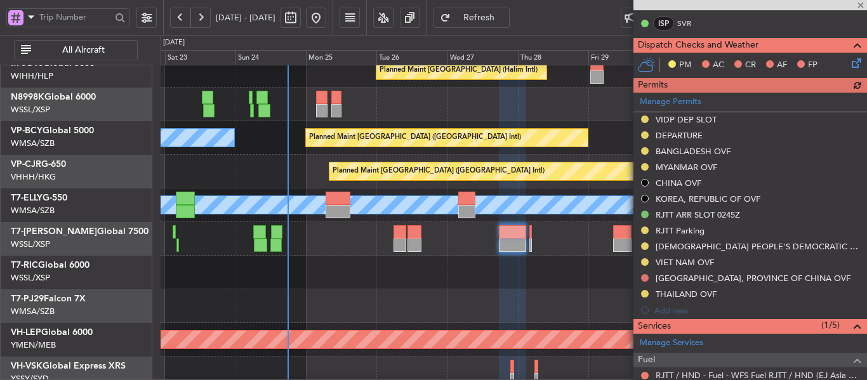
scroll to position [317, 0]
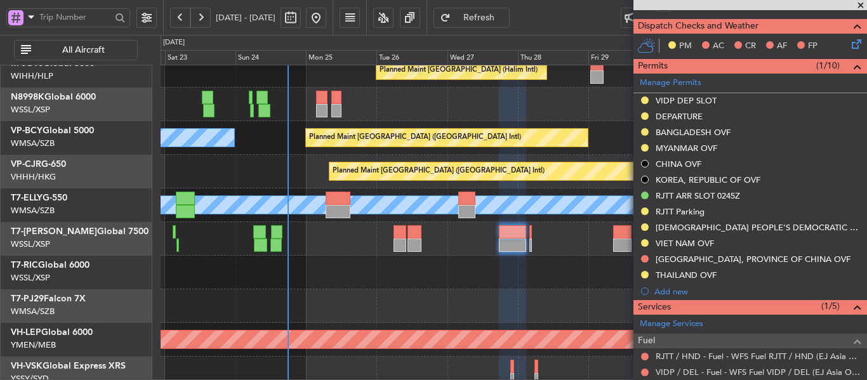
click at [859, 3] on span at bounding box center [861, 5] width 13 height 11
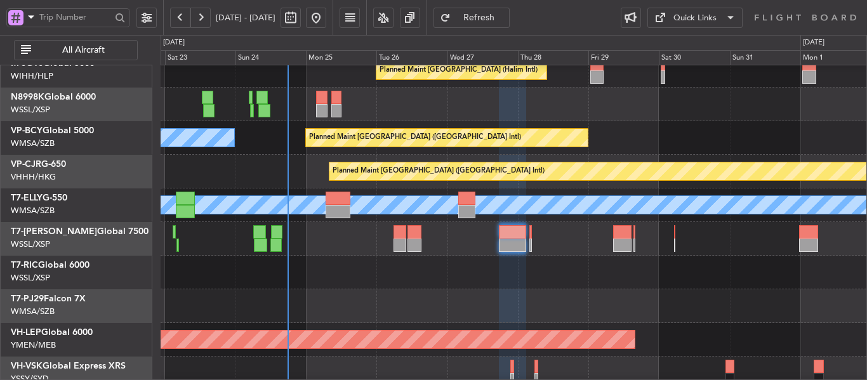
type input "0"
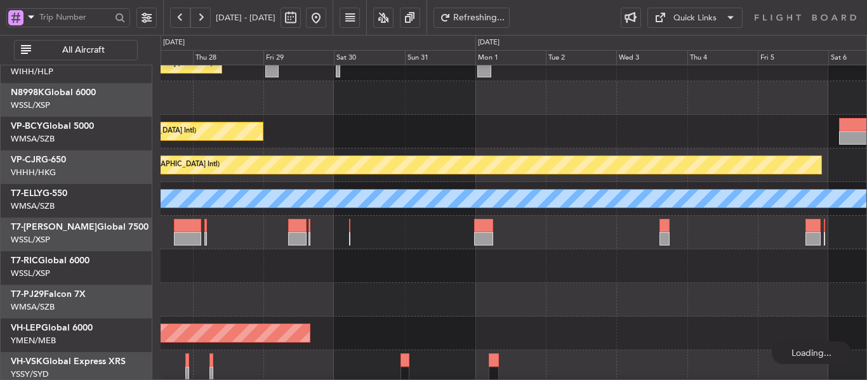
click at [370, 246] on div at bounding box center [514, 233] width 706 height 34
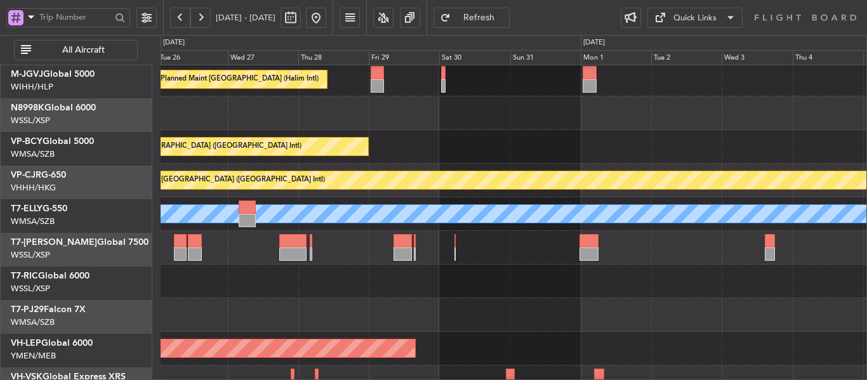
scroll to position [37, 0]
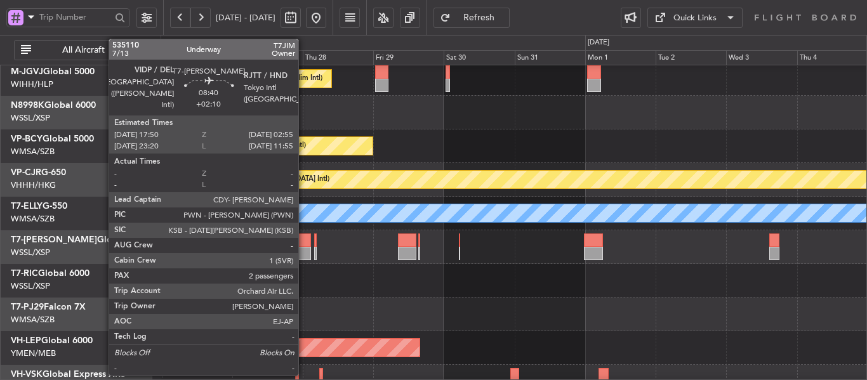
click at [297, 245] on div at bounding box center [297, 240] width 27 height 13
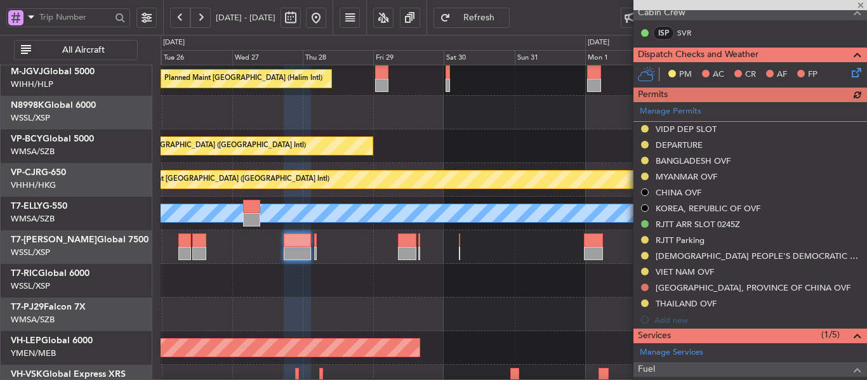
scroll to position [317, 0]
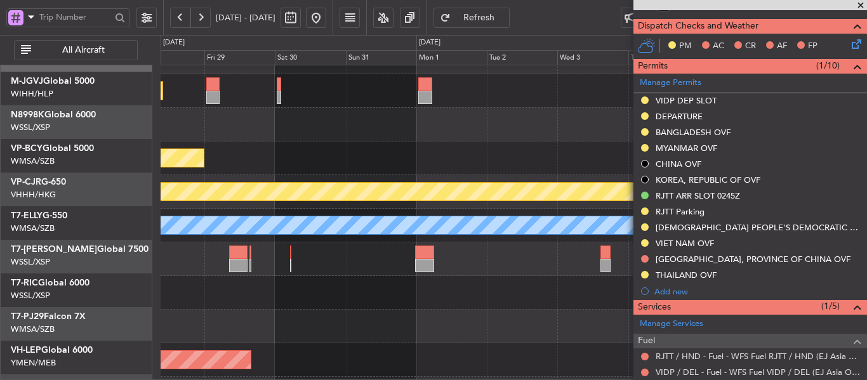
click at [410, 163] on div "Planned Maint [GEOGRAPHIC_DATA] ([GEOGRAPHIC_DATA] Intl)" at bounding box center [514, 159] width 706 height 34
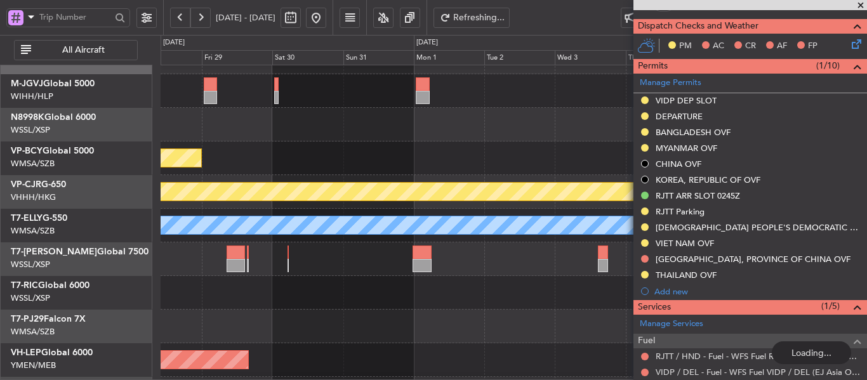
click at [858, 5] on span at bounding box center [861, 5] width 13 height 11
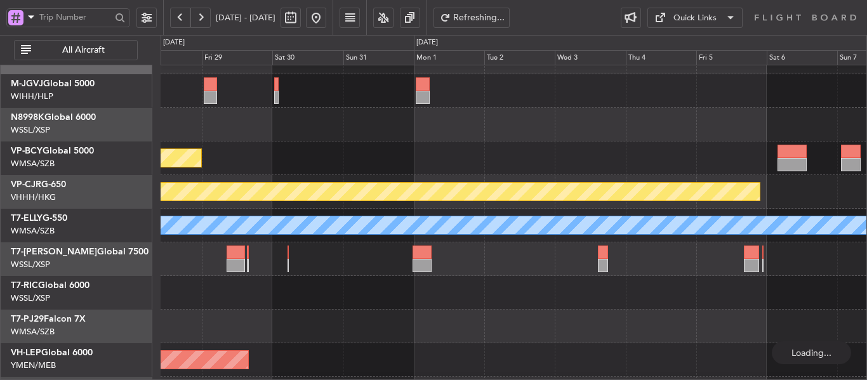
type input "0"
click at [858, 5] on span at bounding box center [861, 5] width 13 height 11
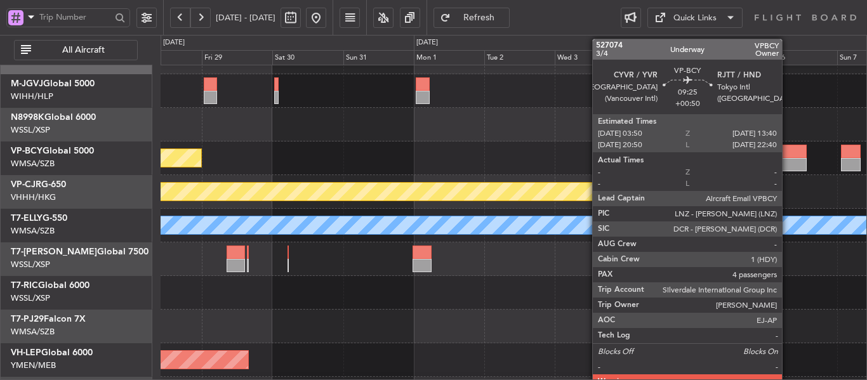
click at [788, 161] on div at bounding box center [792, 164] width 29 height 13
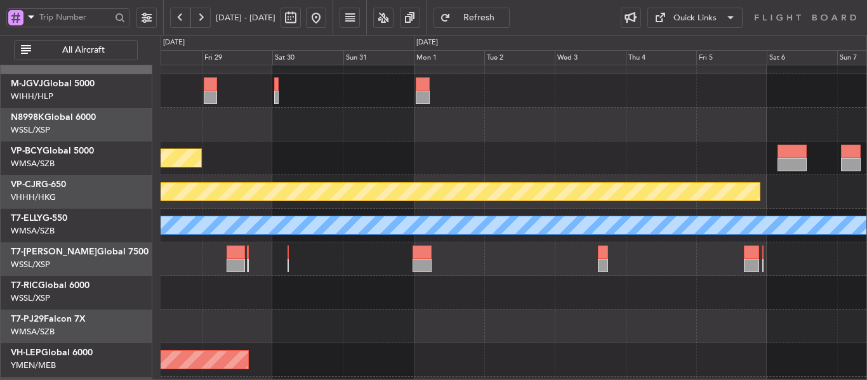
scroll to position [11, 0]
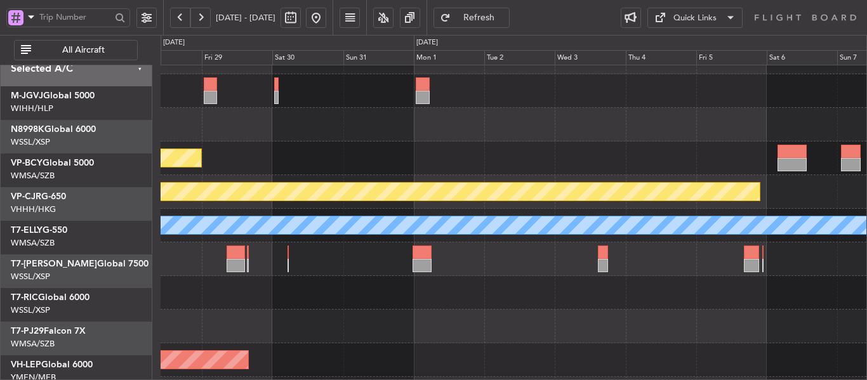
click at [243, 142] on div at bounding box center [514, 125] width 706 height 34
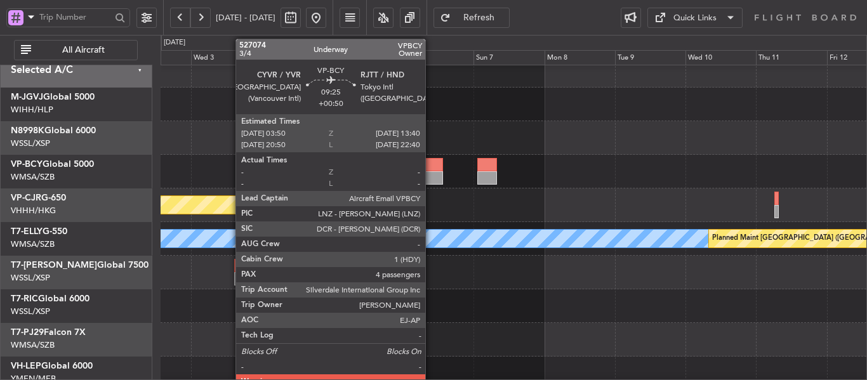
click at [433, 170] on div at bounding box center [428, 164] width 29 height 13
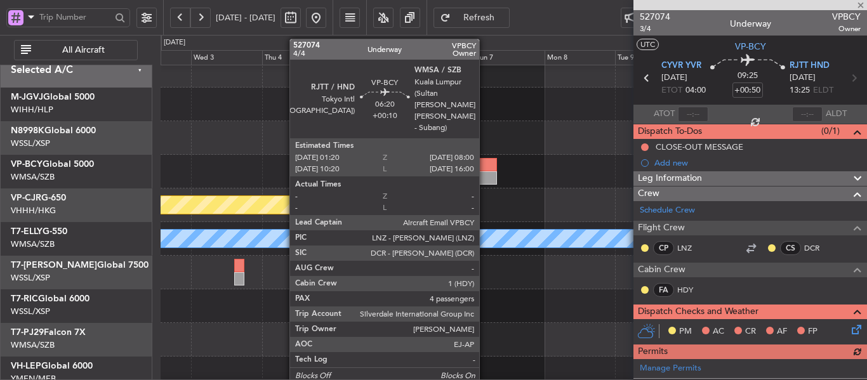
click at [485, 171] on div at bounding box center [488, 164] width 20 height 13
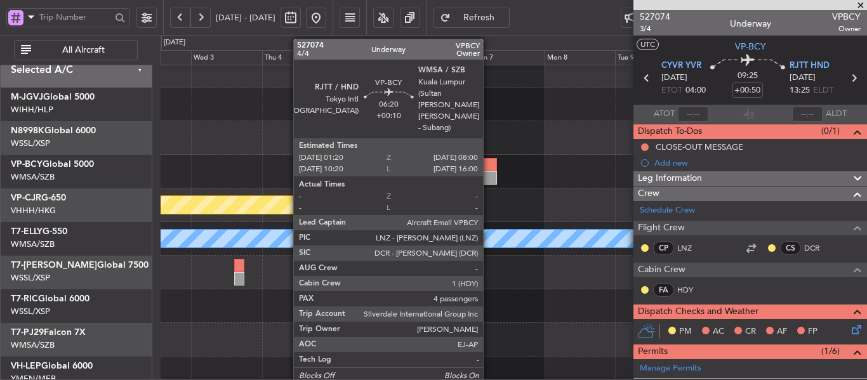
click at [489, 170] on div at bounding box center [488, 164] width 20 height 13
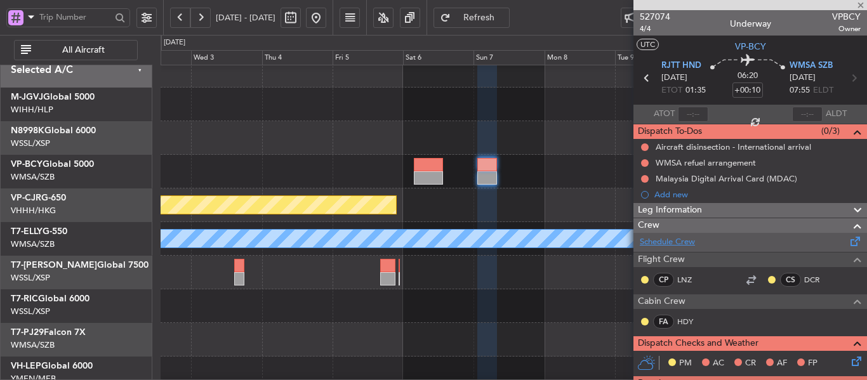
click at [683, 238] on link "Schedule Crew" at bounding box center [667, 242] width 55 height 13
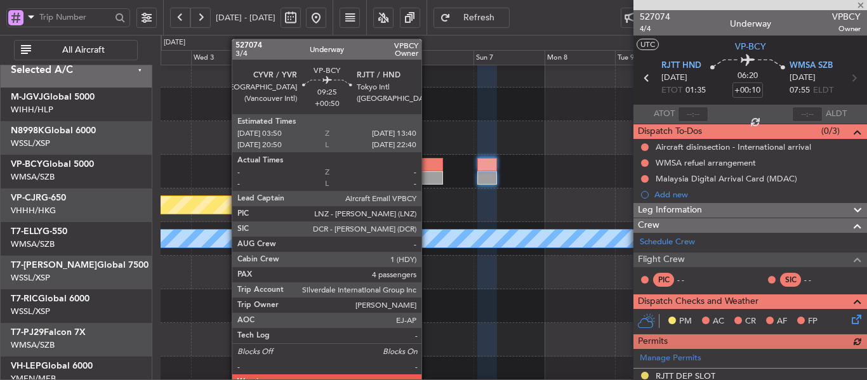
click at [427, 168] on div at bounding box center [428, 164] width 29 height 13
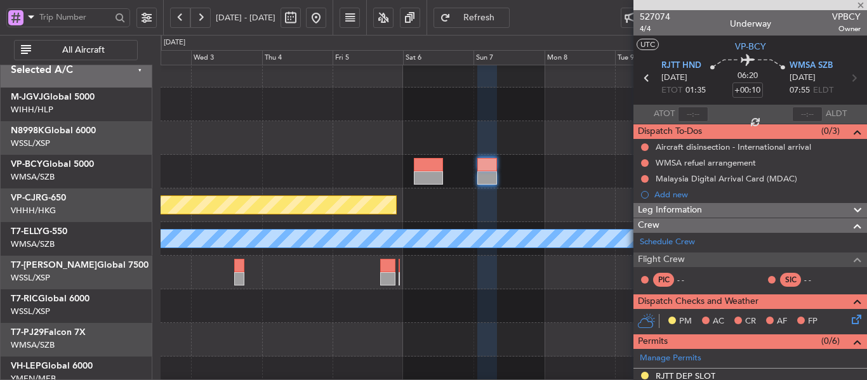
type input "+00:50"
